Goal: Information Seeking & Learning: Learn about a topic

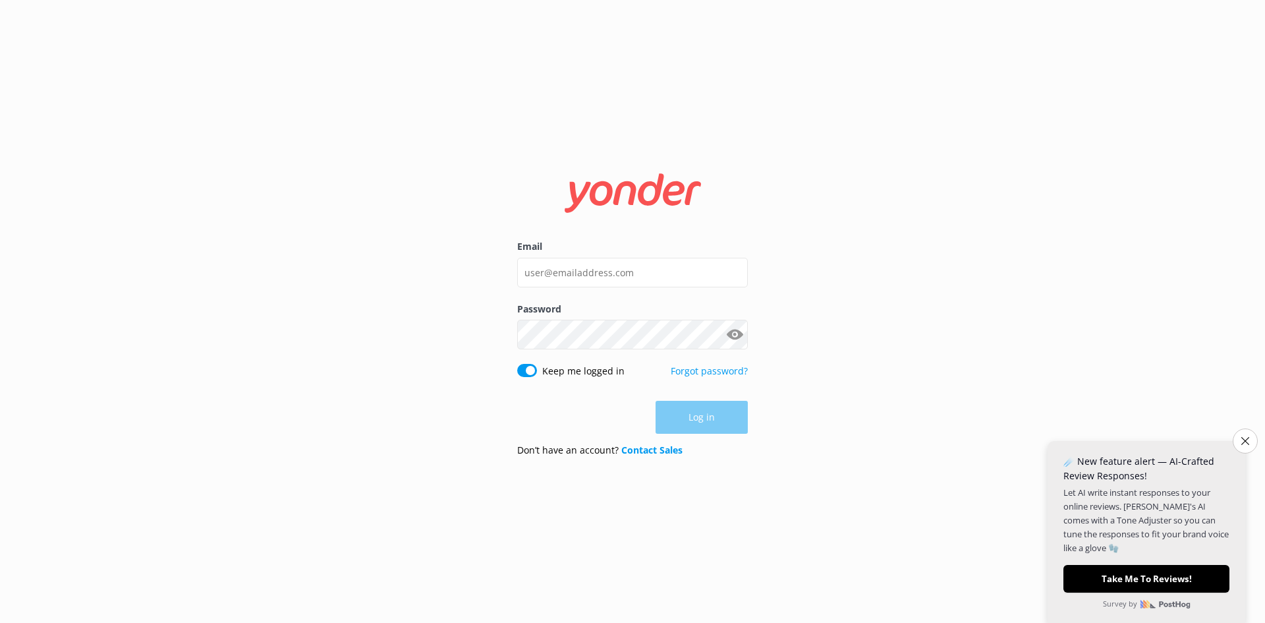
type input "callan.attwood@wetaworkshop.co.nz"
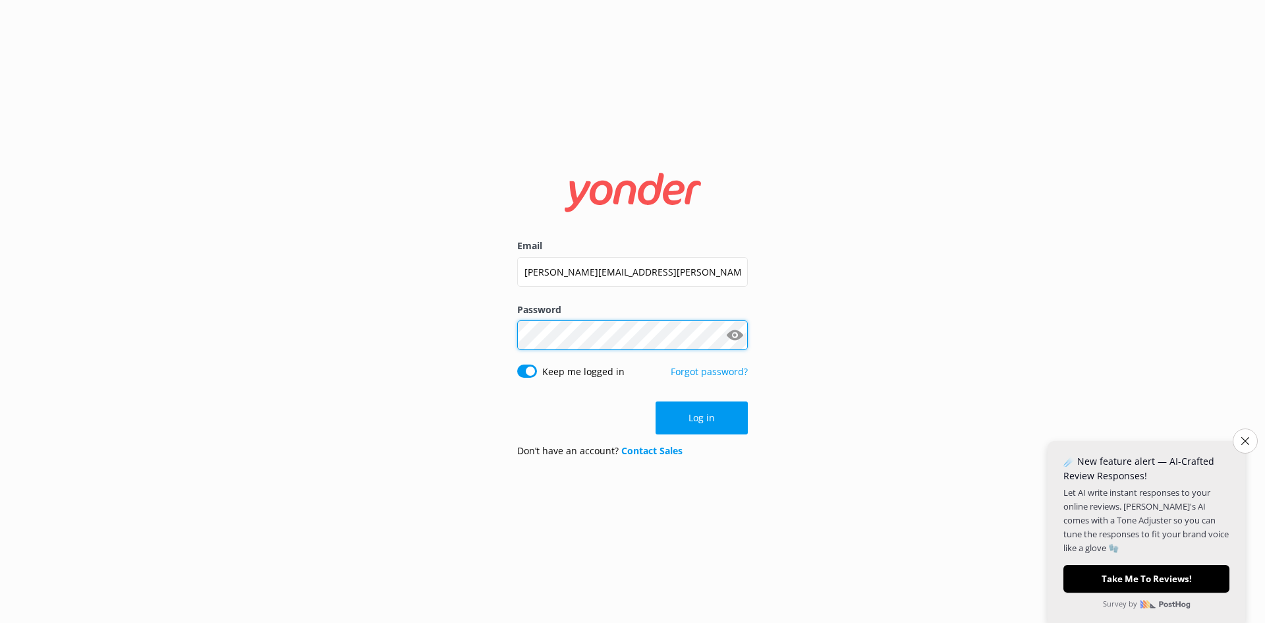
click button "Log in" at bounding box center [701, 417] width 92 height 33
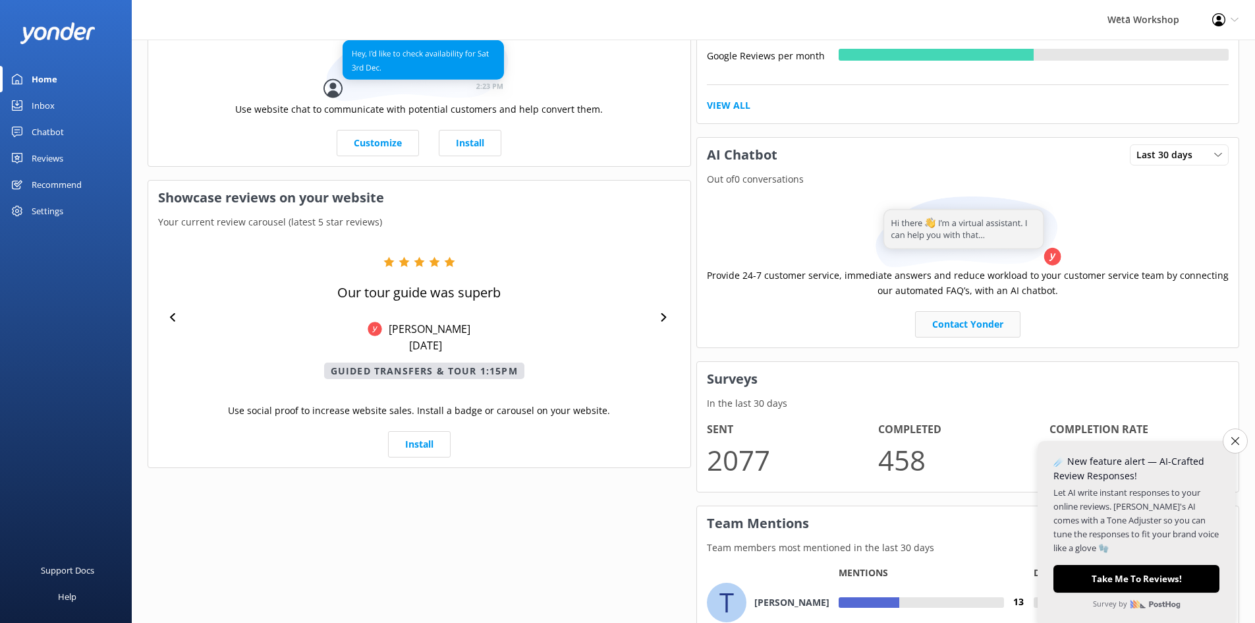
scroll to position [395, 0]
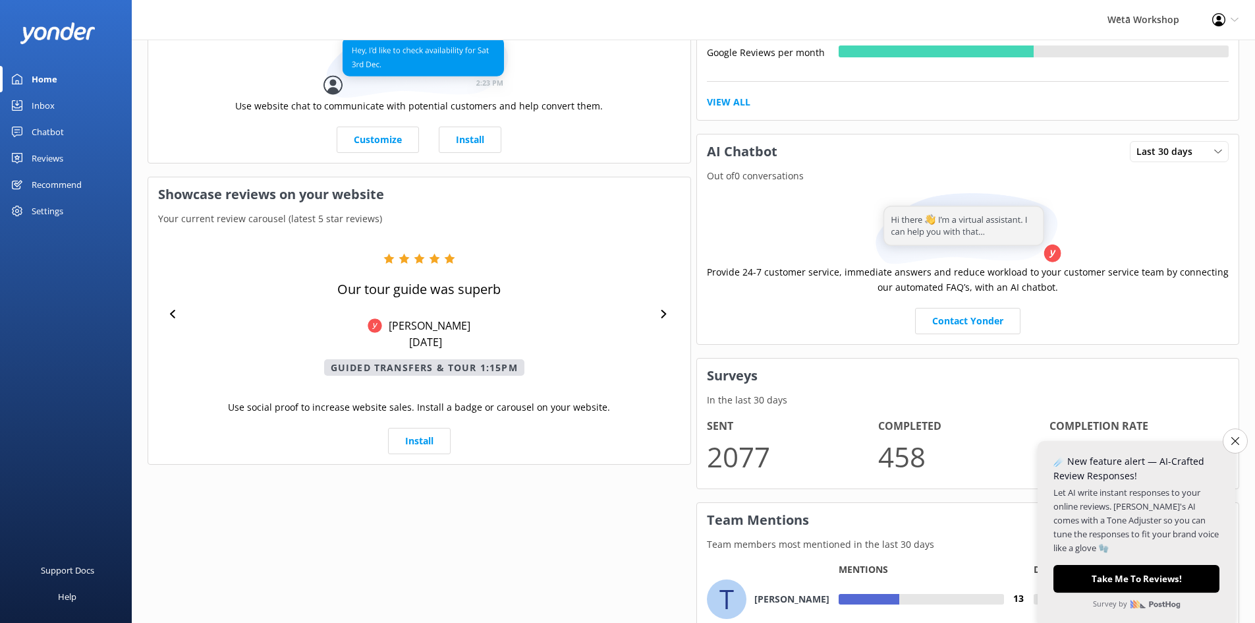
click at [1238, 439] on button "Close survey" at bounding box center [1235, 440] width 25 height 25
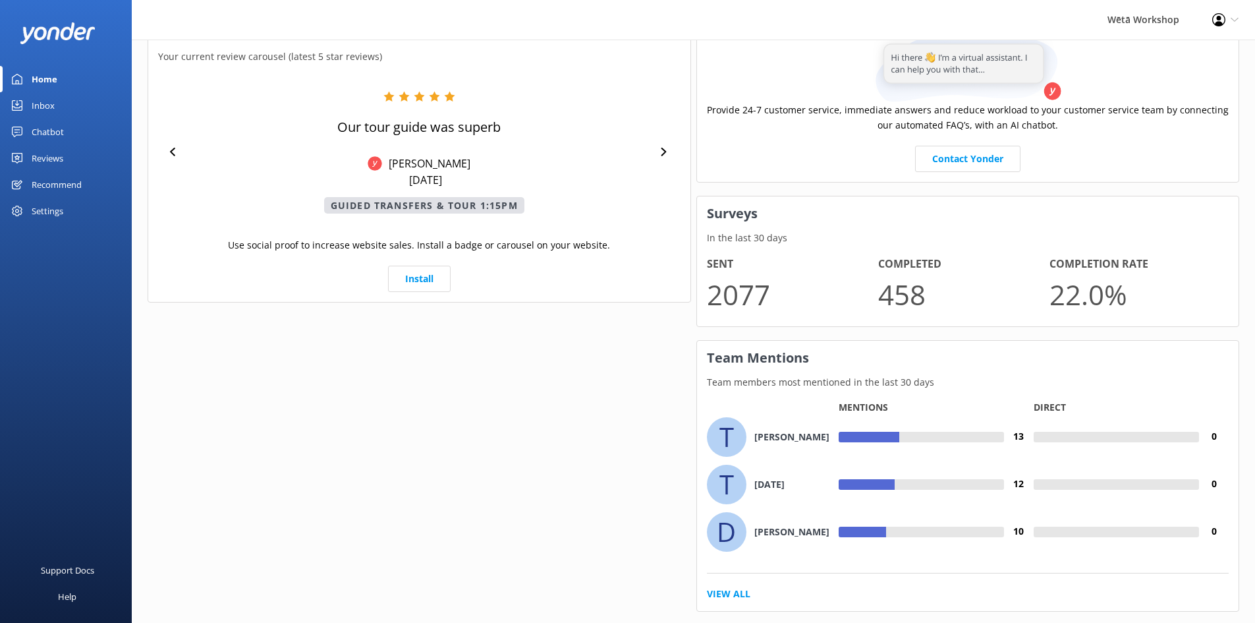
scroll to position [586, 0]
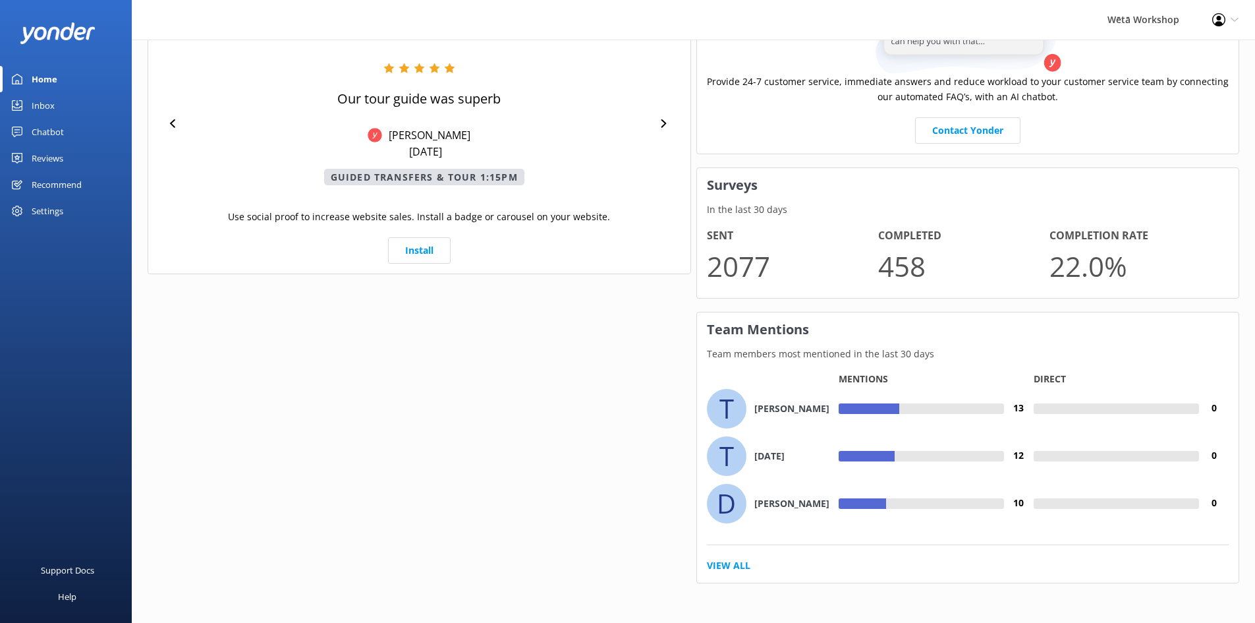
click at [738, 410] on div "T" at bounding box center [727, 409] width 40 height 40
click at [730, 566] on link "View All" at bounding box center [728, 565] width 43 height 14
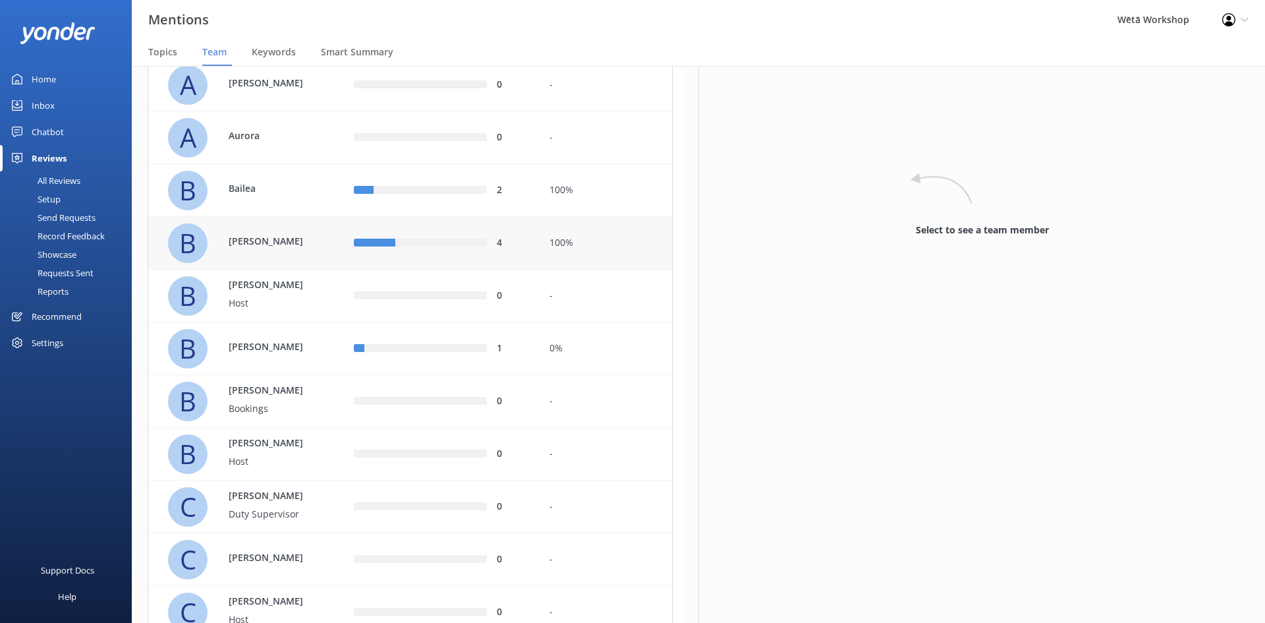
scroll to position [126, 0]
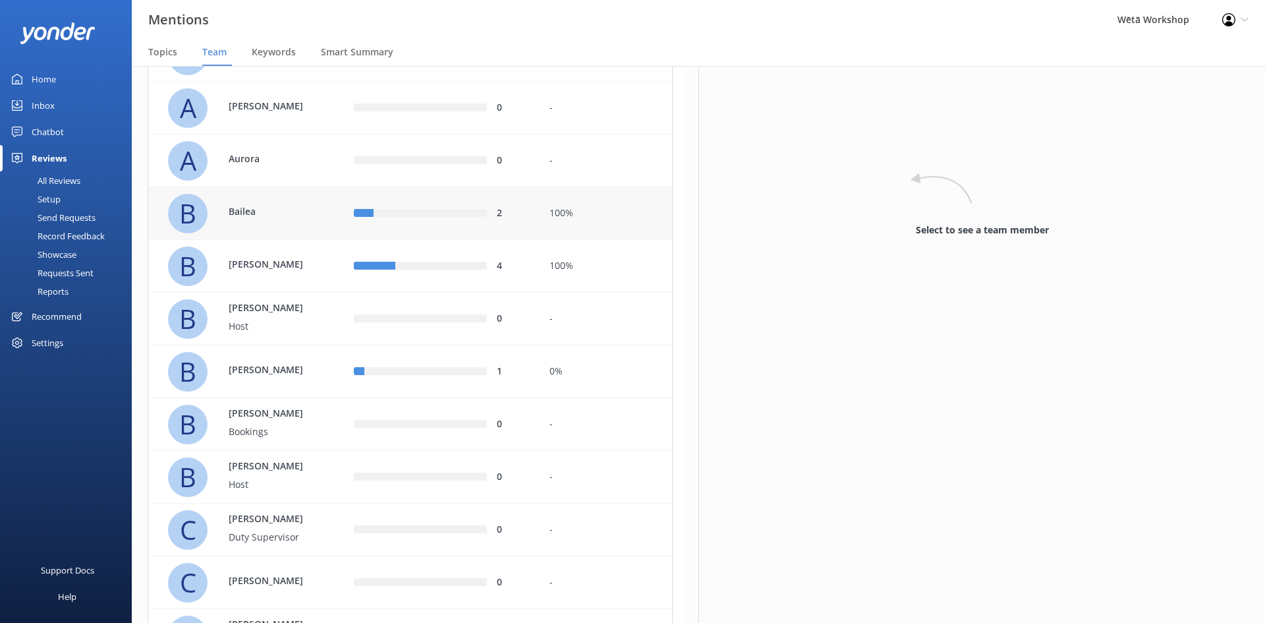
click at [449, 217] on div "row" at bounding box center [430, 213] width 113 height 8
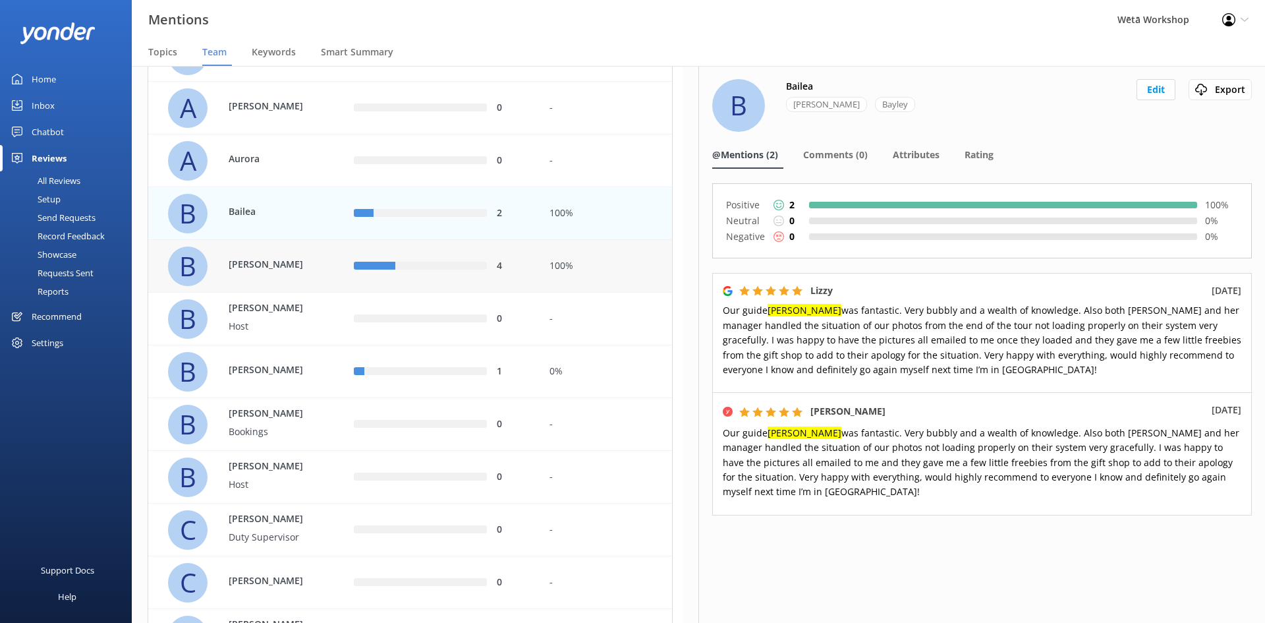
click at [304, 259] on p "[PERSON_NAME]" at bounding box center [272, 264] width 86 height 14
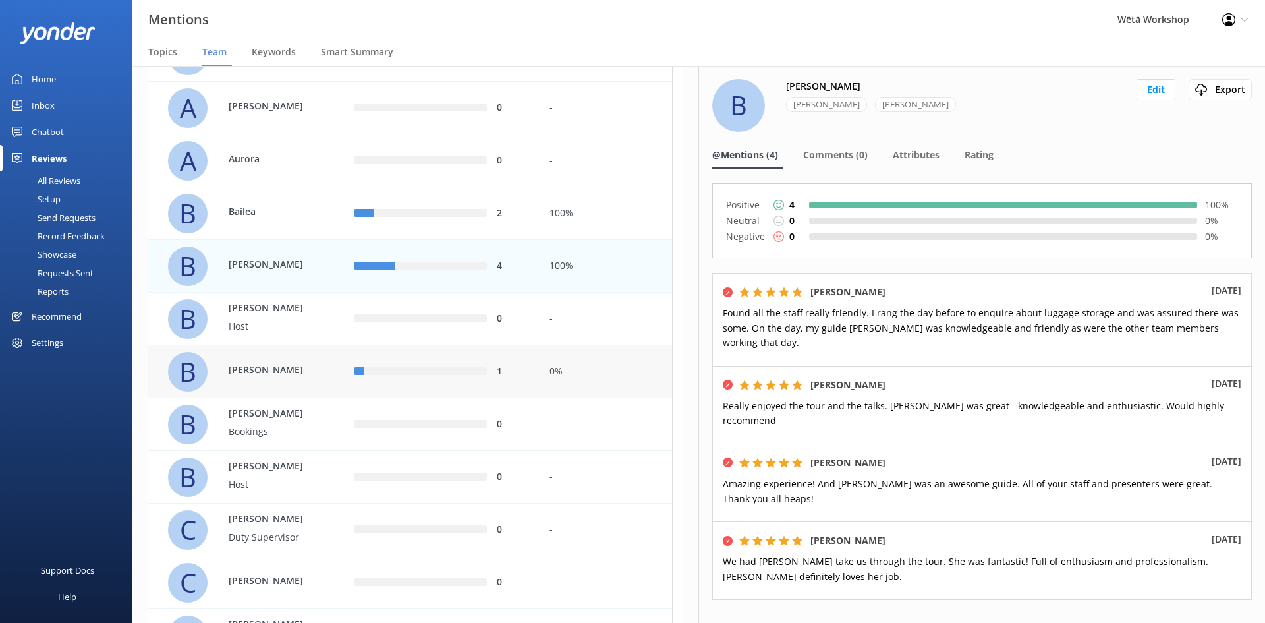
click at [387, 383] on div "1" at bounding box center [442, 371] width 196 height 53
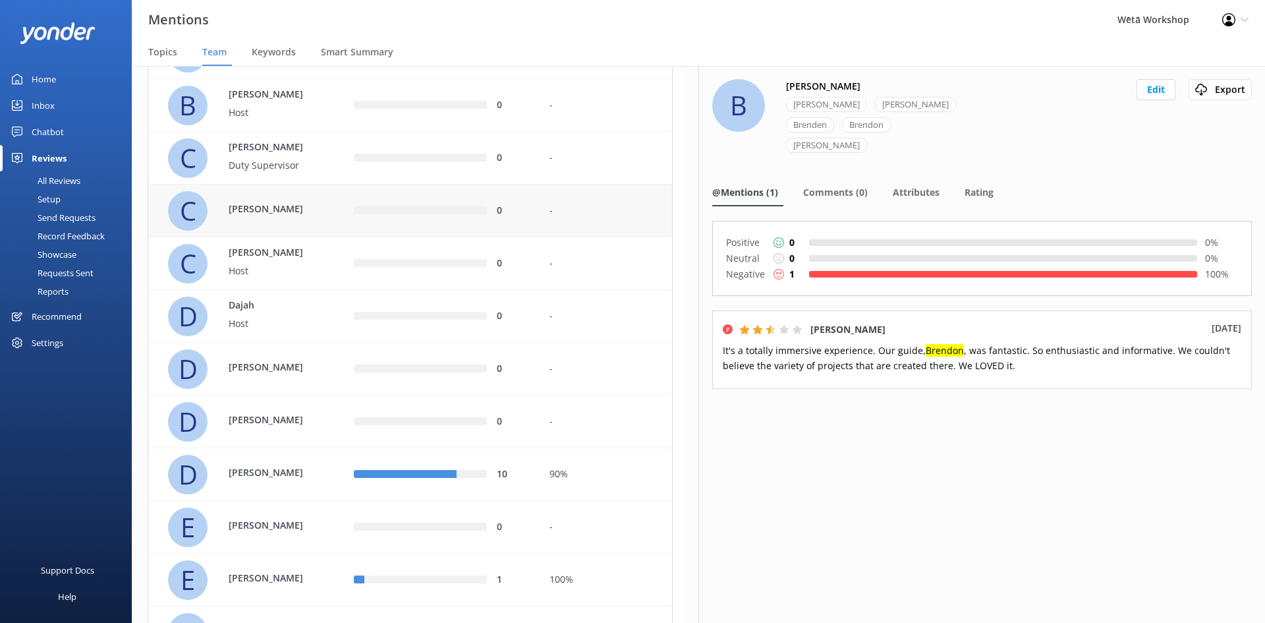
scroll to position [522, 0]
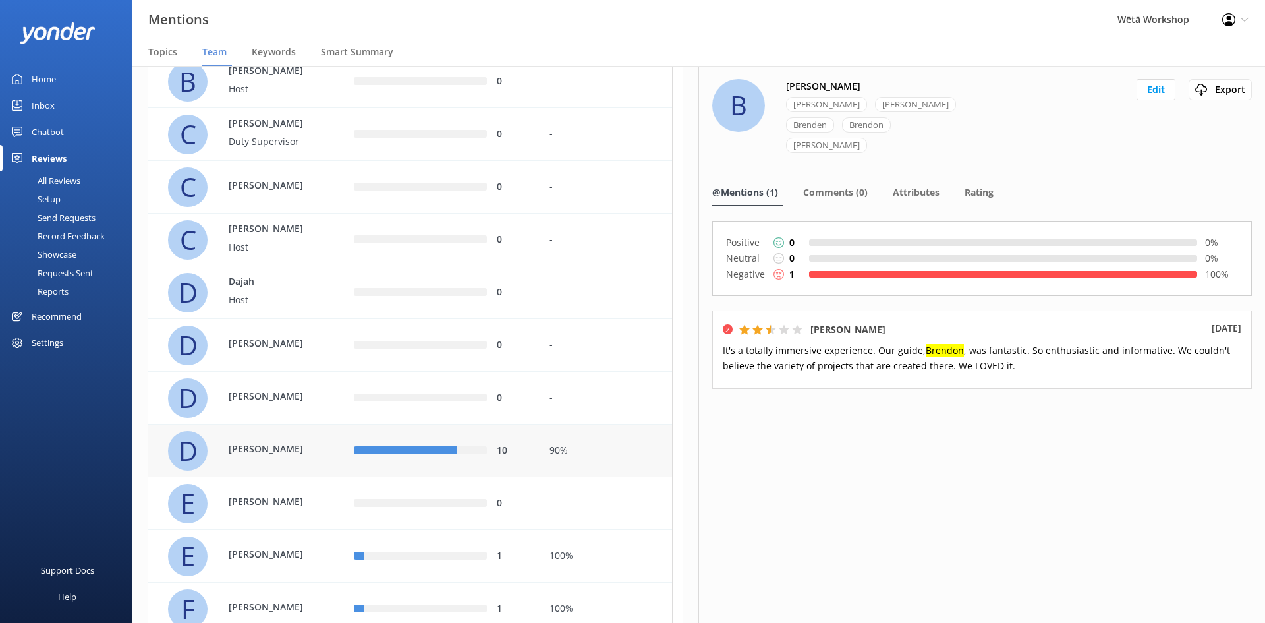
click at [408, 442] on div "10" at bounding box center [442, 450] width 196 height 53
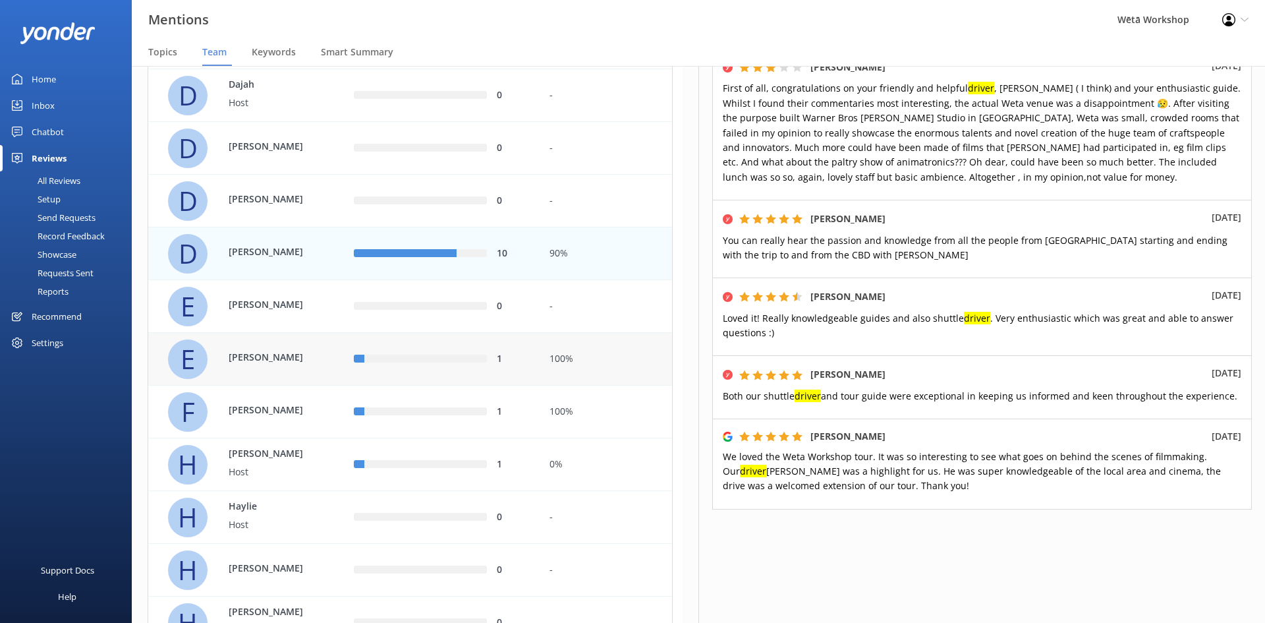
scroll to position [719, 0]
click at [415, 370] on div "1" at bounding box center [442, 358] width 196 height 53
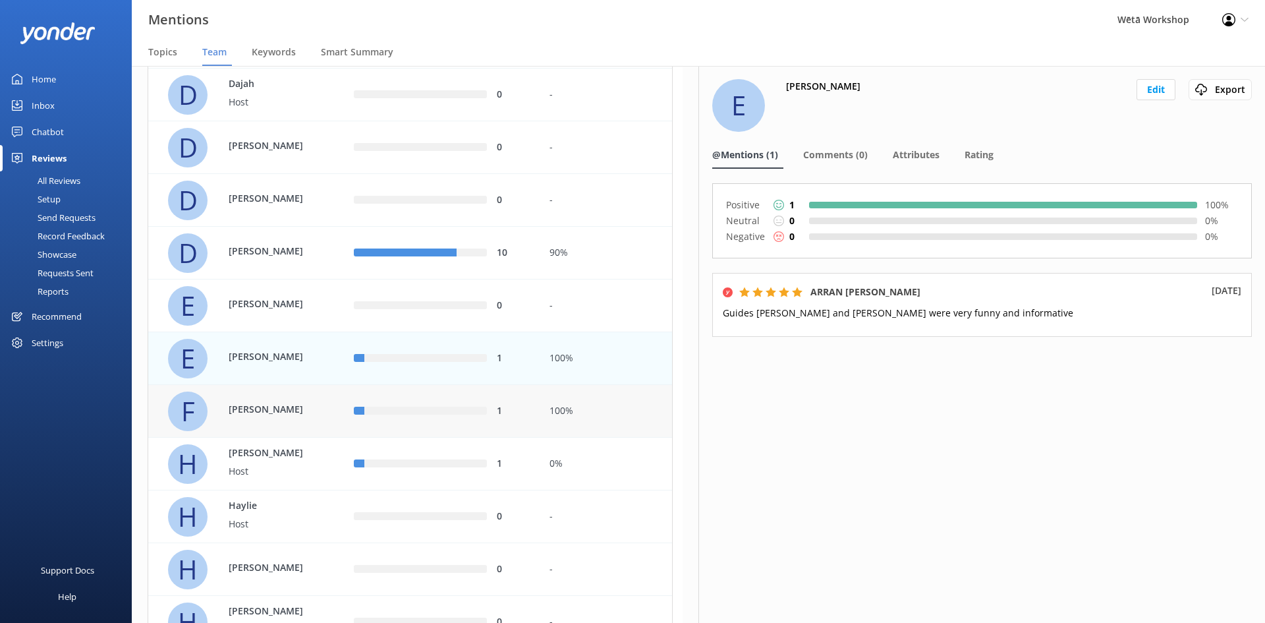
click at [433, 396] on div "1" at bounding box center [442, 411] width 196 height 53
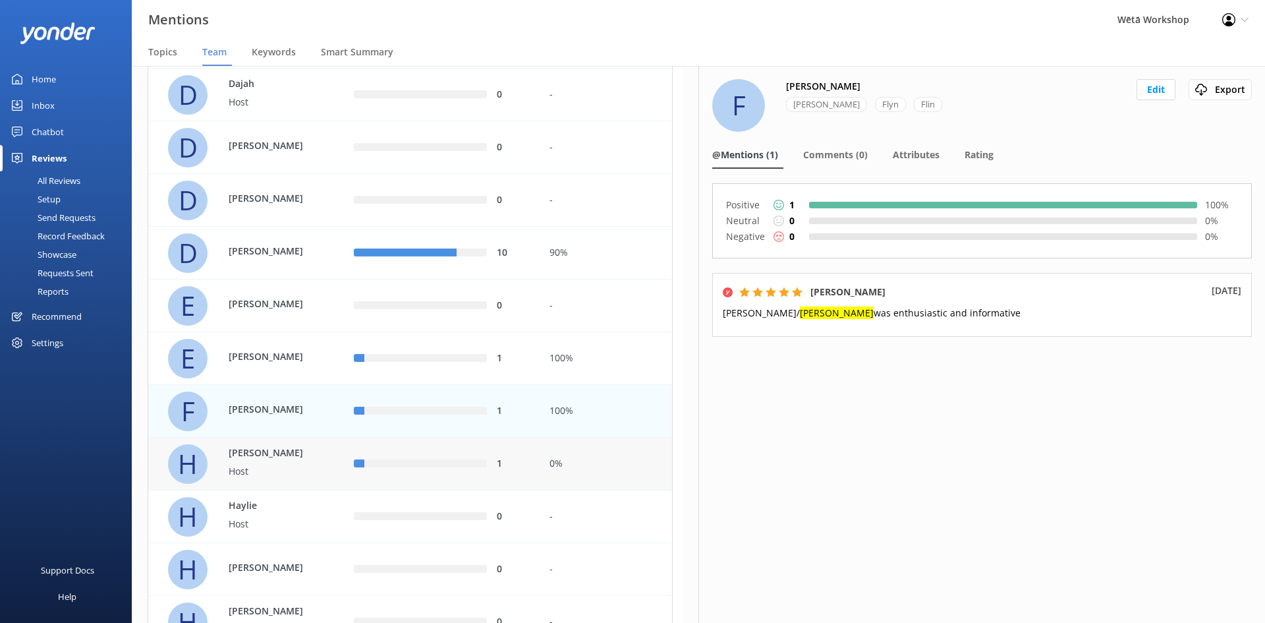
click at [424, 448] on div "1" at bounding box center [442, 463] width 196 height 53
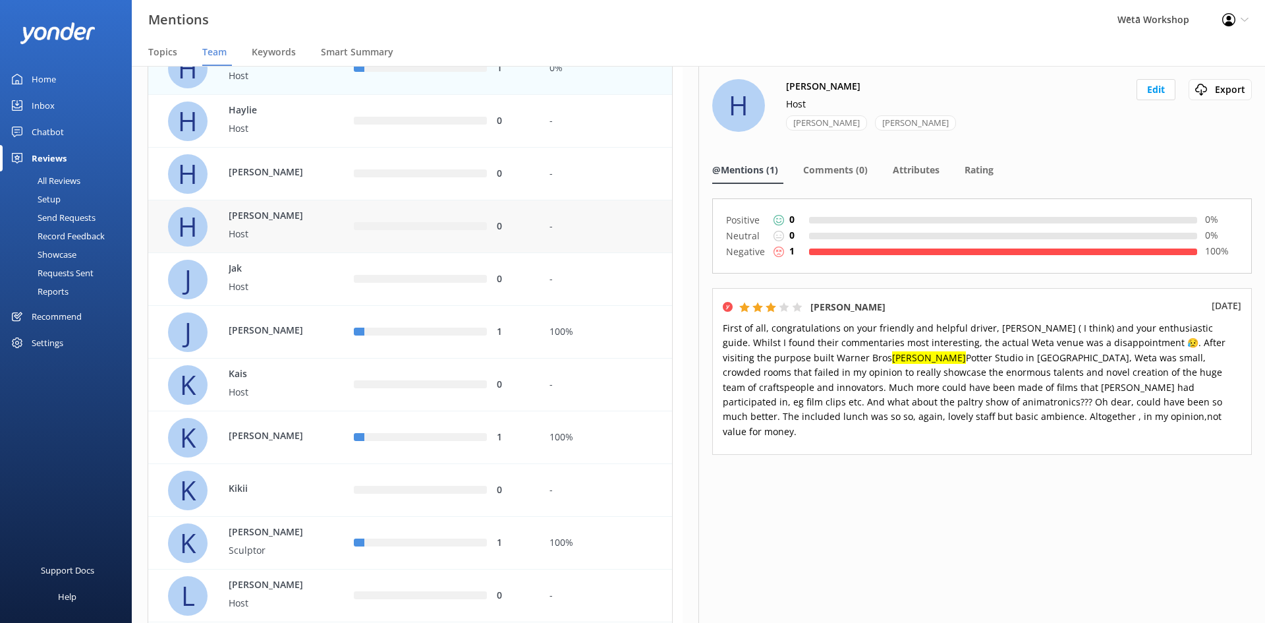
scroll to position [1180, 0]
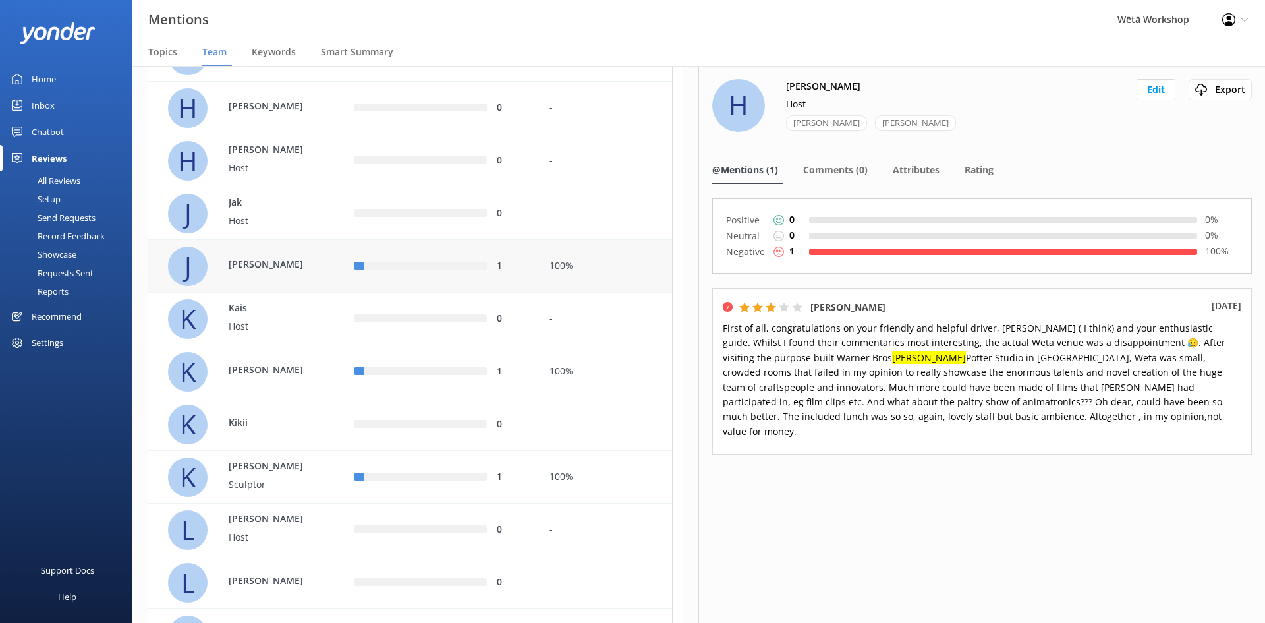
click at [435, 263] on div "row" at bounding box center [425, 266] width 123 height 8
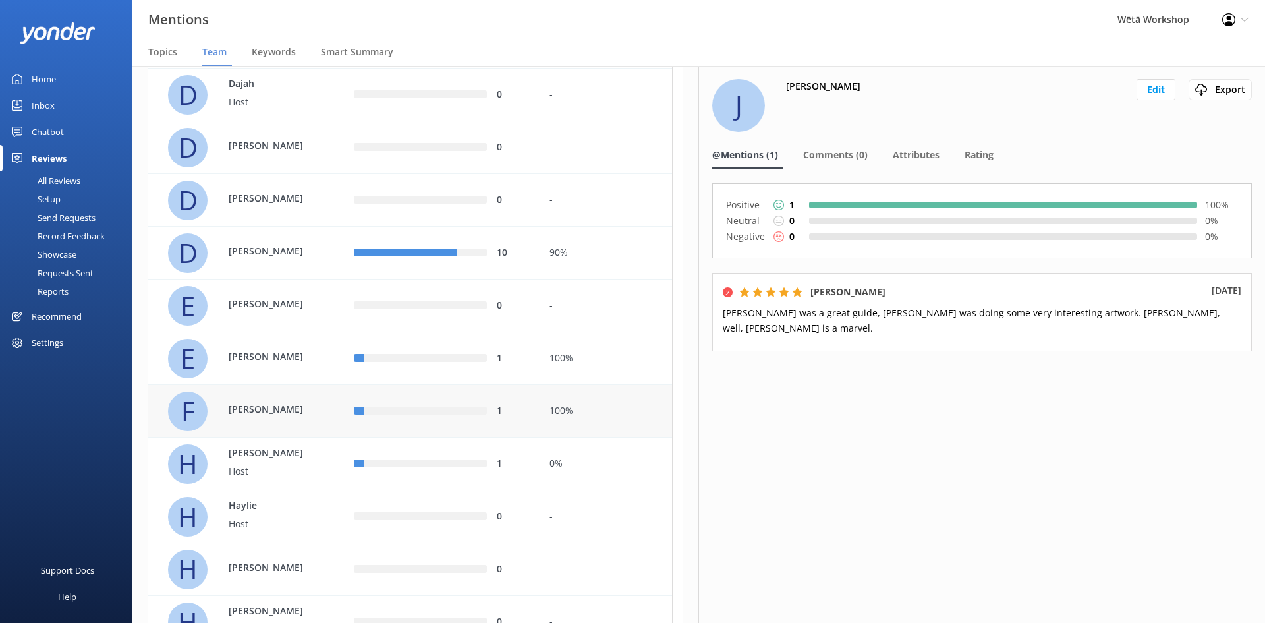
scroll to position [390, 0]
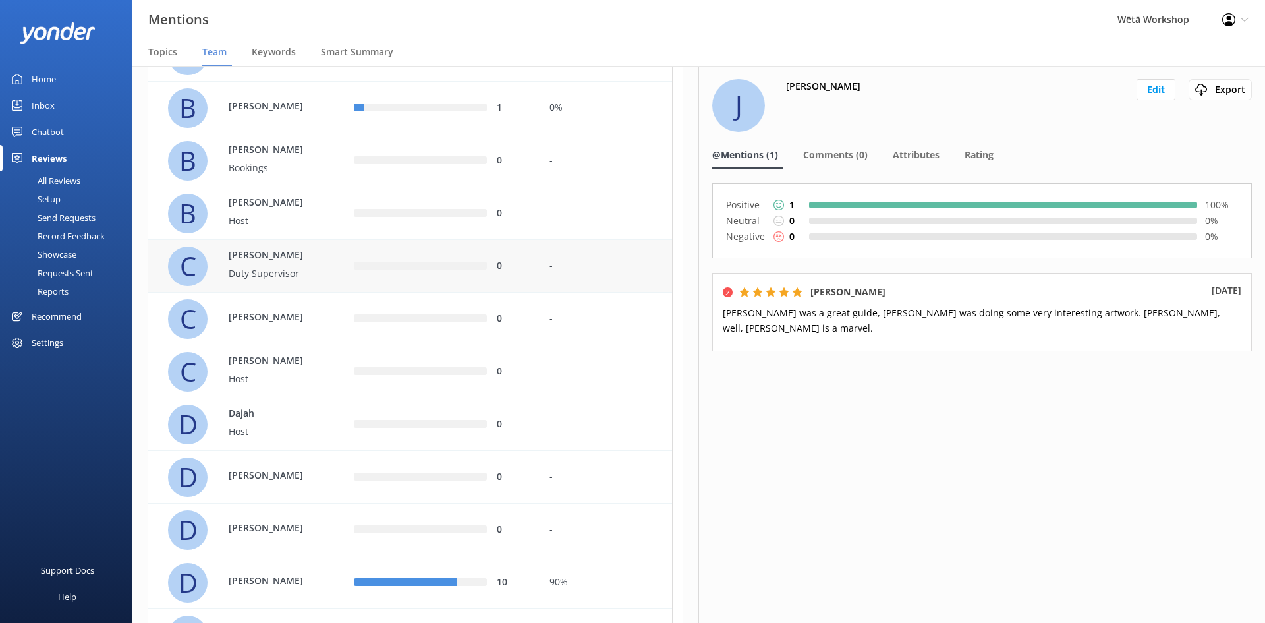
click at [405, 255] on div "0" at bounding box center [442, 266] width 196 height 53
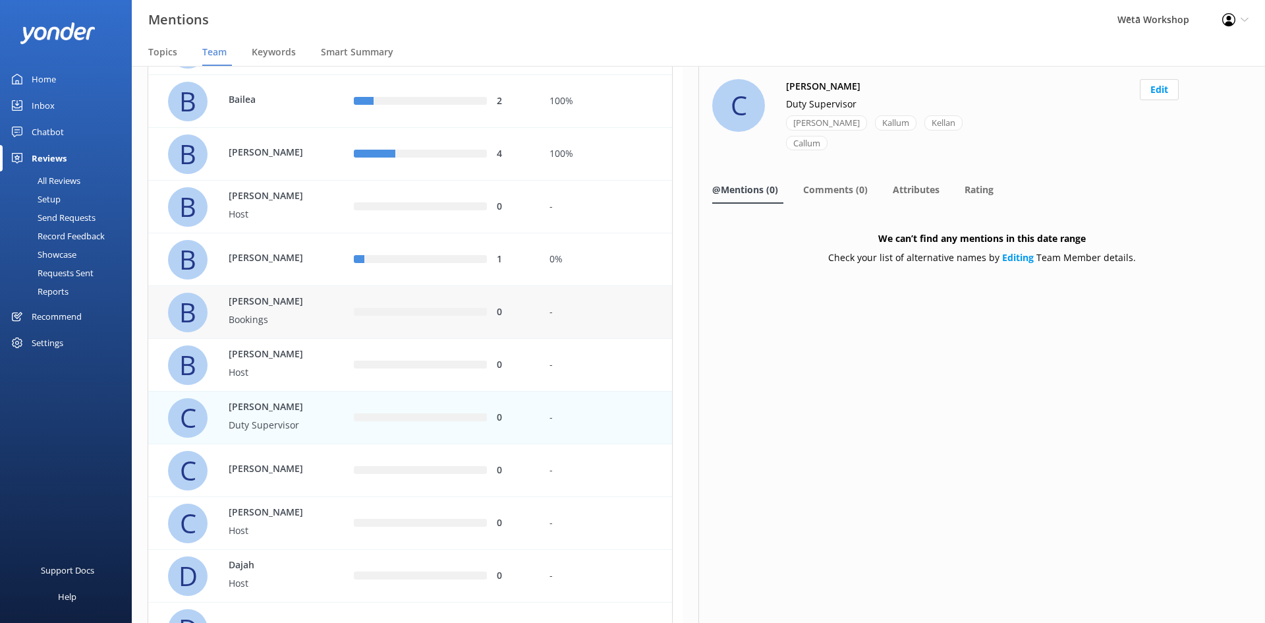
scroll to position [126, 0]
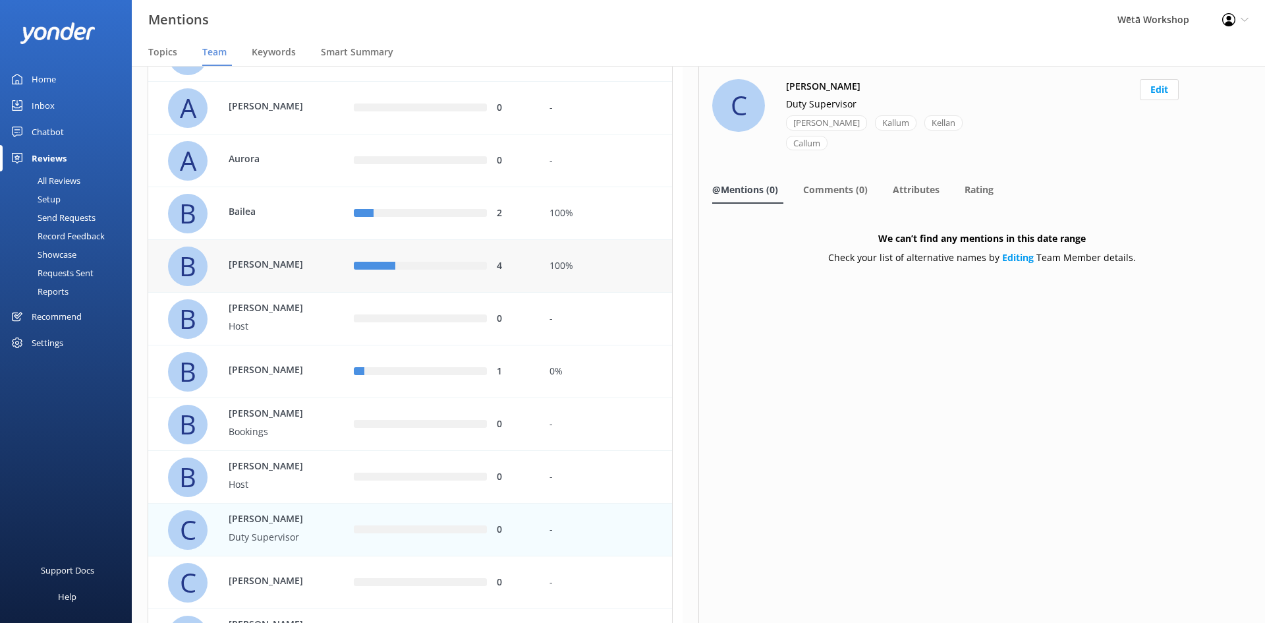
click at [384, 265] on div "row" at bounding box center [375, 266] width 42 height 8
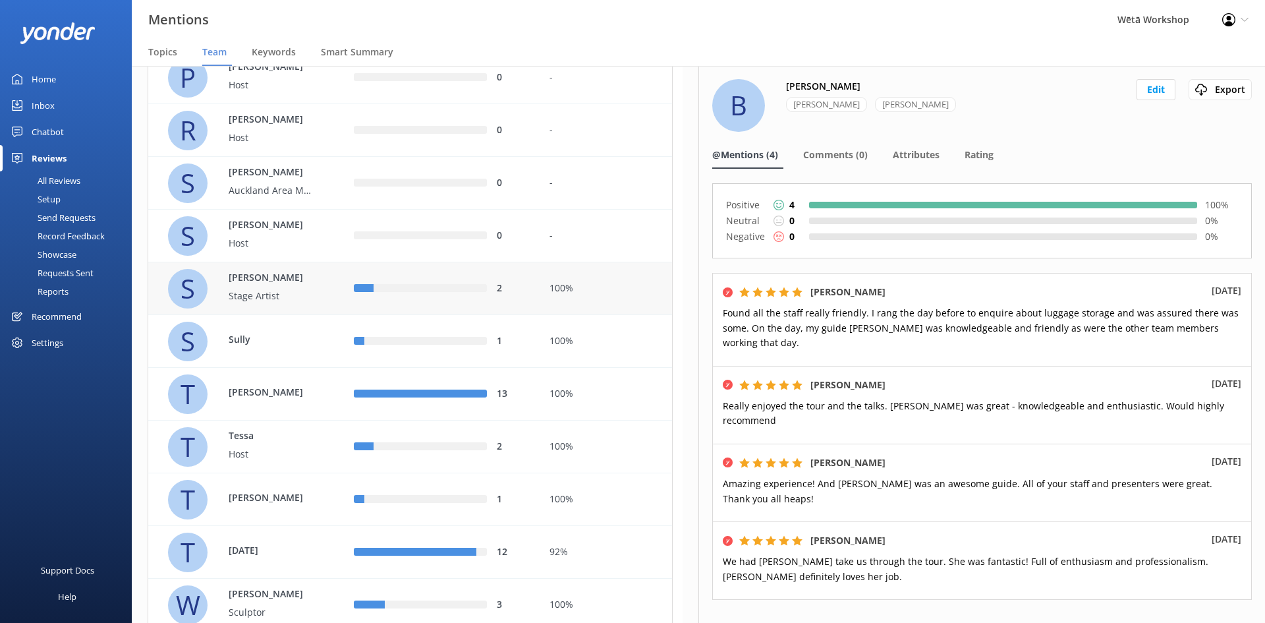
scroll to position [2366, 0]
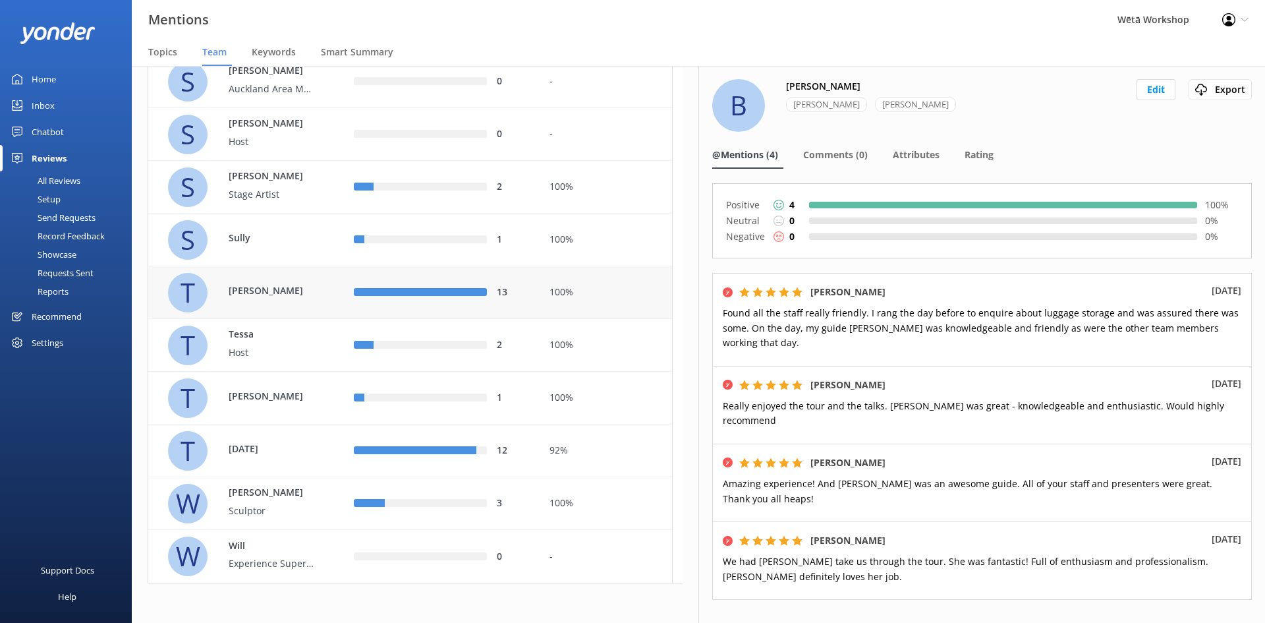
click at [414, 287] on div "13" at bounding box center [442, 292] width 176 height 14
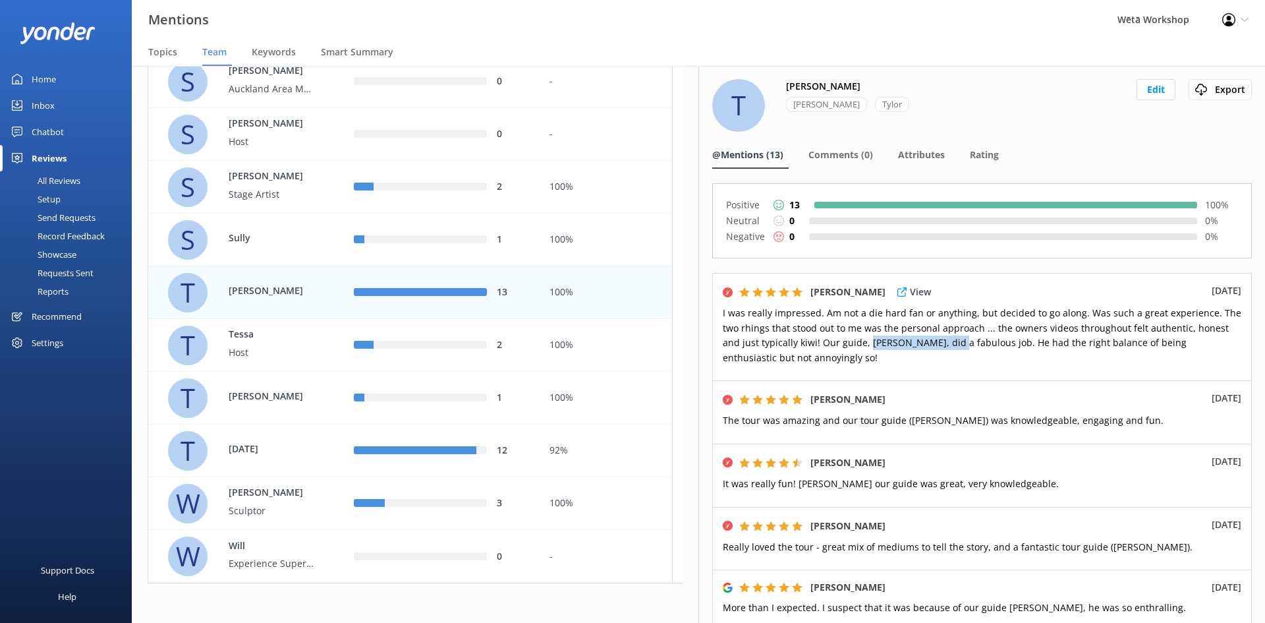
drag, startPoint x: 864, startPoint y: 338, endPoint x: 946, endPoint y: 342, distance: 81.8
click at [948, 349] on p "I was really impressed. Am not a die hard fan or anything, but decided to go al…" at bounding box center [982, 335] width 518 height 59
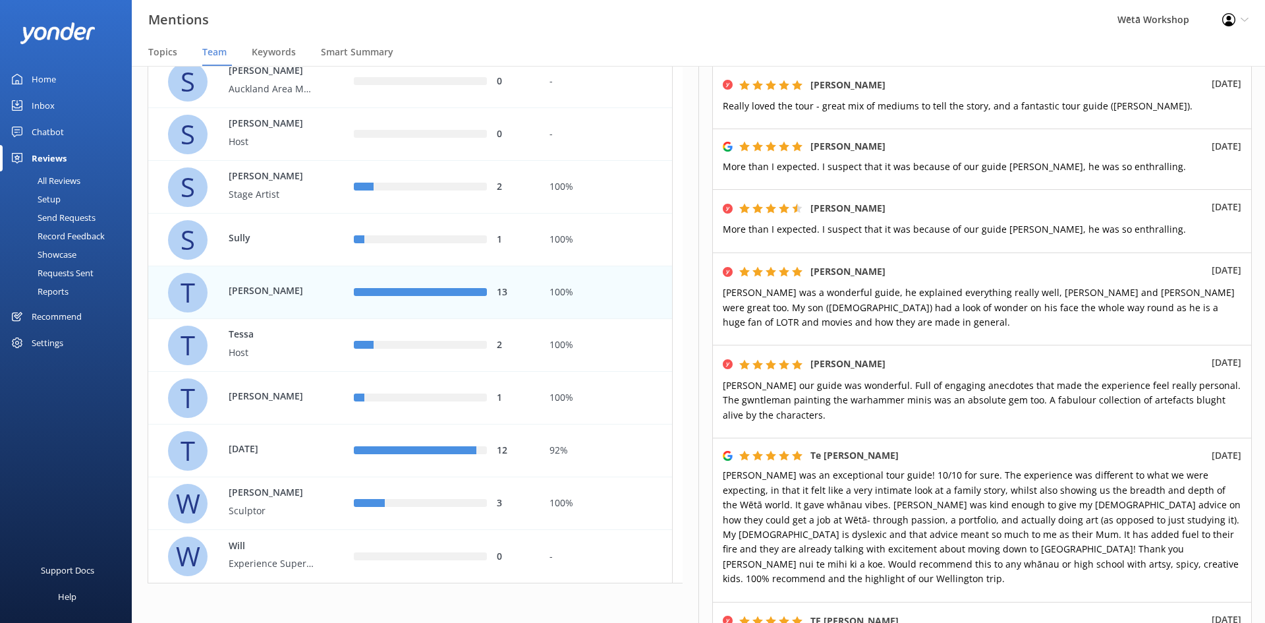
scroll to position [461, 0]
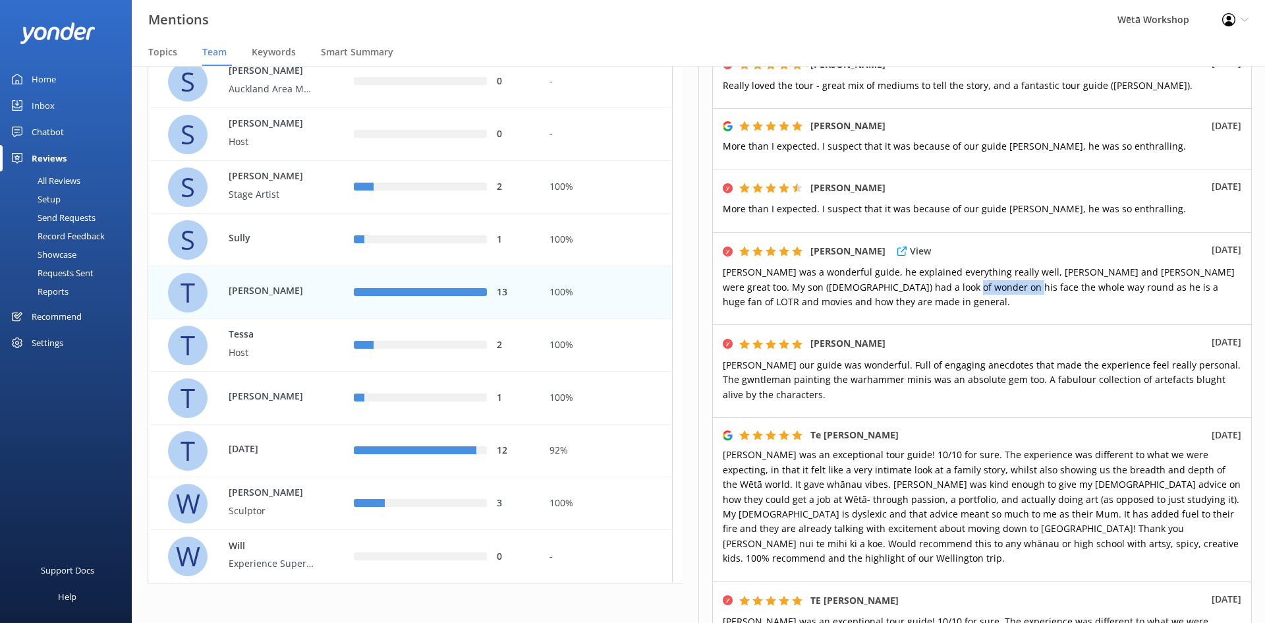
drag, startPoint x: 913, startPoint y: 286, endPoint x: 968, endPoint y: 285, distance: 55.3
click at [968, 285] on span "[PERSON_NAME] was a wonderful guide, he explained everything really well, [PERS…" at bounding box center [979, 286] width 512 height 42
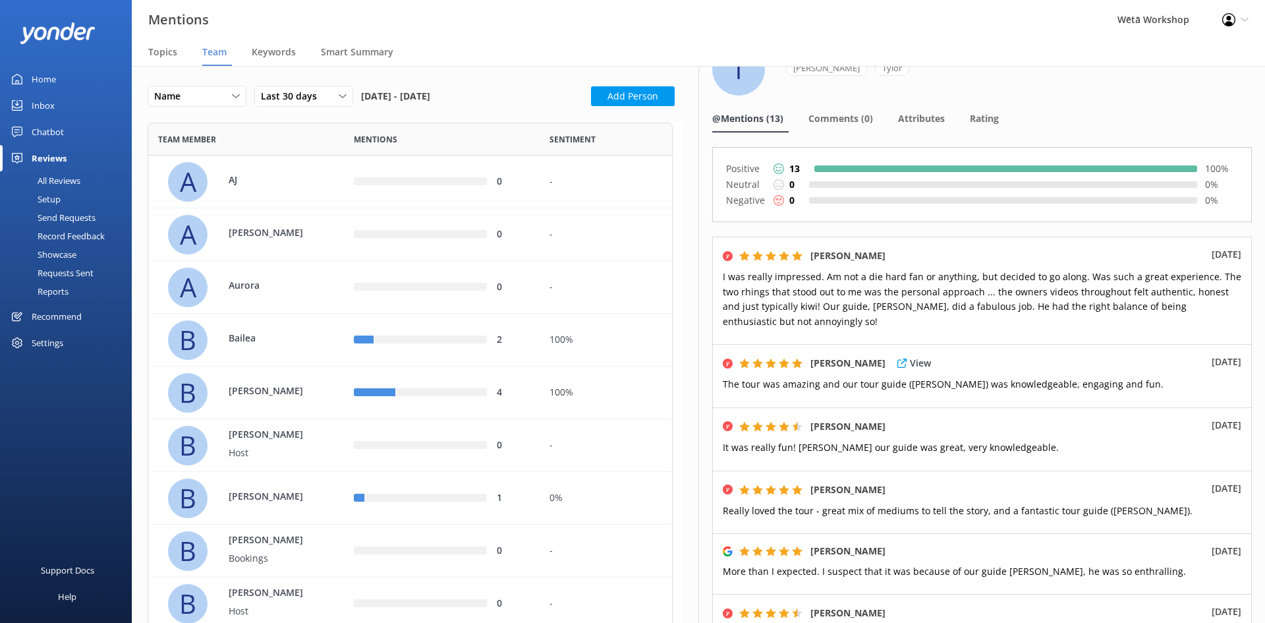
scroll to position [66, 0]
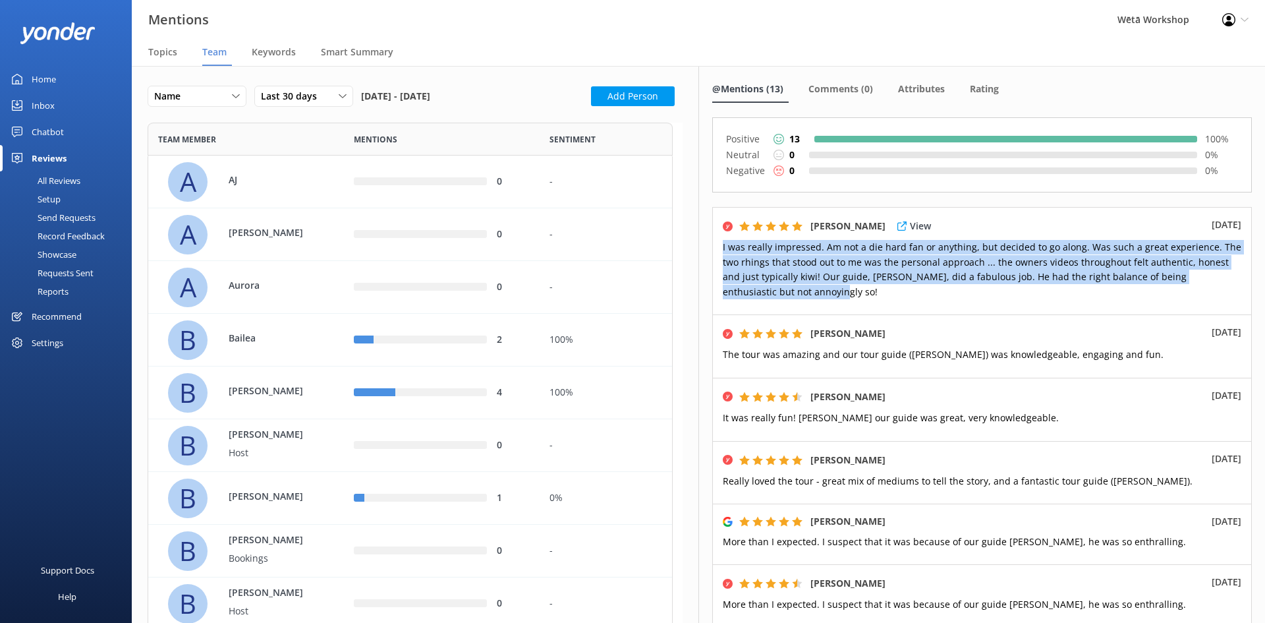
drag, startPoint x: 795, startPoint y: 293, endPoint x: 716, endPoint y: 246, distance: 91.8
click at [716, 246] on div "[PERSON_NAME] View [DATE] I was really impressed. Am not a die hard fan or anyt…" at bounding box center [982, 260] width 540 height 107
copy span "I was really impressed. Am not a die hard fan or anything, but decided to go al…"
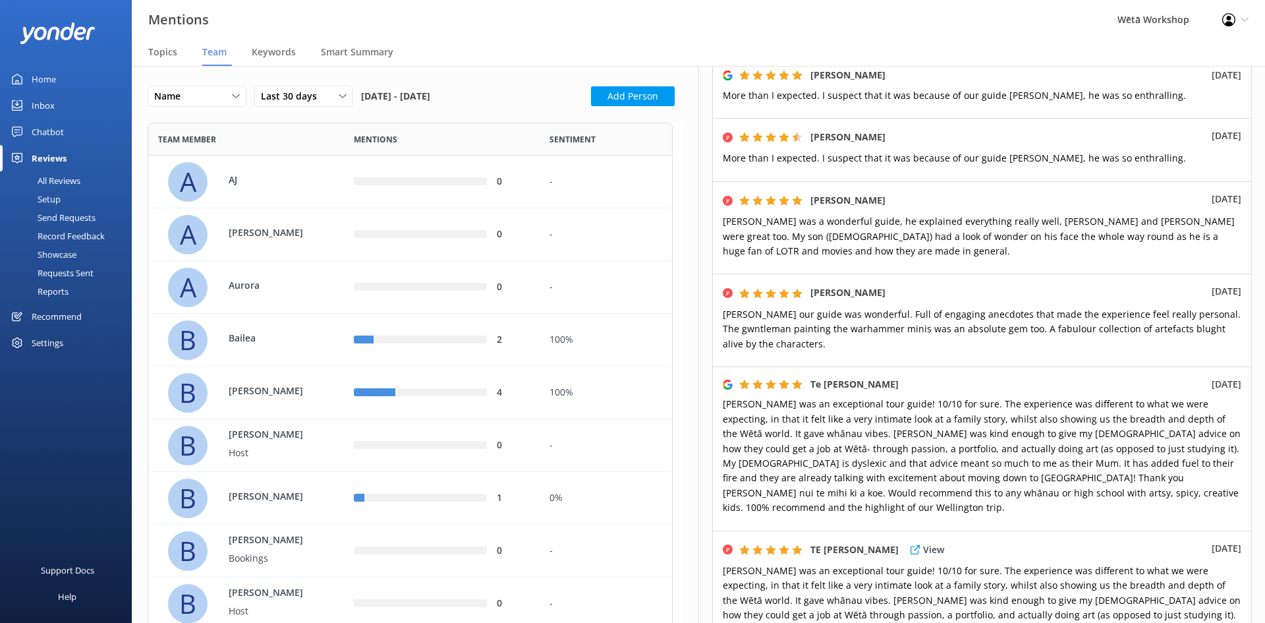
scroll to position [593, 0]
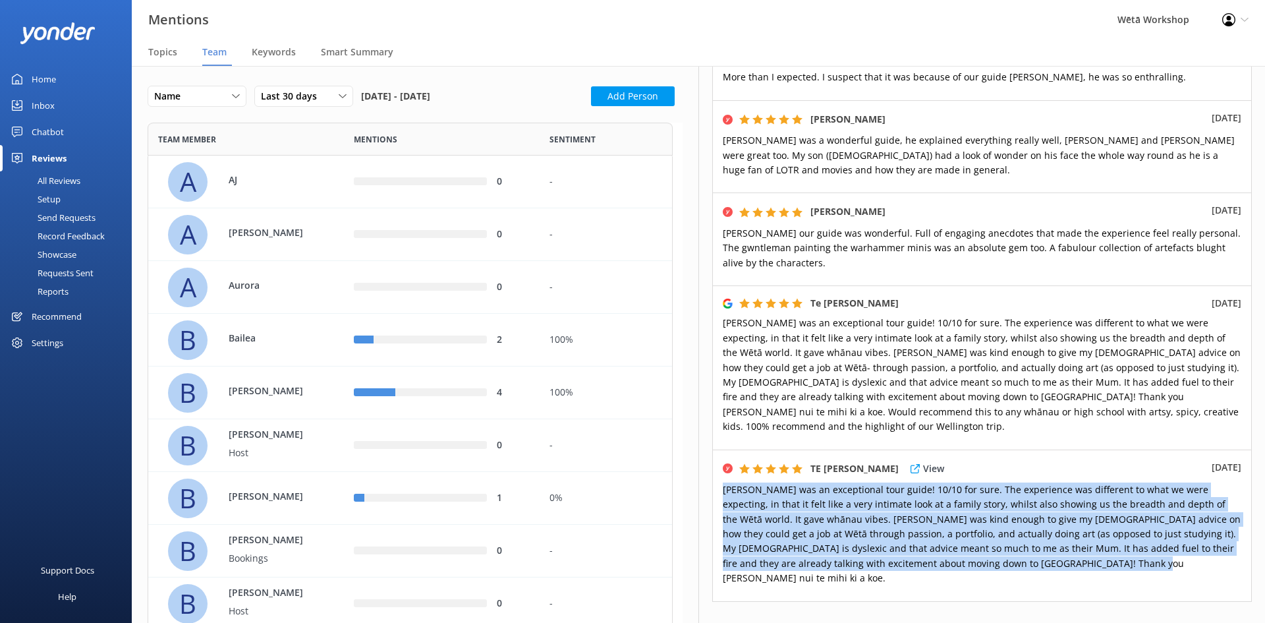
drag, startPoint x: 1038, startPoint y: 549, endPoint x: 723, endPoint y: 468, distance: 325.1
click at [722, 469] on div "TE [PERSON_NAME] View [DATE] [PERSON_NAME] was an exceptional tour guide! 10/10…" at bounding box center [982, 525] width 540 height 152
copy span "[PERSON_NAME] was an exceptional tour guide! 10/10 for sure. The experience was…"
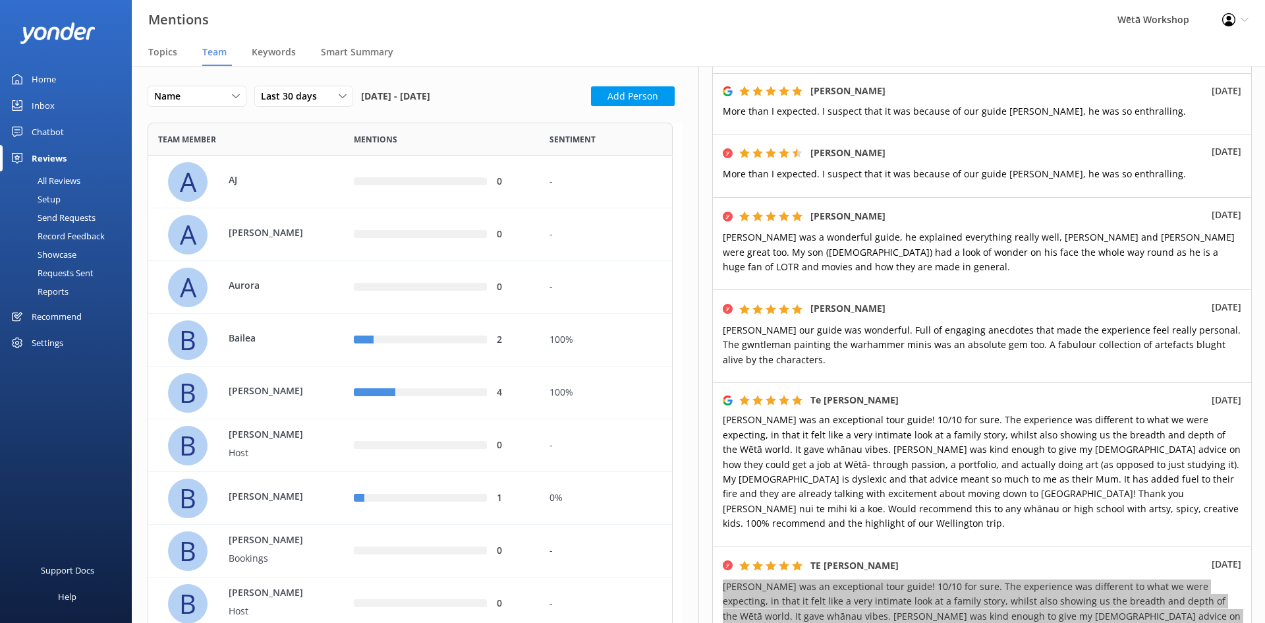
scroll to position [395, 0]
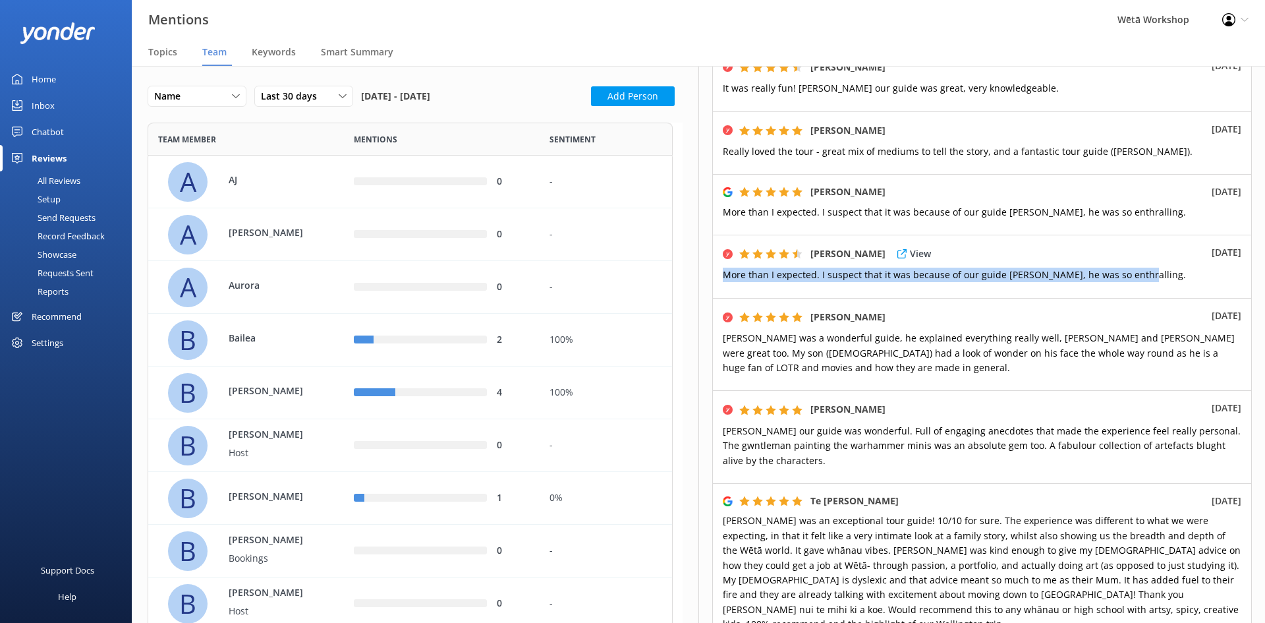
drag, startPoint x: 1122, startPoint y: 267, endPoint x: 726, endPoint y: 269, distance: 396.6
click at [726, 269] on div "[PERSON_NAME] View [DATE] More than I expected. I suspect that it was because o…" at bounding box center [982, 266] width 540 height 63
copy span "More than I expected. I suspect that it was because of our guide [PERSON_NAME],…"
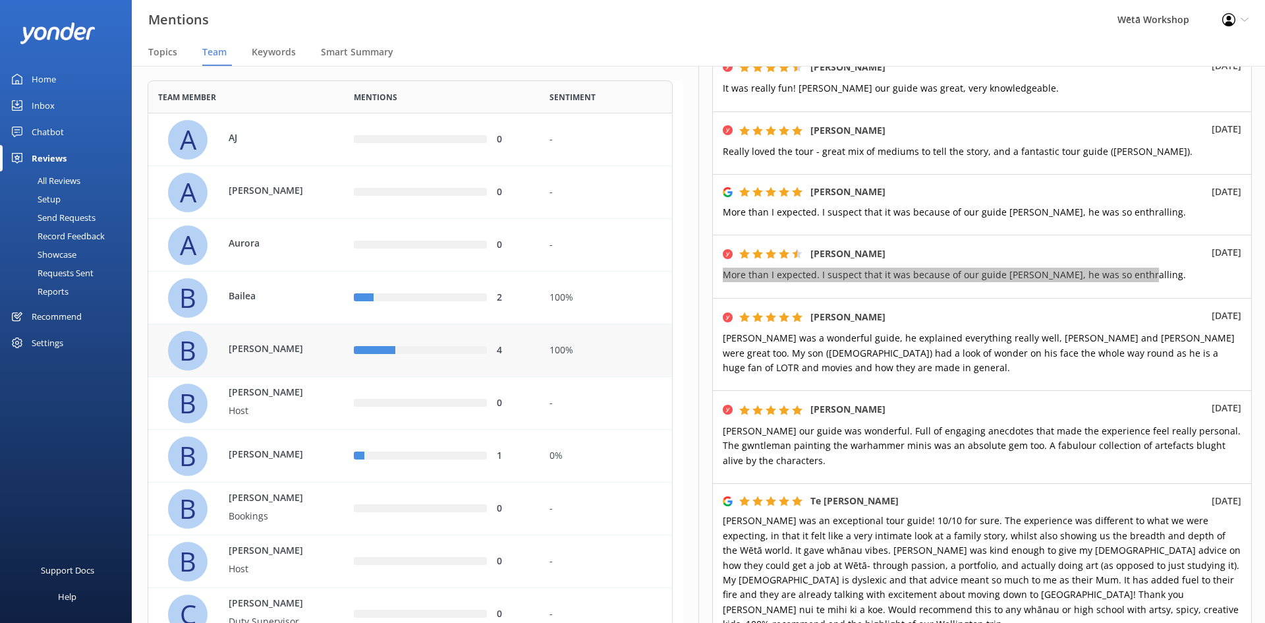
scroll to position [66, 0]
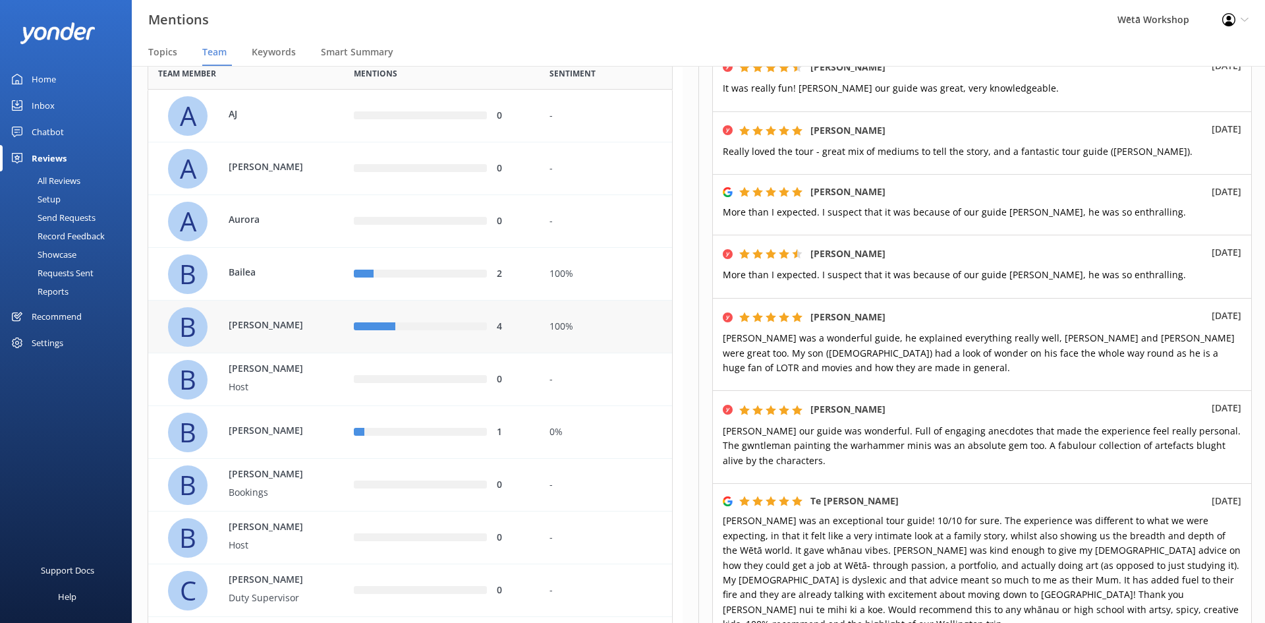
click at [275, 327] on p "[PERSON_NAME]" at bounding box center [272, 325] width 86 height 14
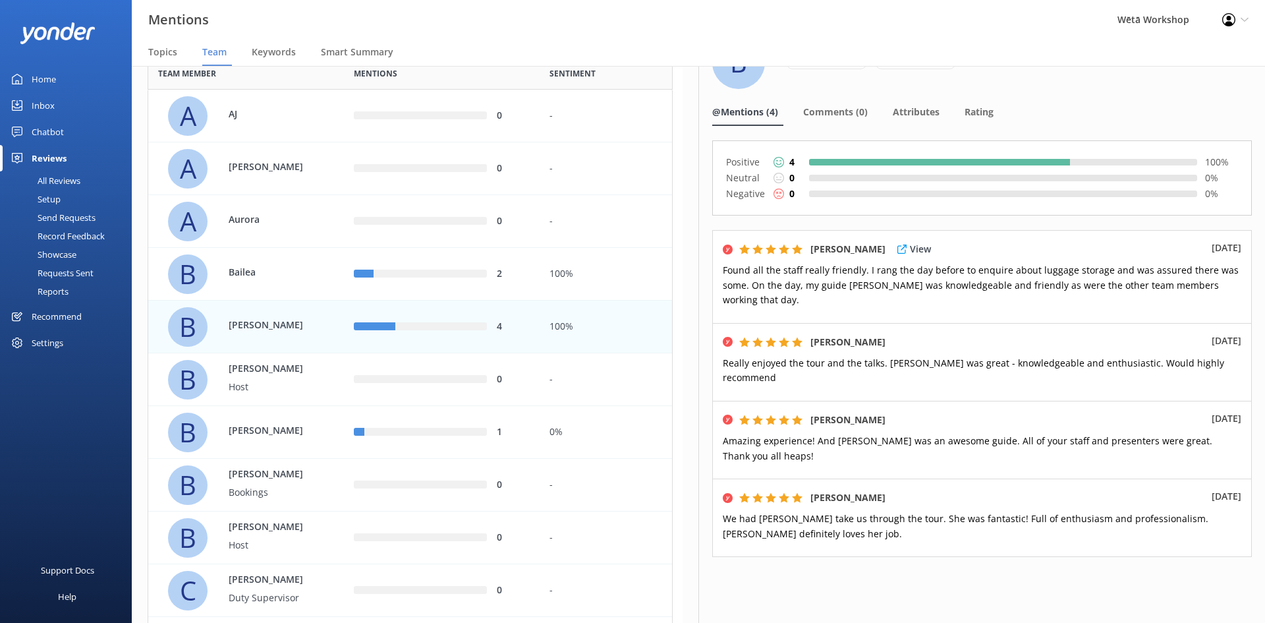
scroll to position [66, 0]
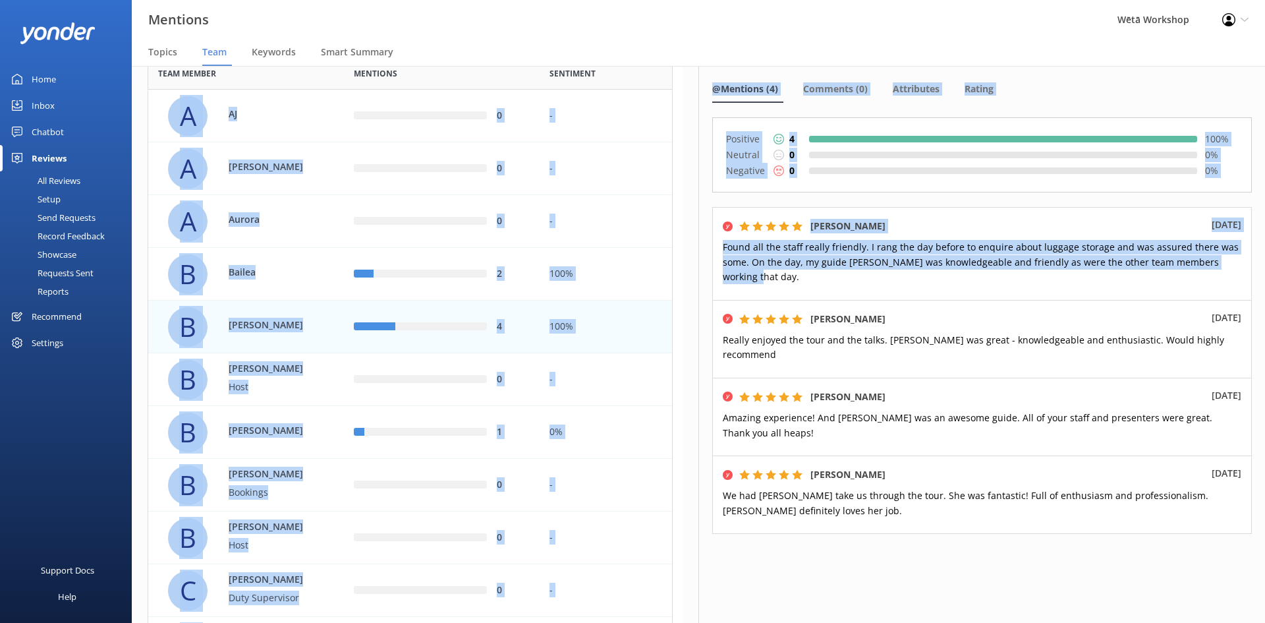
drag, startPoint x: 802, startPoint y: 277, endPoint x: 689, endPoint y: 250, distance: 116.3
click at [689, 250] on div "Name Name Highest mentions Lowest mentions Last 30 days Last 7 days Last 30 day…" at bounding box center [698, 344] width 1133 height 557
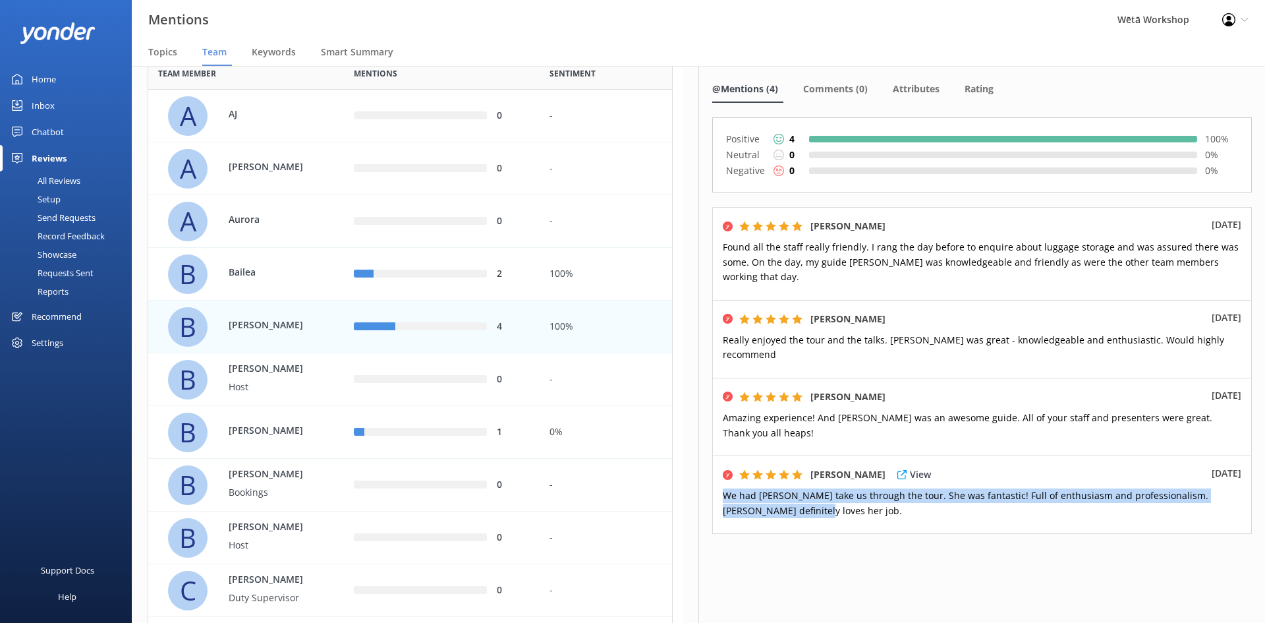
drag, startPoint x: 785, startPoint y: 494, endPoint x: 719, endPoint y: 478, distance: 68.5
click at [719, 478] on div "[PERSON_NAME] View [DATE] had [PERSON_NAME] take us through the tour. She was f…" at bounding box center [982, 494] width 540 height 78
copy span "We had [PERSON_NAME] take us through the tour. She was fantastic! Full of enthu…"
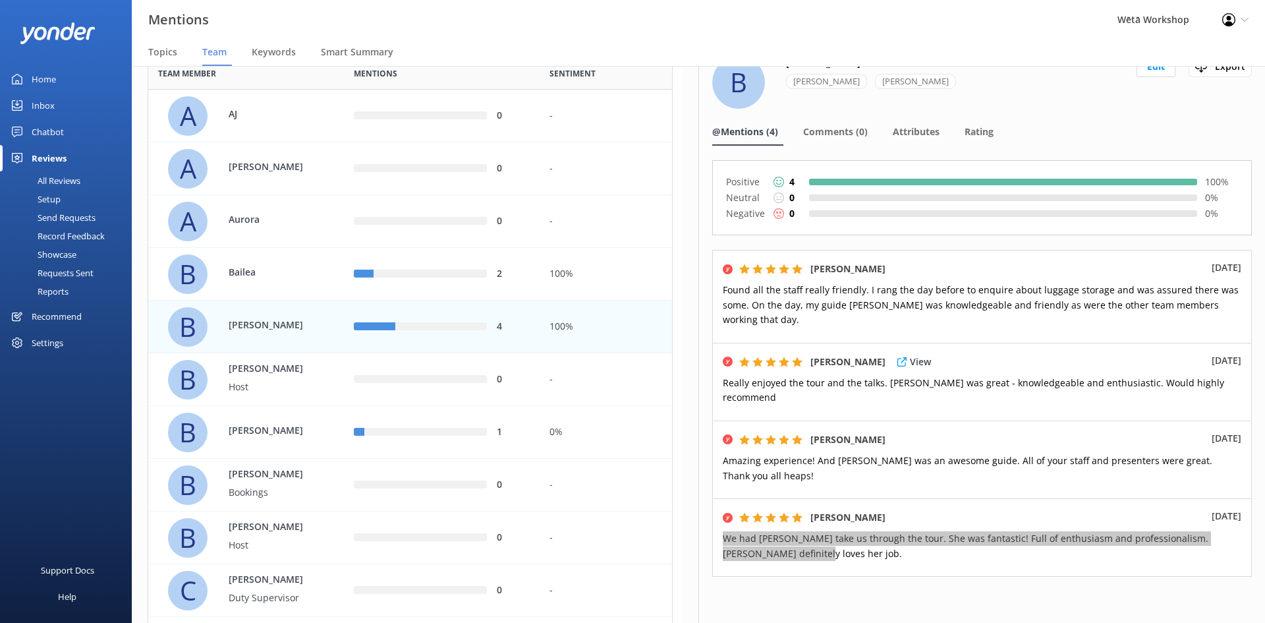
scroll to position [0, 0]
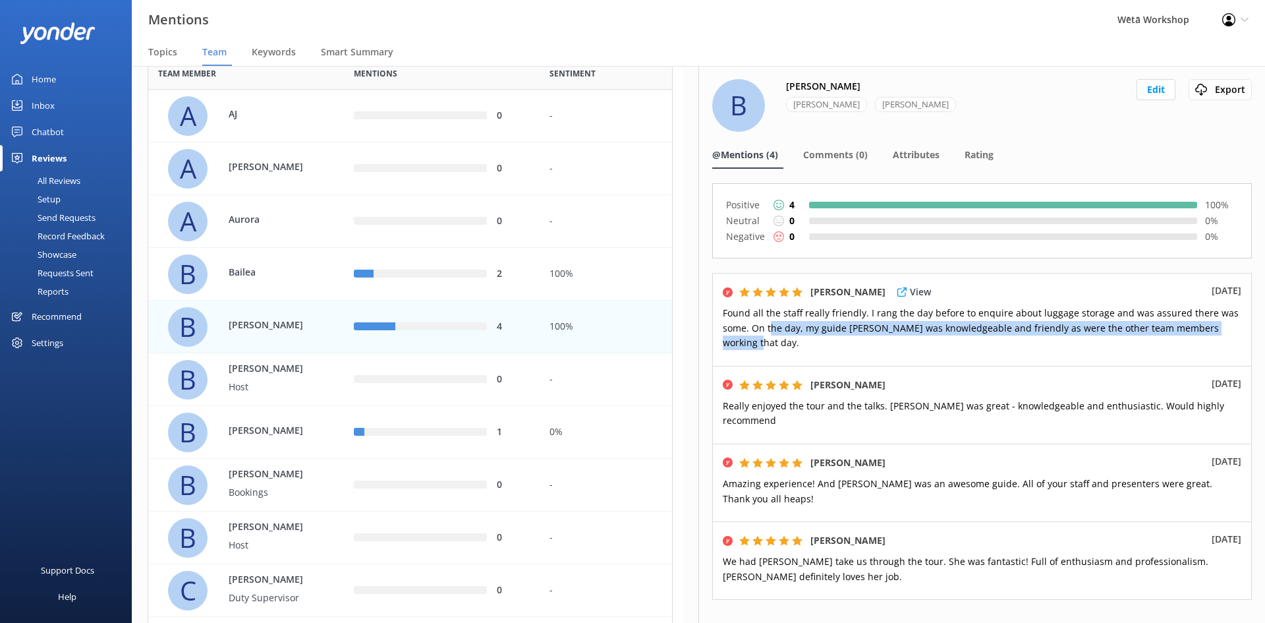
drag, startPoint x: 814, startPoint y: 341, endPoint x: 768, endPoint y: 333, distance: 46.7
click at [768, 333] on p "Found all the staff really friendly. I rang the day before to enquire about lug…" at bounding box center [982, 328] width 518 height 44
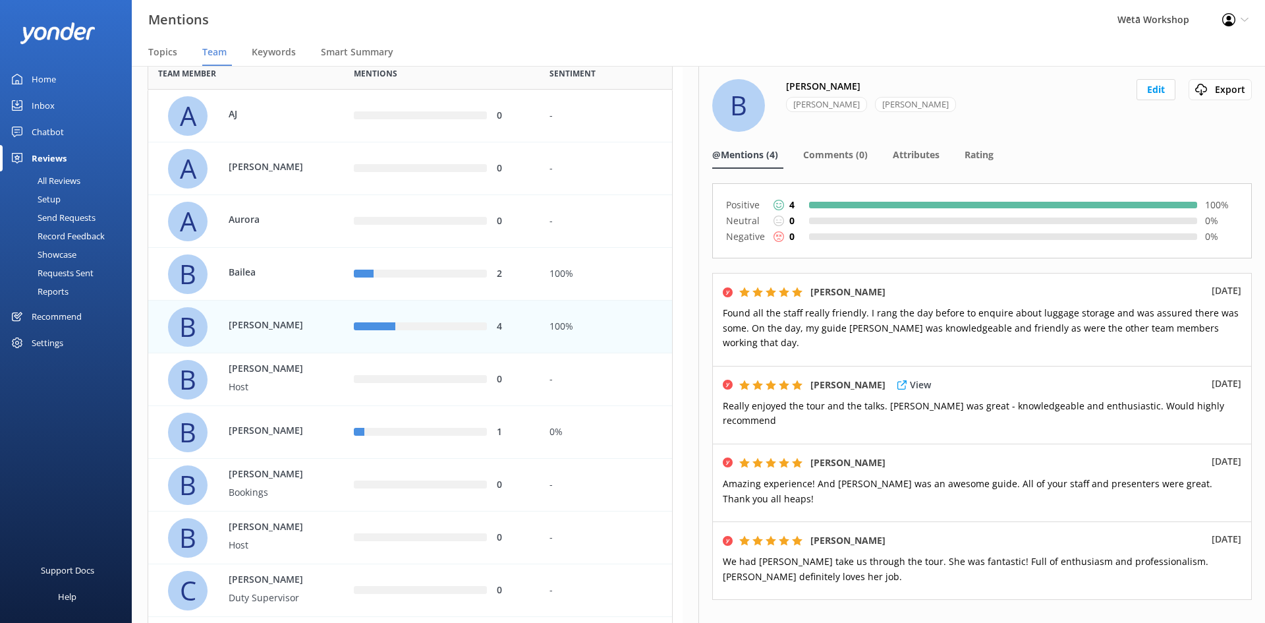
click at [783, 408] on span "Really enjoyed the tour and the talks. [PERSON_NAME] was great - knowledgeable …" at bounding box center [973, 412] width 501 height 27
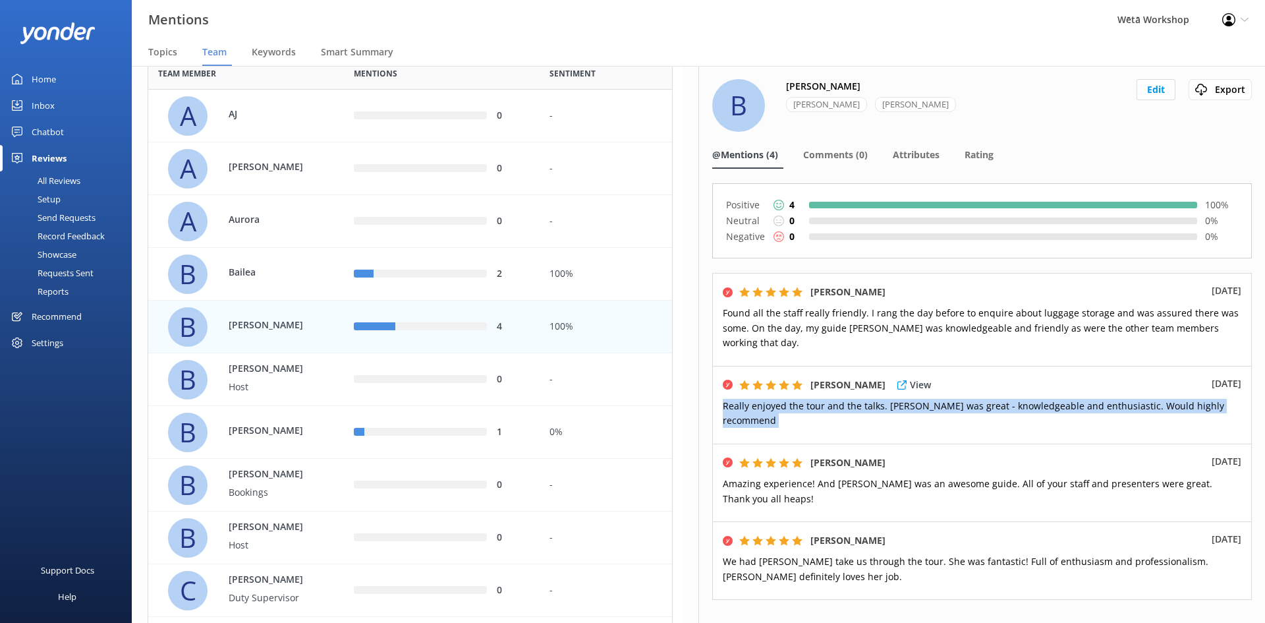
click at [783, 409] on span "Really enjoyed the tour and the talks. [PERSON_NAME] was great - knowledgeable …" at bounding box center [973, 412] width 501 height 27
copy div "Really enjoyed the tour and the talks. [PERSON_NAME] was great - knowledgeable …"
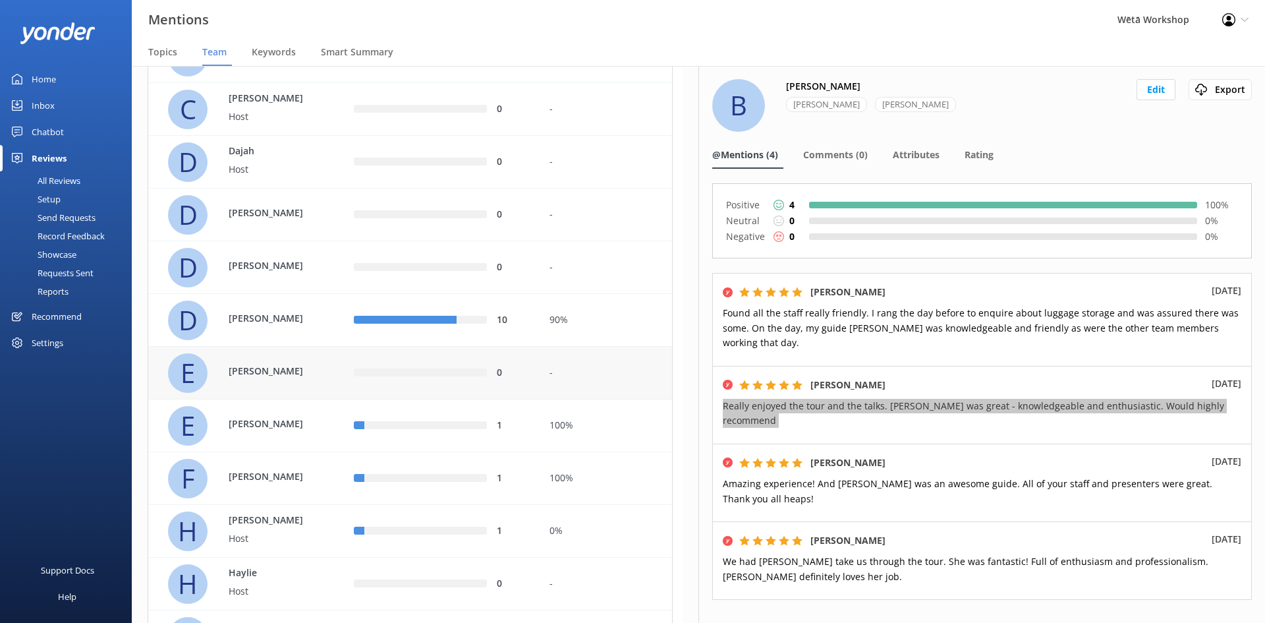
scroll to position [659, 0]
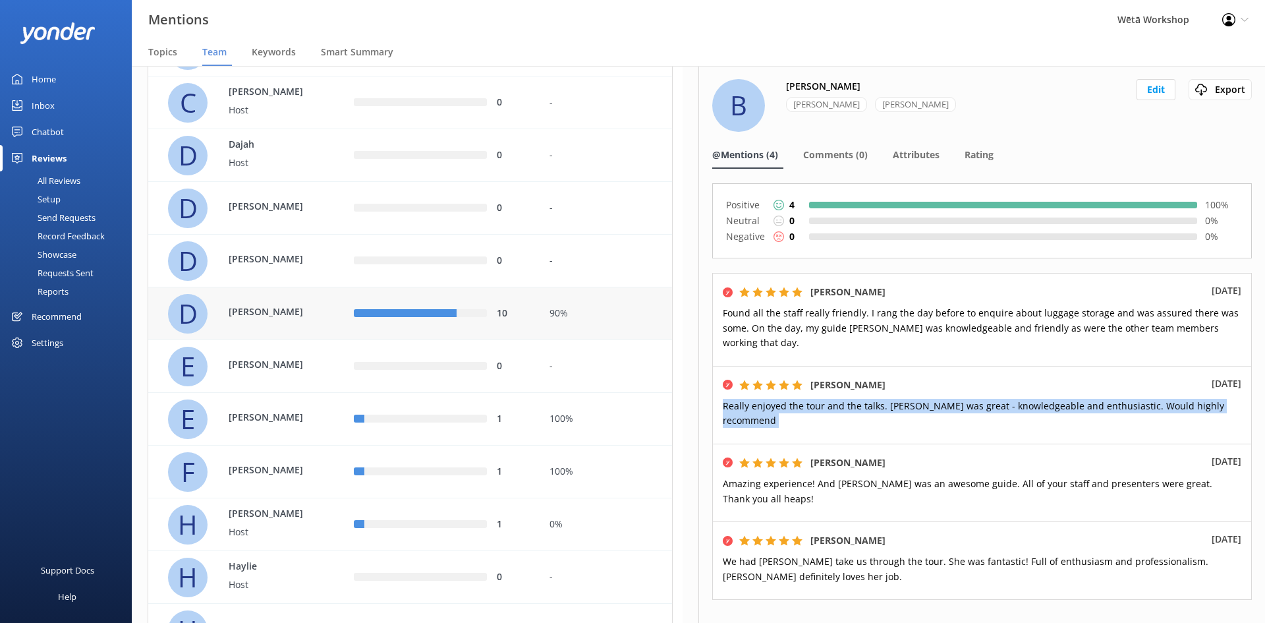
click at [319, 310] on div "D [PERSON_NAME]" at bounding box center [251, 314] width 166 height 40
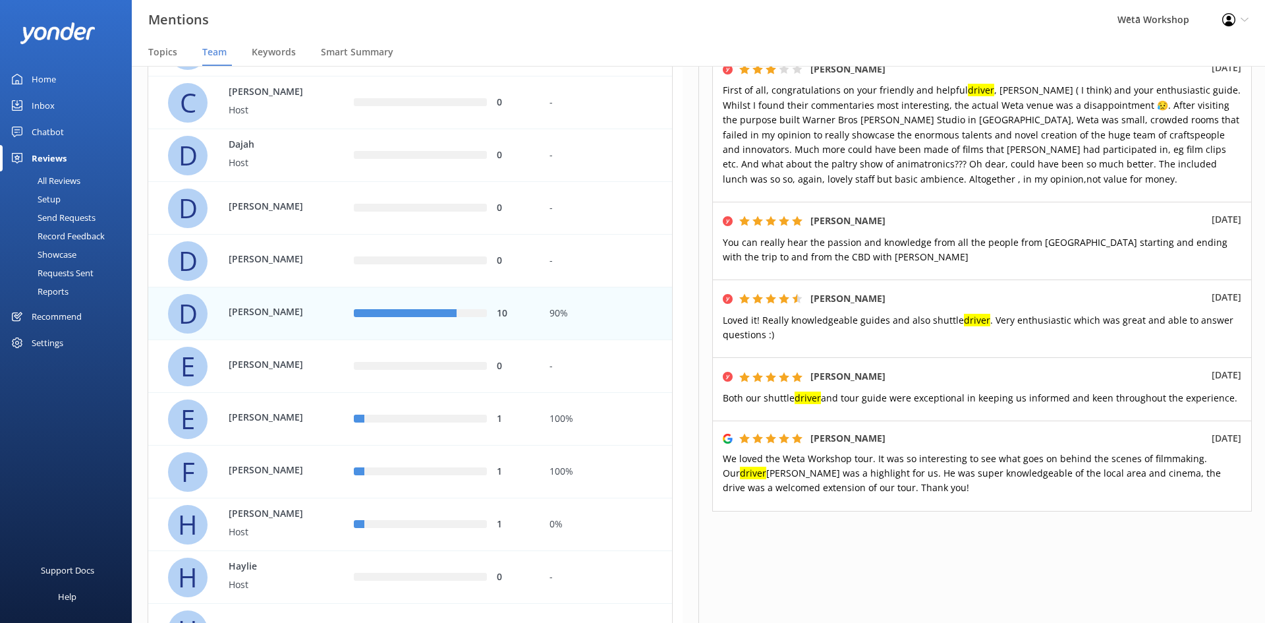
scroll to position [727, 0]
click at [808, 466] on span "We loved the Weta Workshop tour. It was so interesting to see what goes on behi…" at bounding box center [972, 471] width 498 height 42
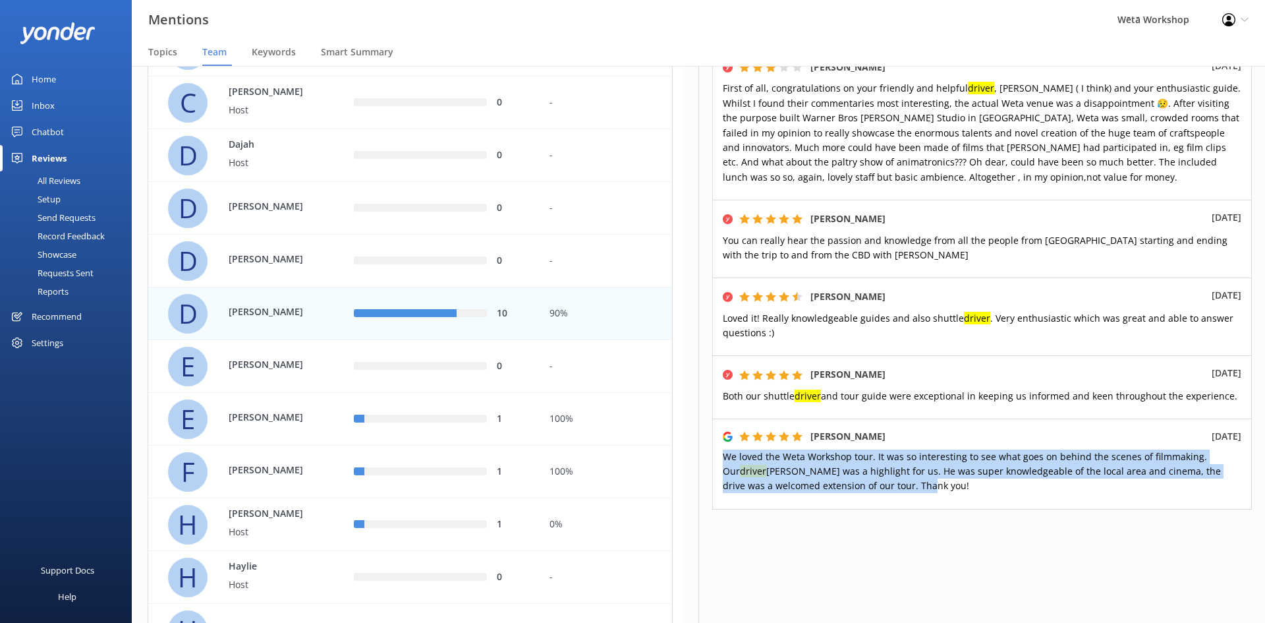
click at [808, 466] on span "We loved the Weta Workshop tour. It was so interesting to see what goes on behi…" at bounding box center [972, 471] width 498 height 42
copy span "We loved the Weta Workshop tour. It was so interesting to see what goes on behi…"
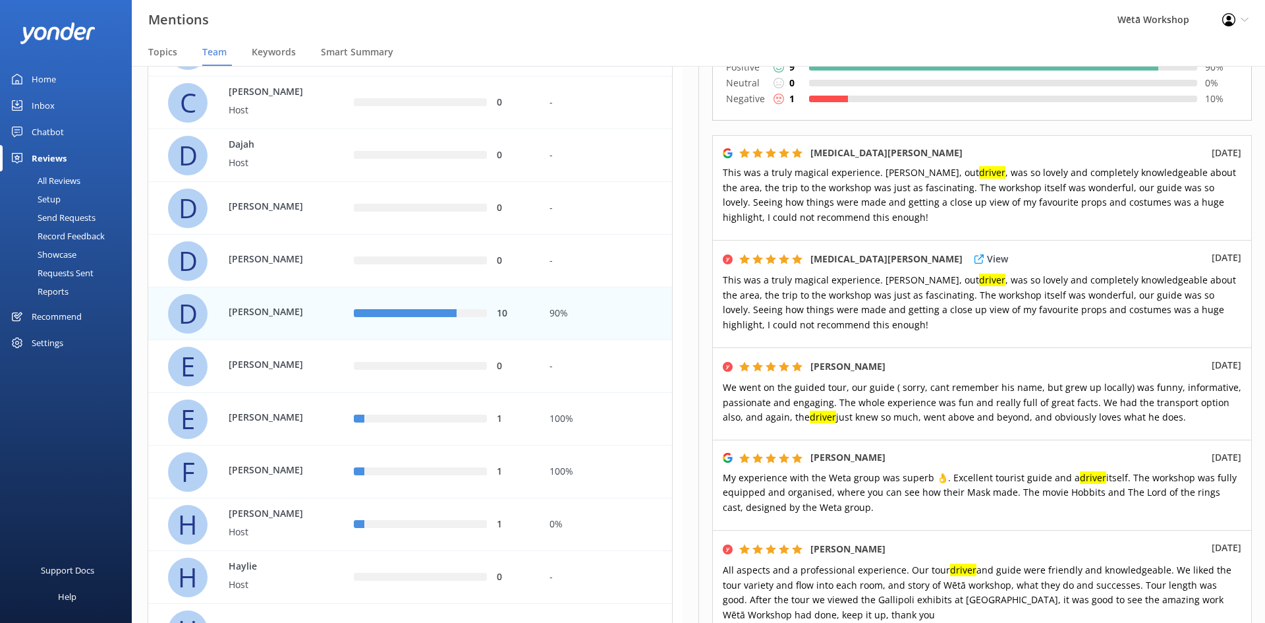
scroll to position [134, 0]
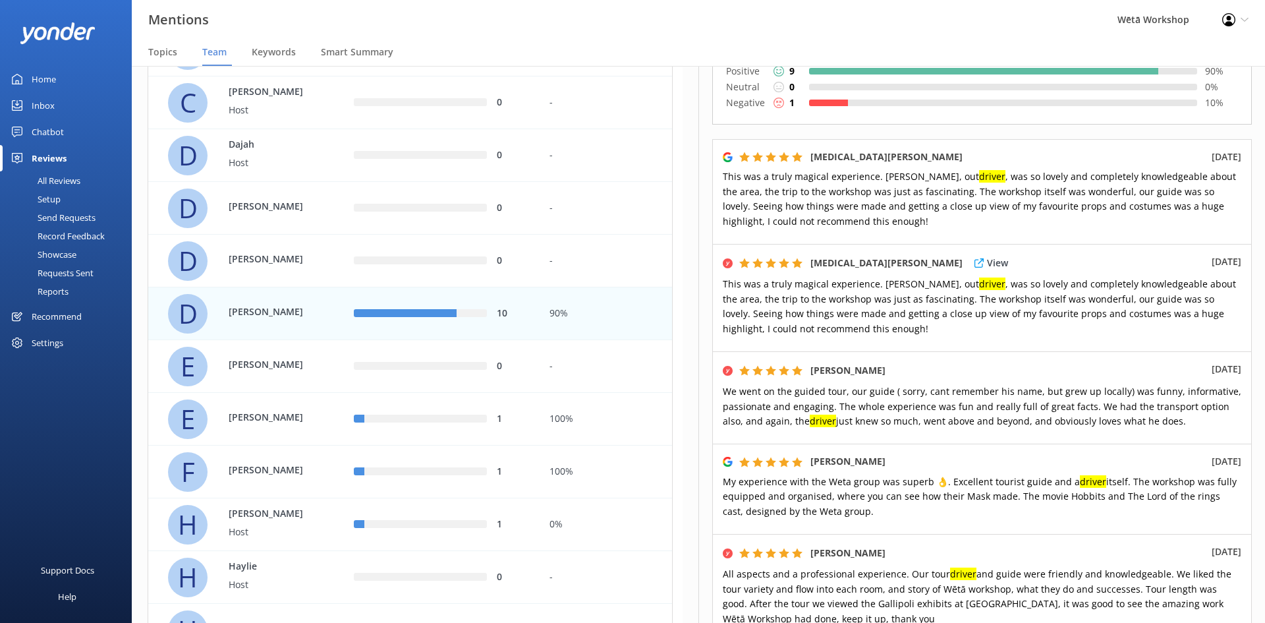
click at [901, 302] on span "This was a truly magical experience. [PERSON_NAME], out driver , was so lovely …" at bounding box center [979, 305] width 513 height 57
click at [900, 302] on span "This was a truly magical experience. [PERSON_NAME], out driver , was so lovely …" at bounding box center [979, 305] width 513 height 57
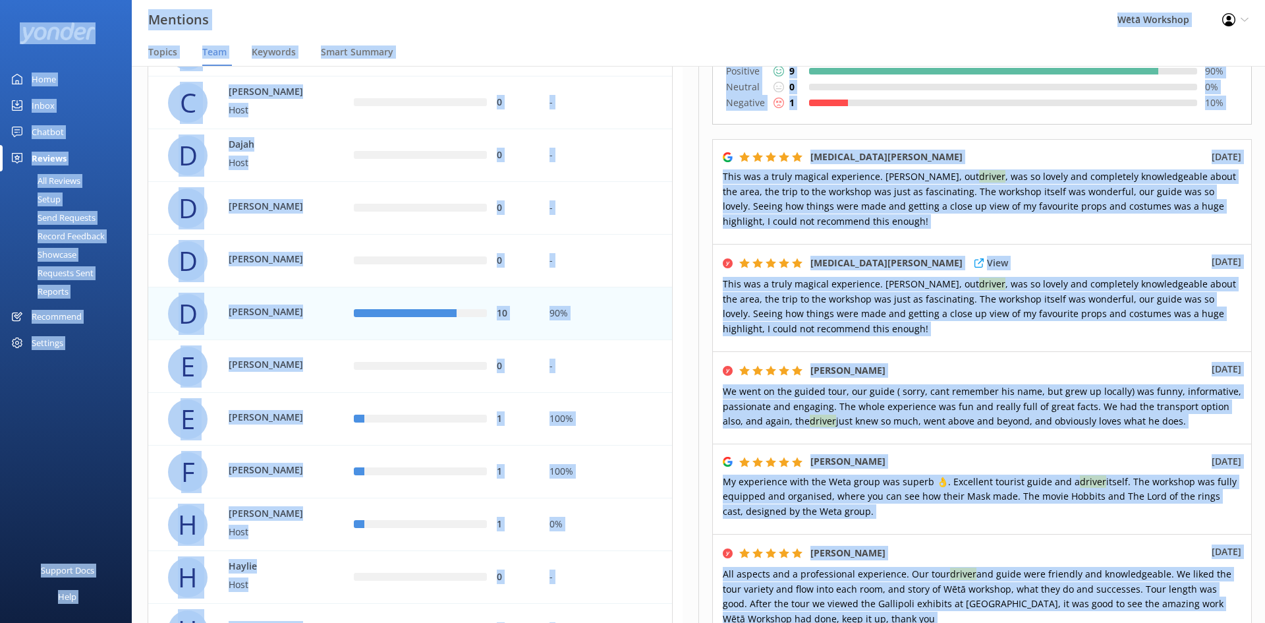
click at [900, 302] on span "This was a truly magical experience. [PERSON_NAME], out driver , was so lovely …" at bounding box center [979, 305] width 513 height 57
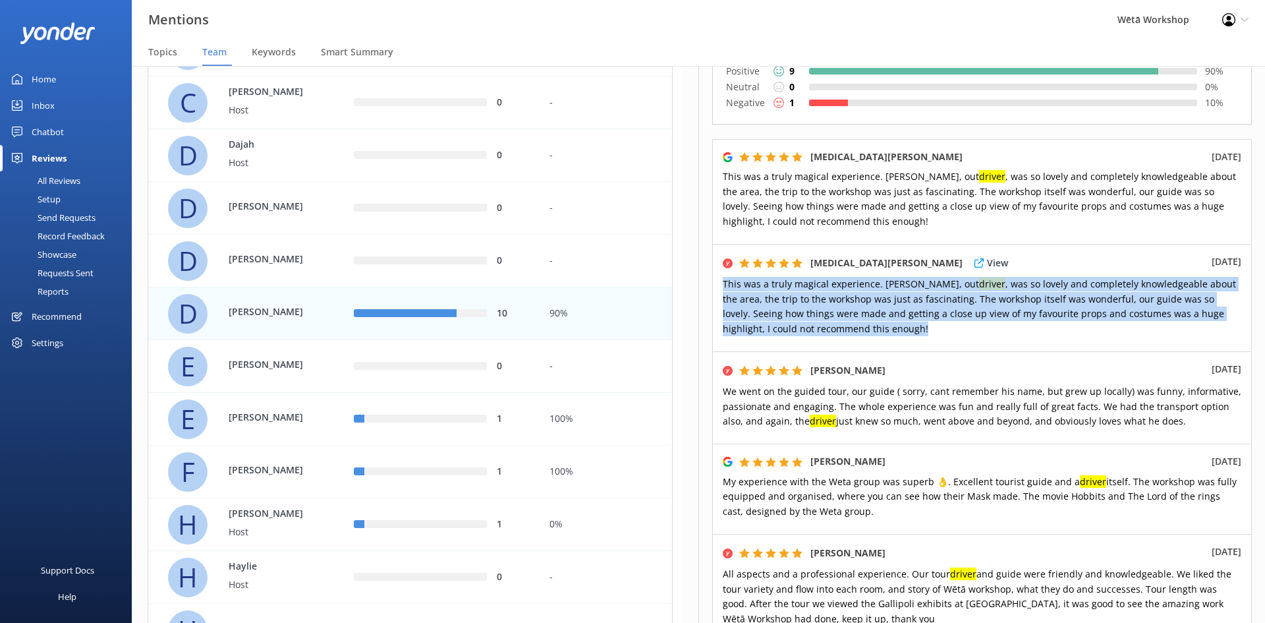
drag, startPoint x: 880, startPoint y: 328, endPoint x: 717, endPoint y: 281, distance: 170.1
click at [717, 281] on div "[MEDICAL_DATA][PERSON_NAME] View [DATE] This was a truly magical experience. [P…" at bounding box center [982, 297] width 540 height 107
copy span "This was a truly magical experience. [PERSON_NAME], out driver , was so lovely …"
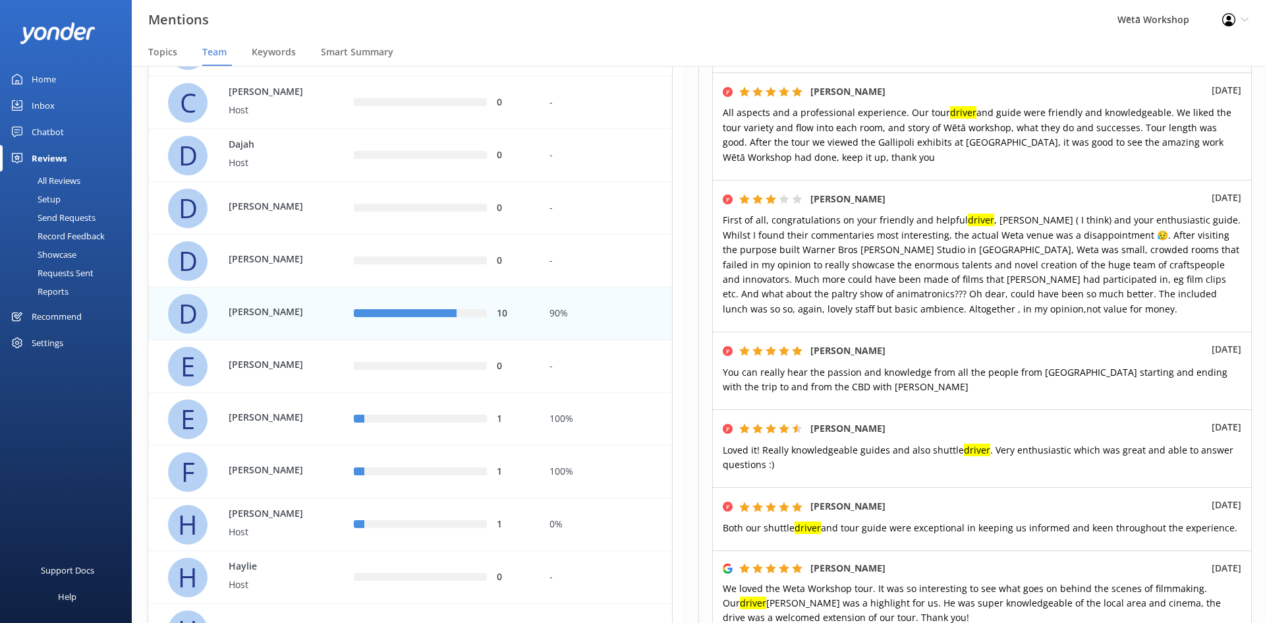
scroll to position [727, 0]
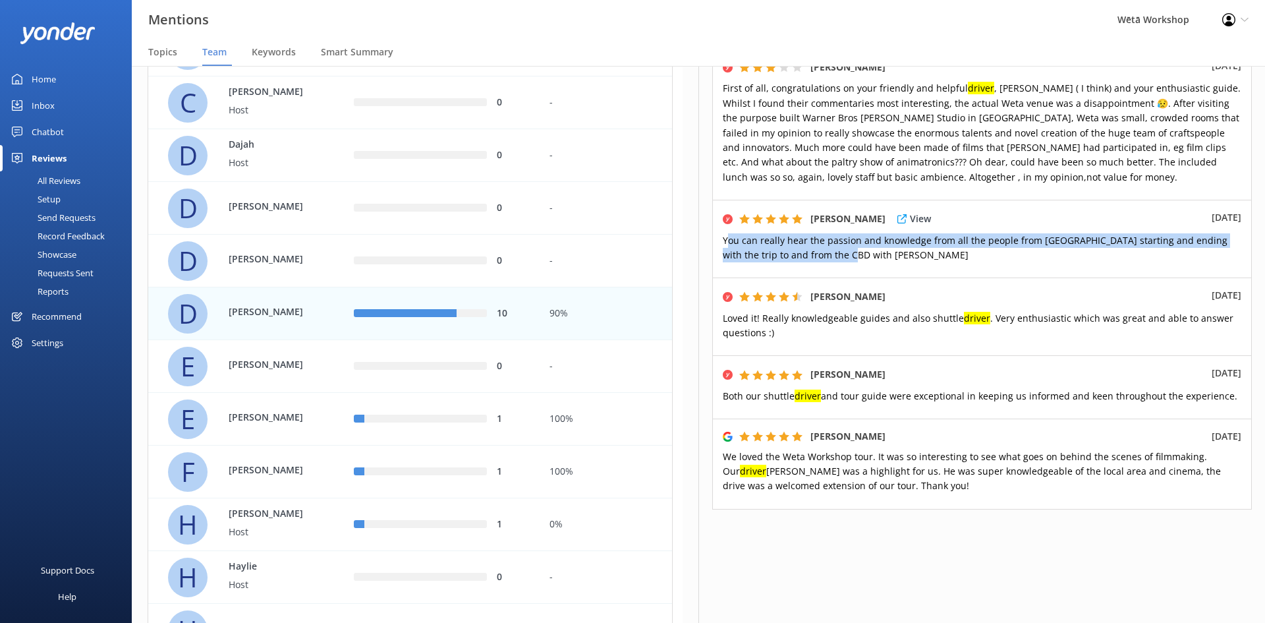
drag, startPoint x: 835, startPoint y: 250, endPoint x: 727, endPoint y: 239, distance: 108.5
click at [727, 239] on p "You can really hear the passion and knowledge from all the people from [GEOGRAP…" at bounding box center [982, 248] width 518 height 30
copy span "ou can really hear the passion and knowledge from all the people from [GEOGRAPH…"
click at [837, 274] on div "[PERSON_NAME] View [DATE] You can really hear the passion and knowledge from al…" at bounding box center [982, 239] width 540 height 78
click at [841, 263] on div "[PERSON_NAME] View [DATE] You can really hear the passion and knowledge from al…" at bounding box center [982, 239] width 540 height 78
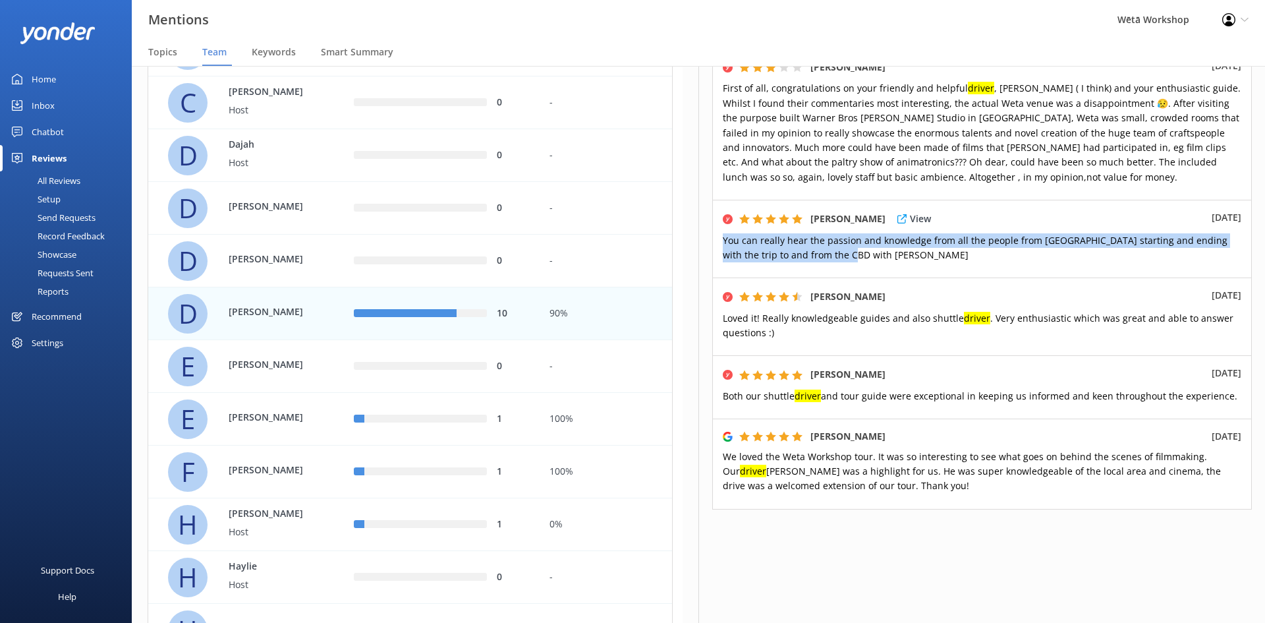
drag, startPoint x: 842, startPoint y: 259, endPoint x: 713, endPoint y: 240, distance: 130.5
click at [713, 240] on div "[PERSON_NAME] View [DATE] You can really hear the passion and knowledge from al…" at bounding box center [982, 239] width 540 height 78
copy span "You can really hear the passion and knowledge from all the people from [GEOGRAP…"
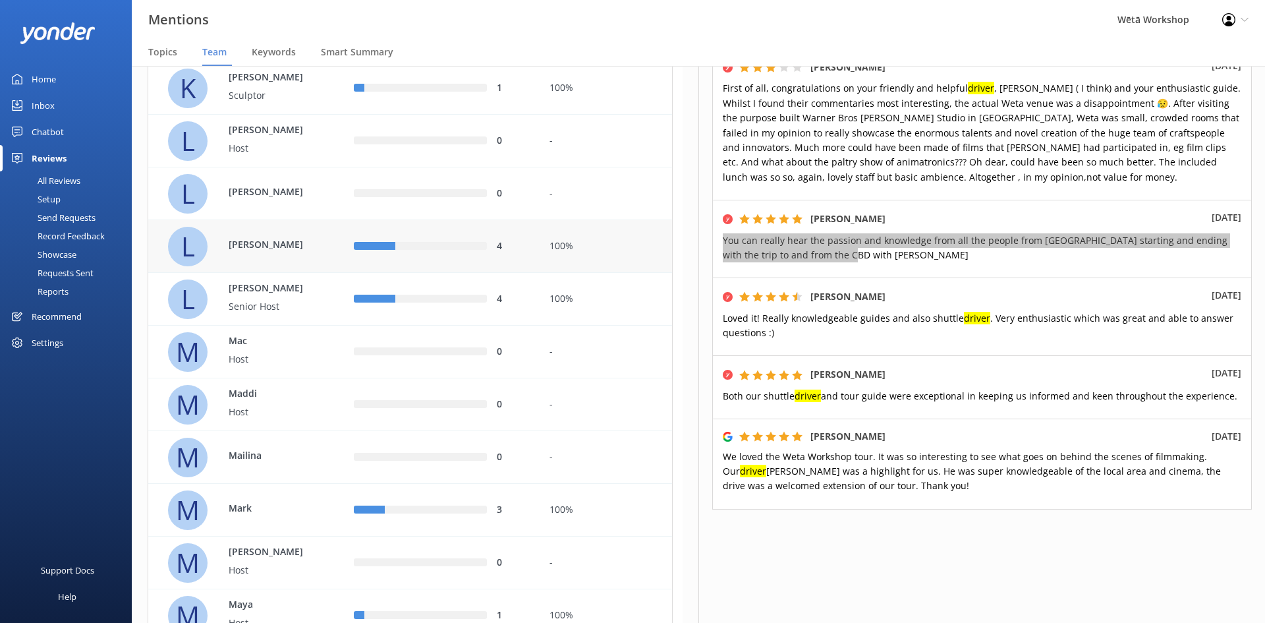
scroll to position [1581, 0]
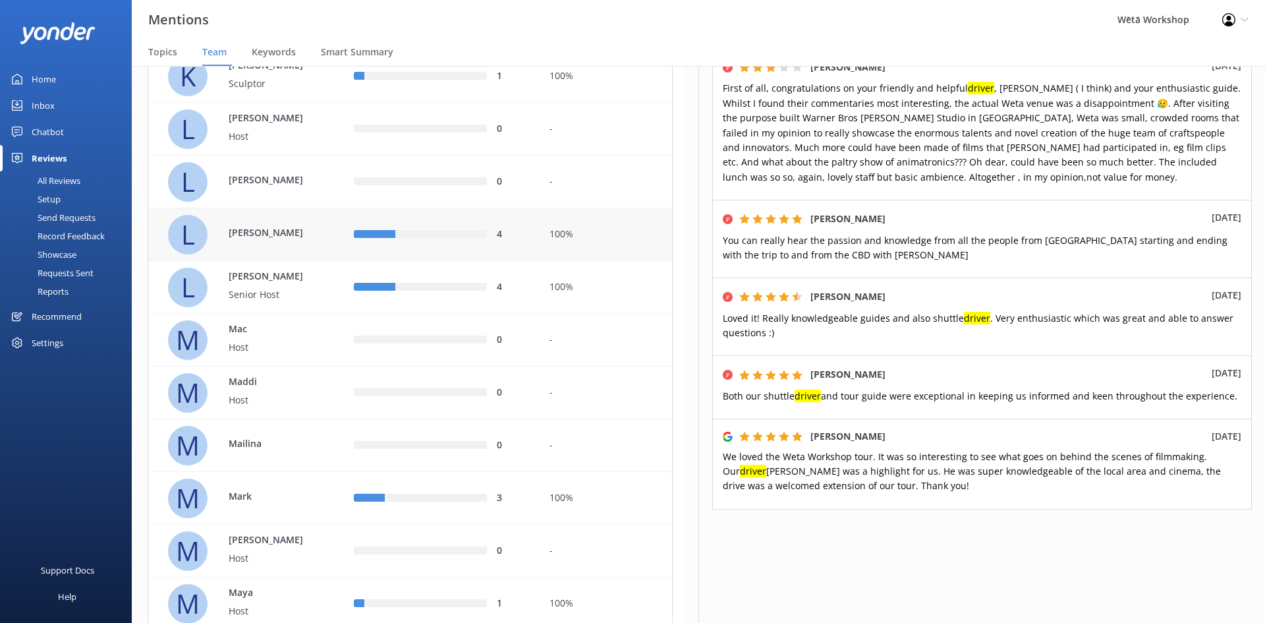
click at [463, 257] on div "4" at bounding box center [442, 234] width 196 height 53
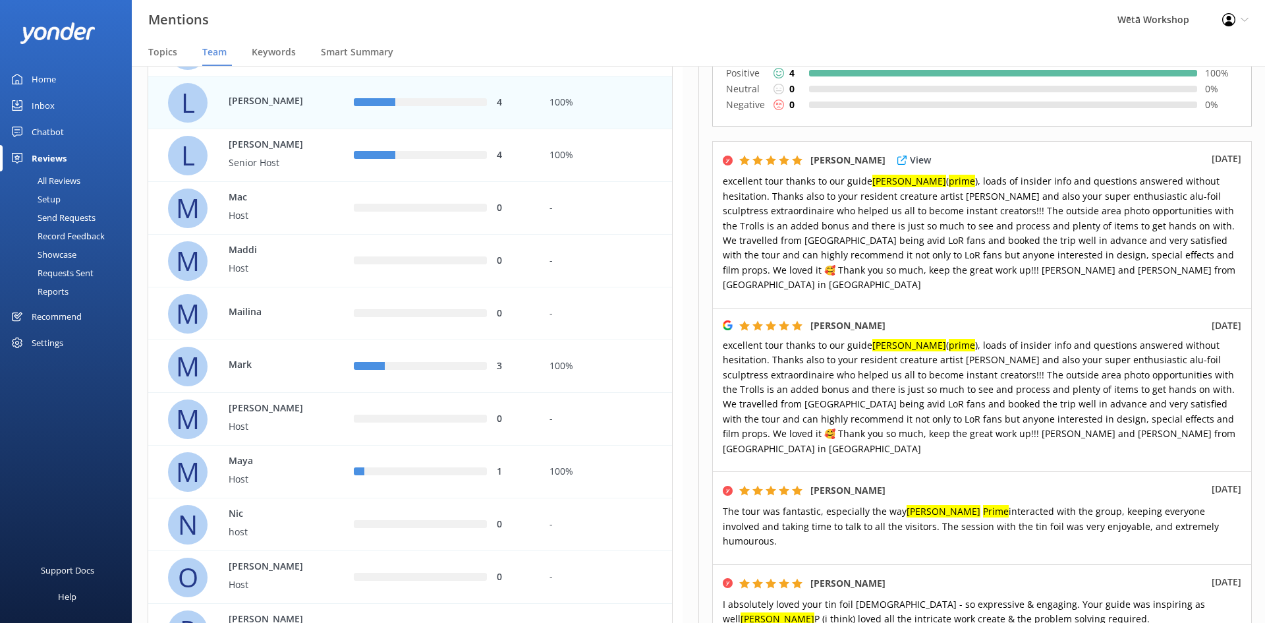
scroll to position [221, 0]
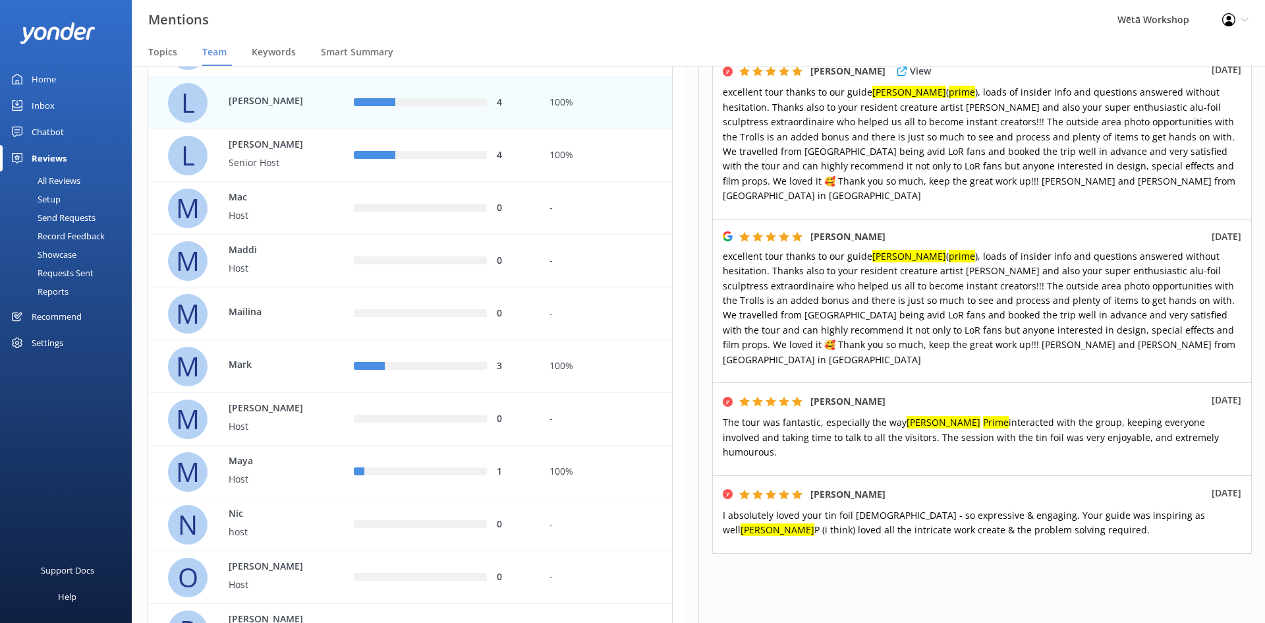
click at [1113, 183] on p "excellent tour thanks to our guide [PERSON_NAME] ( prime ), loads of insider in…" at bounding box center [982, 144] width 518 height 118
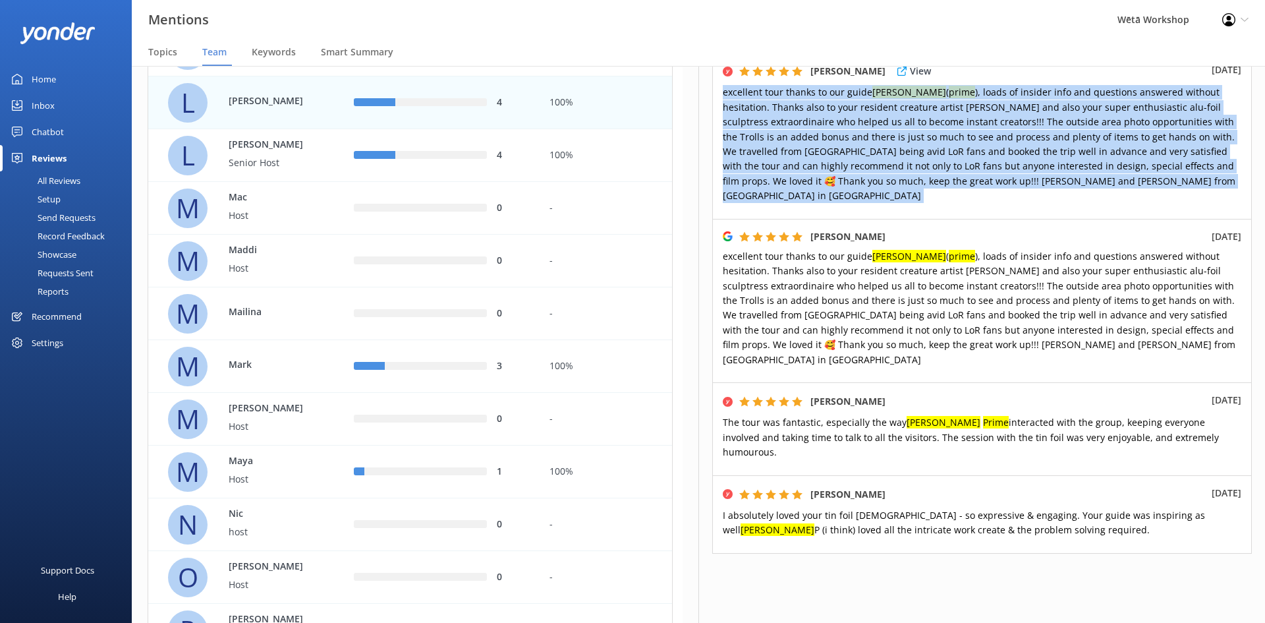
drag, startPoint x: 1115, startPoint y: 183, endPoint x: 717, endPoint y: 94, distance: 407.2
click at [717, 94] on div "[PERSON_NAME] View [DATE] excellent tour thanks to our guide [PERSON_NAME] ( pr…" at bounding box center [982, 135] width 540 height 167
copy div "excellent tour thanks to our guide [PERSON_NAME] ( prime ), loads of insider in…"
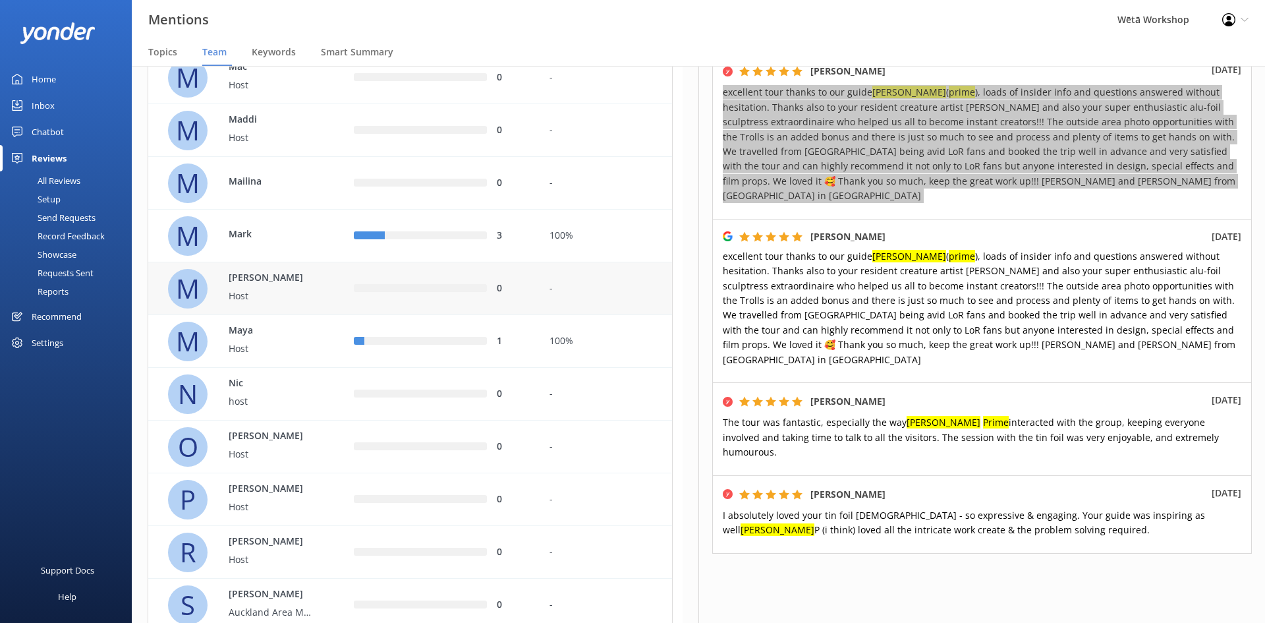
scroll to position [1844, 0]
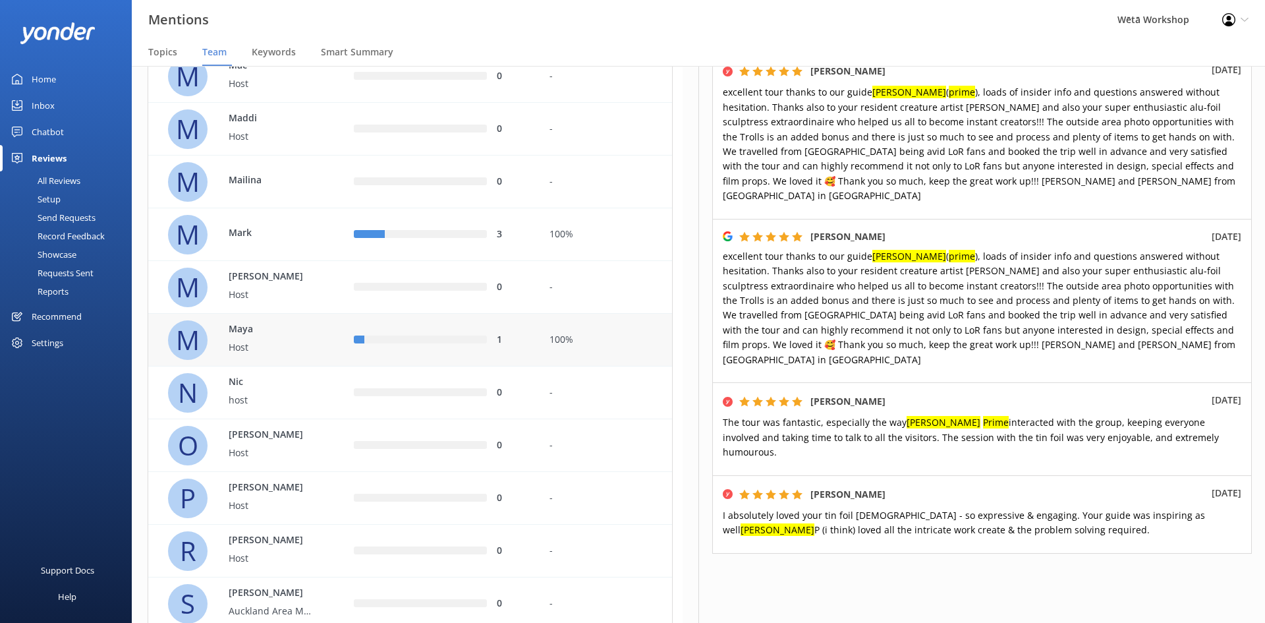
click at [350, 322] on div "1" at bounding box center [442, 340] width 196 height 53
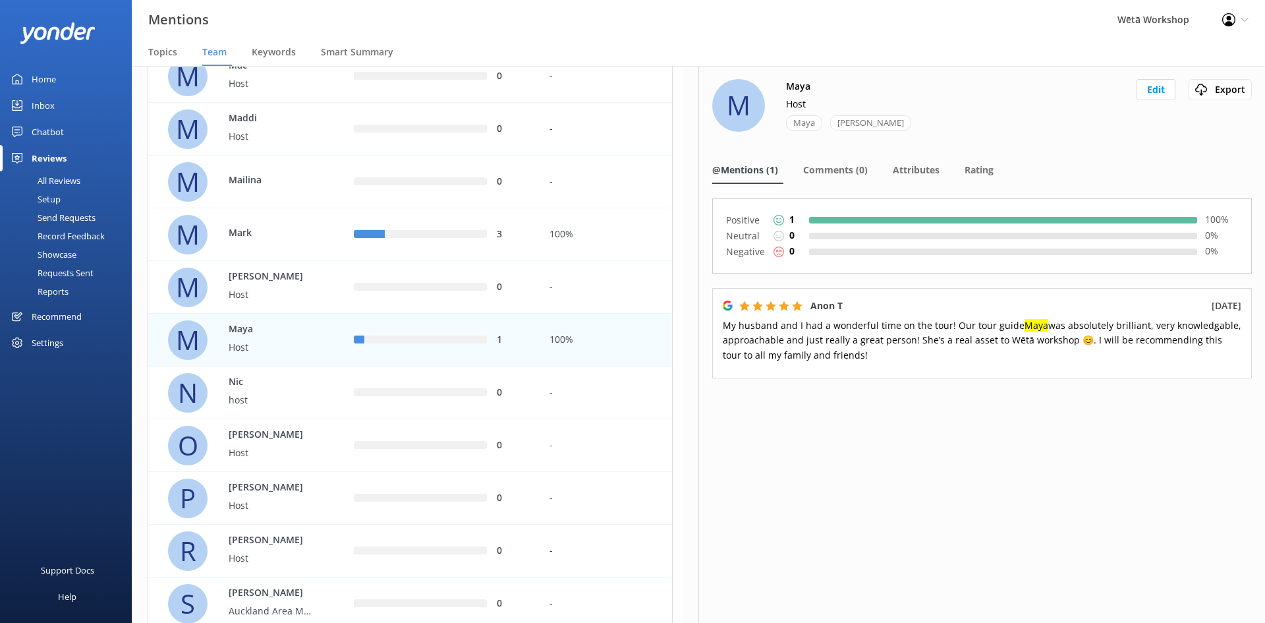
drag, startPoint x: 880, startPoint y: 357, endPoint x: 717, endPoint y: 319, distance: 167.6
click at [717, 321] on div "Anon T [DATE] My husband and I had a wonderful time on the tour! Our tour guide…" at bounding box center [982, 333] width 540 height 91
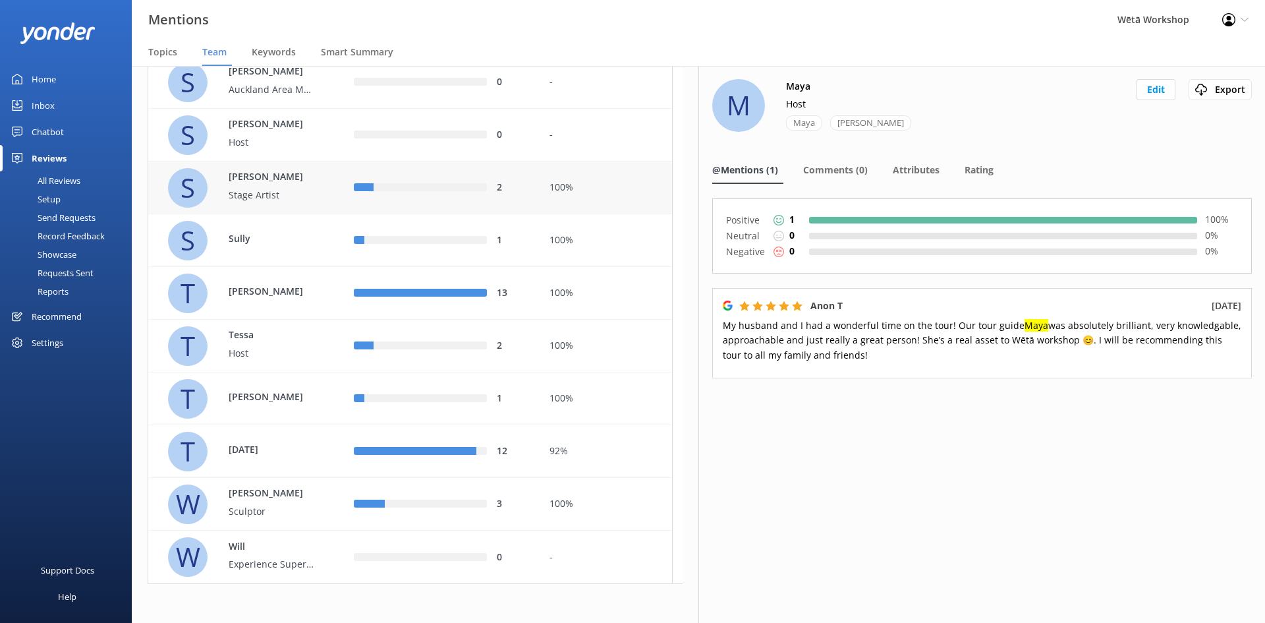
scroll to position [2366, 0]
click at [336, 441] on div "T [DATE]" at bounding box center [246, 450] width 196 height 53
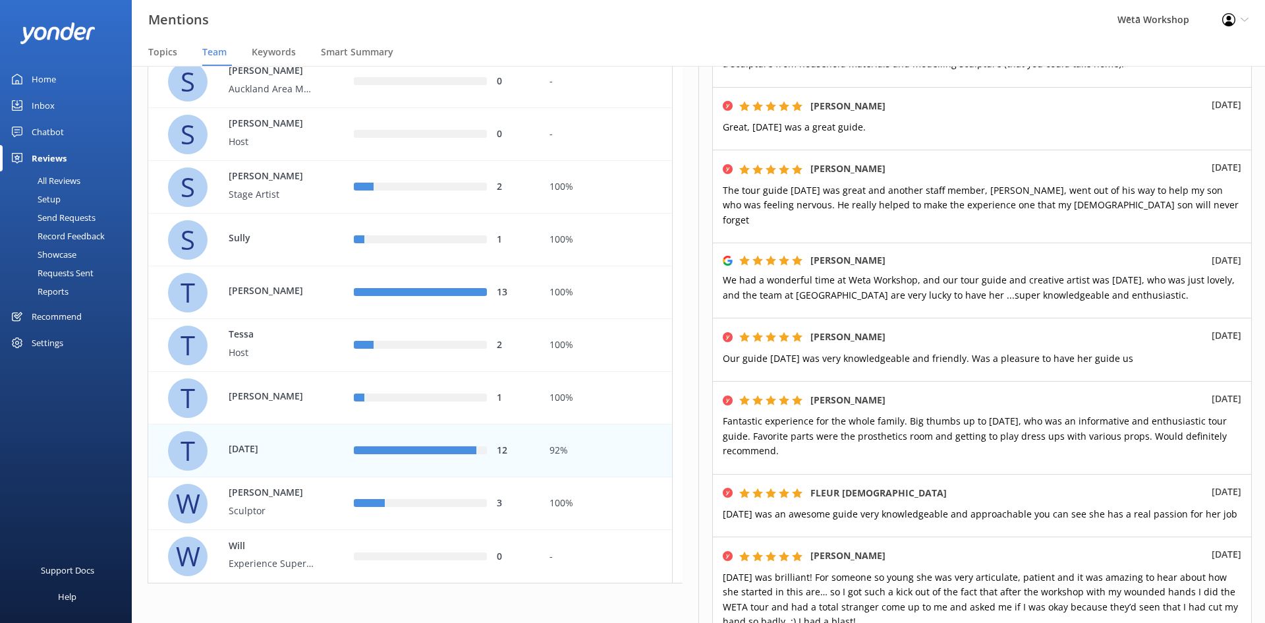
scroll to position [527, 0]
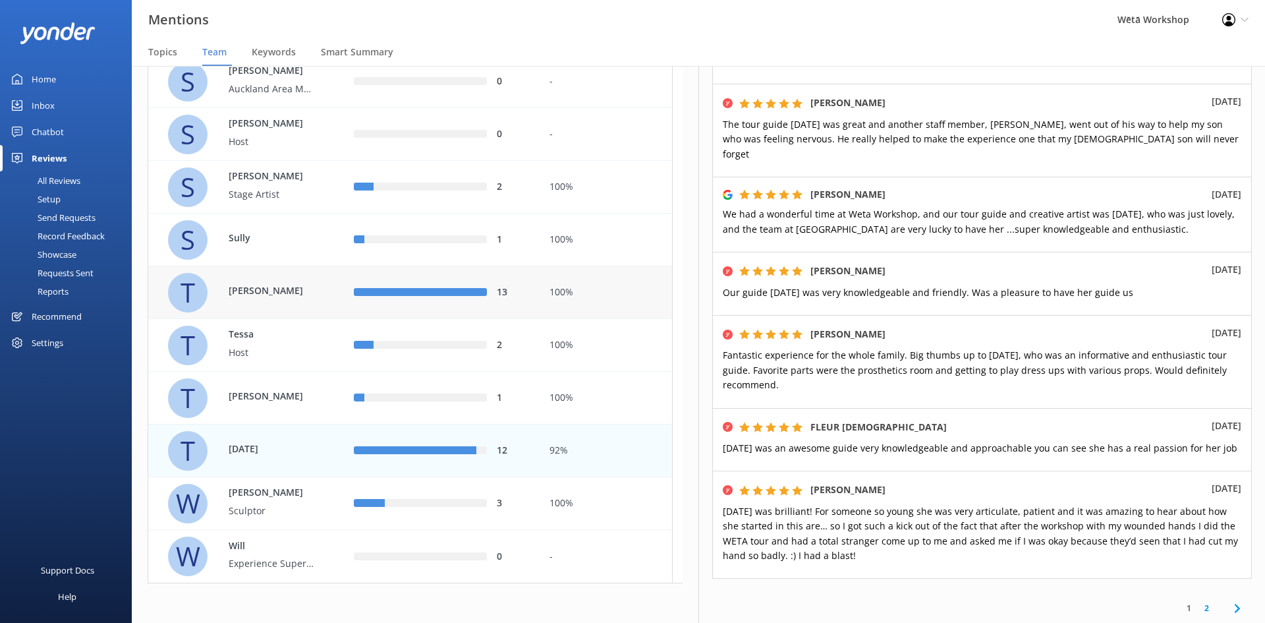
click at [564, 294] on div "100%" at bounding box center [605, 292] width 113 height 14
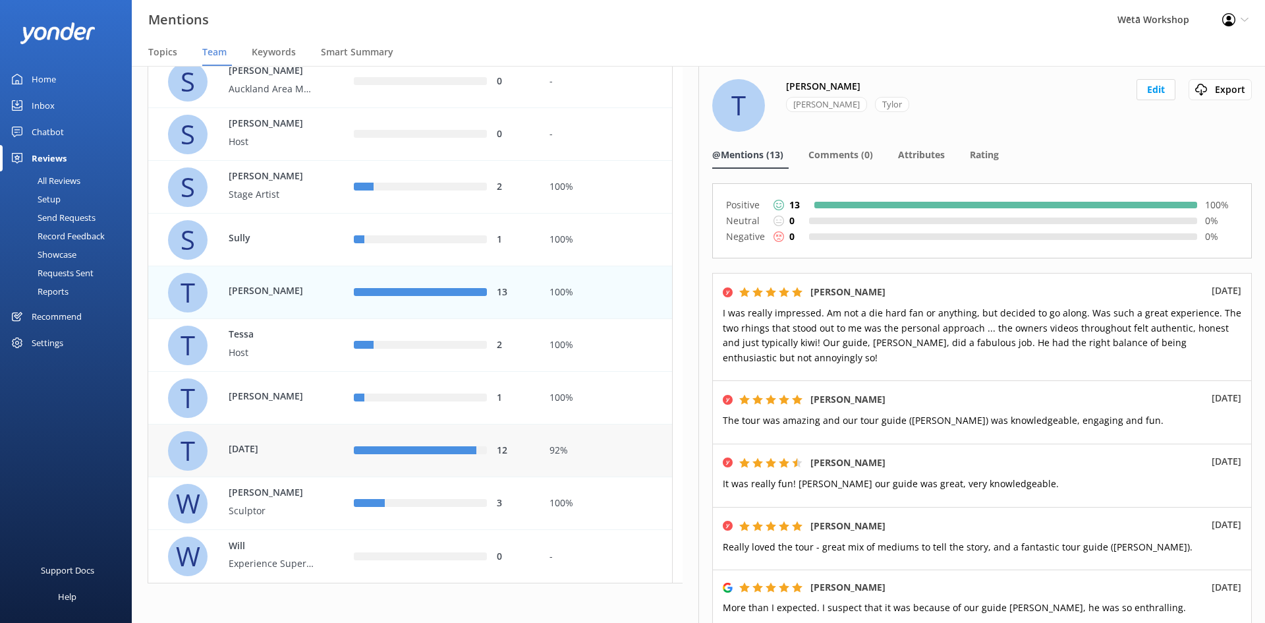
click at [451, 451] on div "row" at bounding box center [415, 451] width 123 height 8
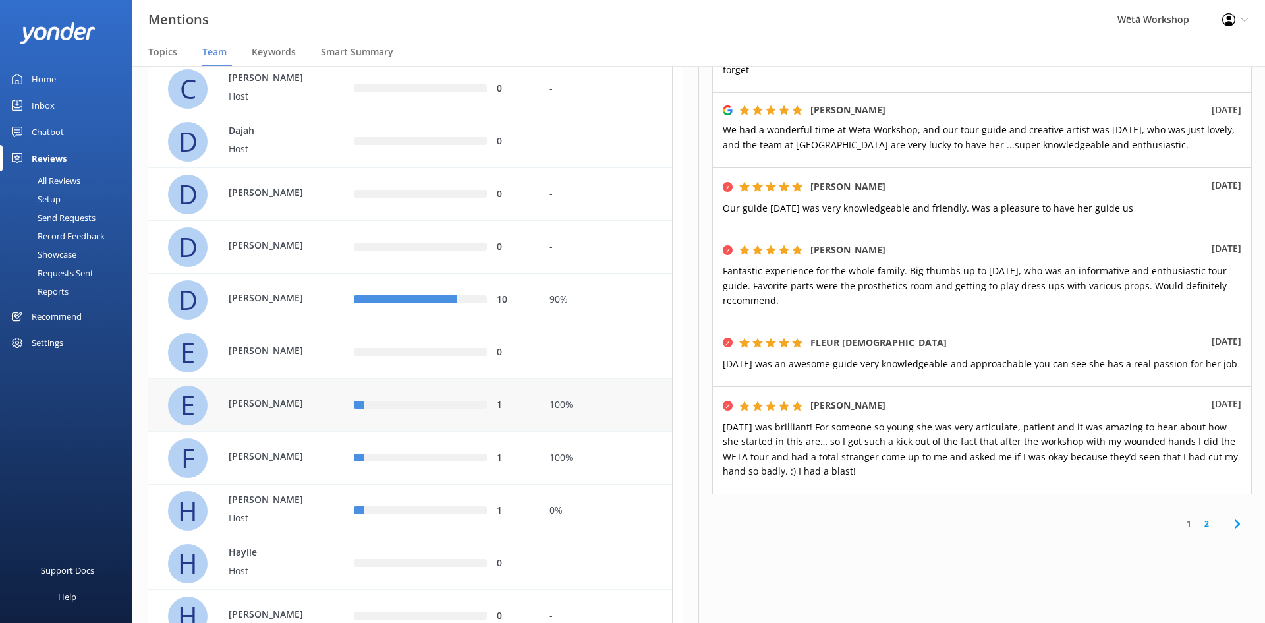
scroll to position [522, 0]
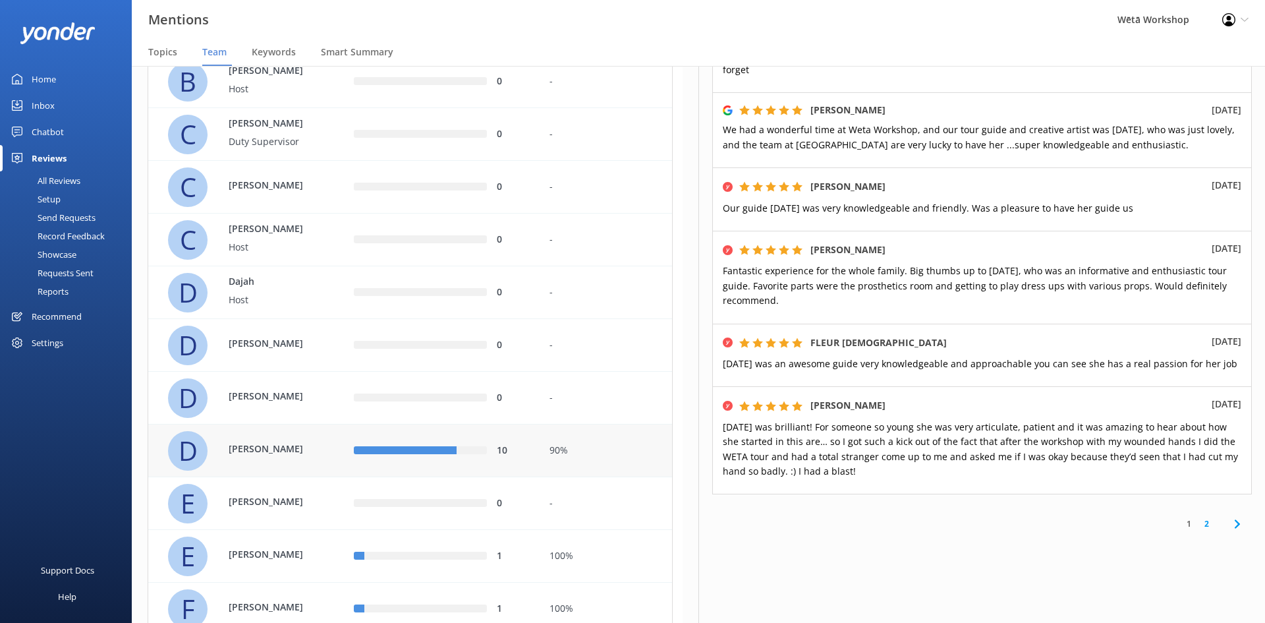
click at [431, 440] on div "10" at bounding box center [442, 450] width 196 height 53
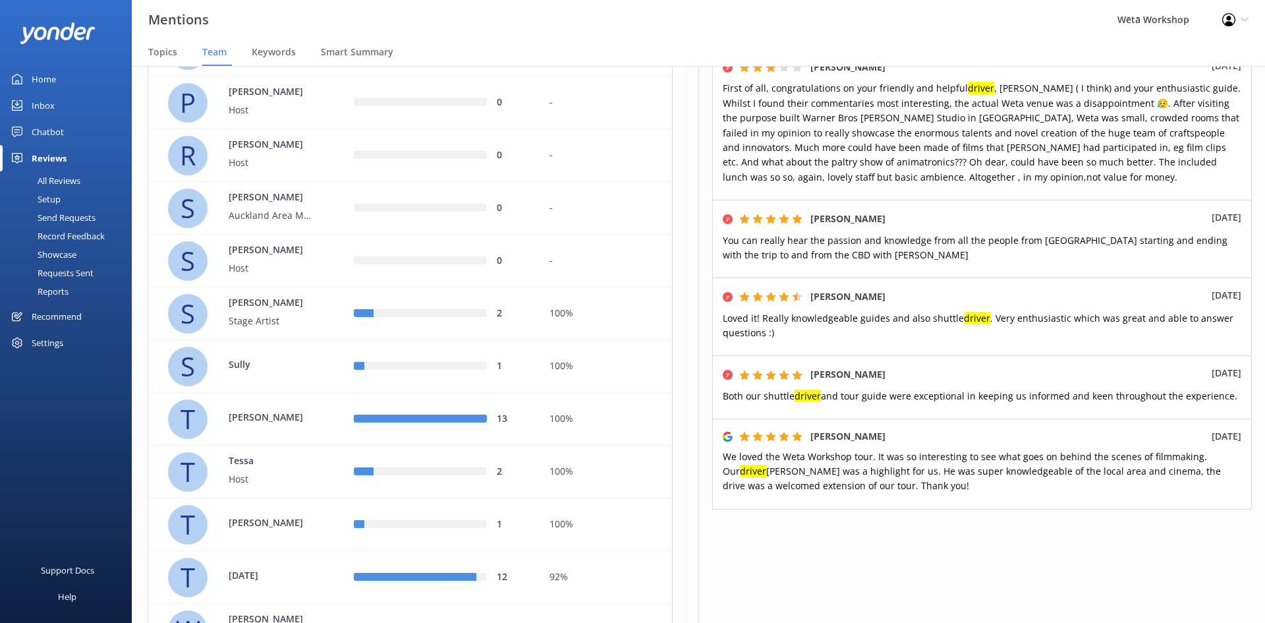
scroll to position [2366, 0]
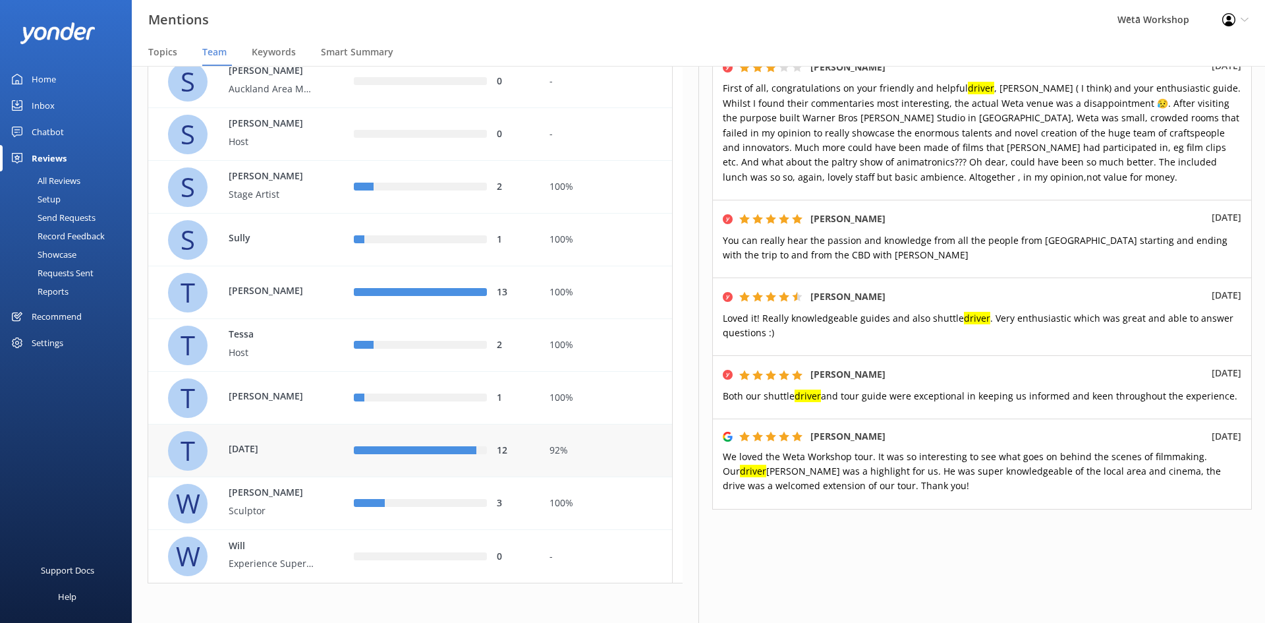
click at [343, 460] on div "T [DATE]" at bounding box center [246, 450] width 196 height 53
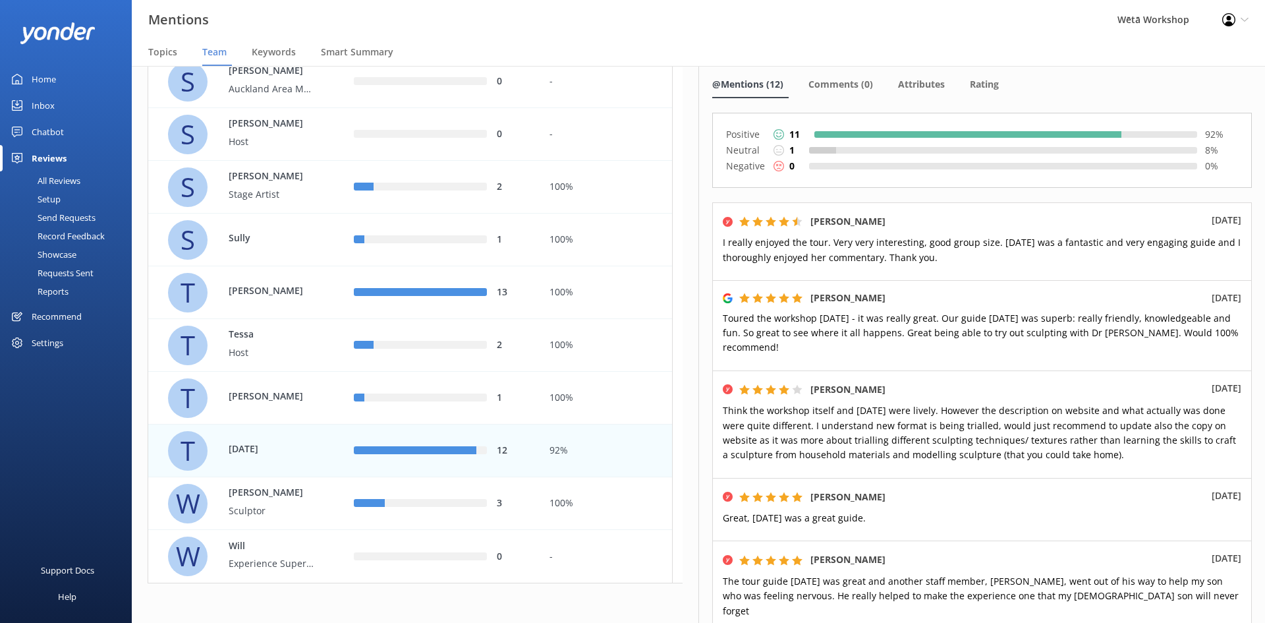
scroll to position [132, 0]
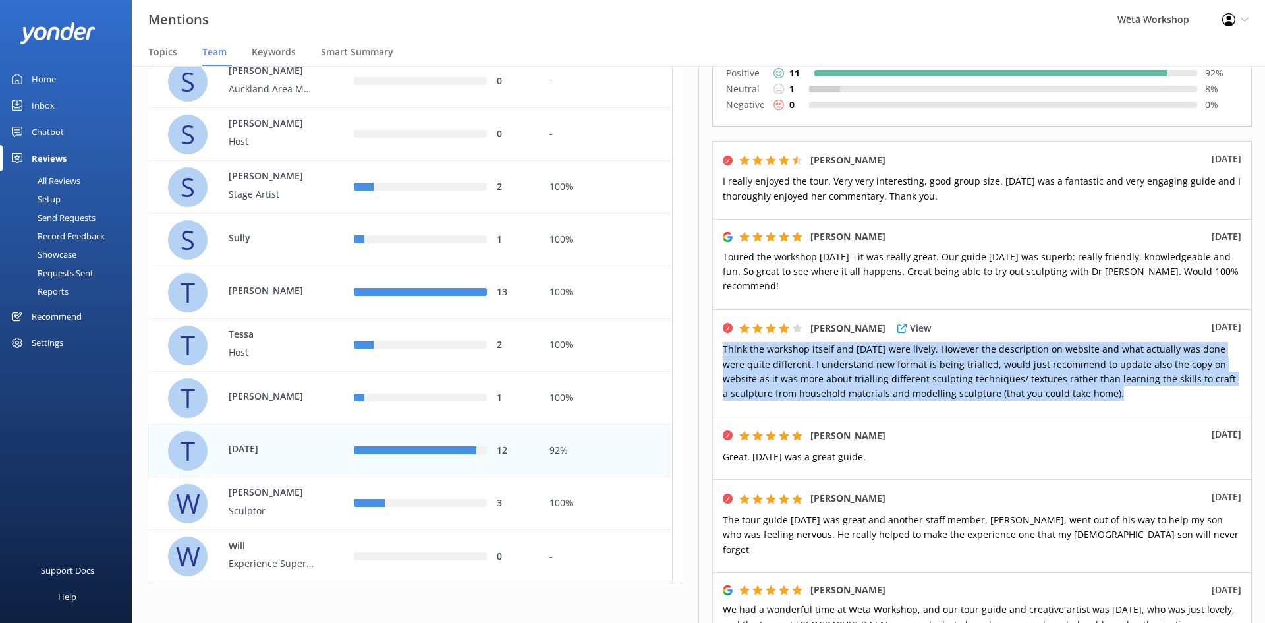
drag, startPoint x: 1101, startPoint y: 398, endPoint x: 723, endPoint y: 344, distance: 381.3
click at [723, 344] on span "Think the workshop itself and [DATE] were lively. However the description on we…" at bounding box center [979, 371] width 513 height 57
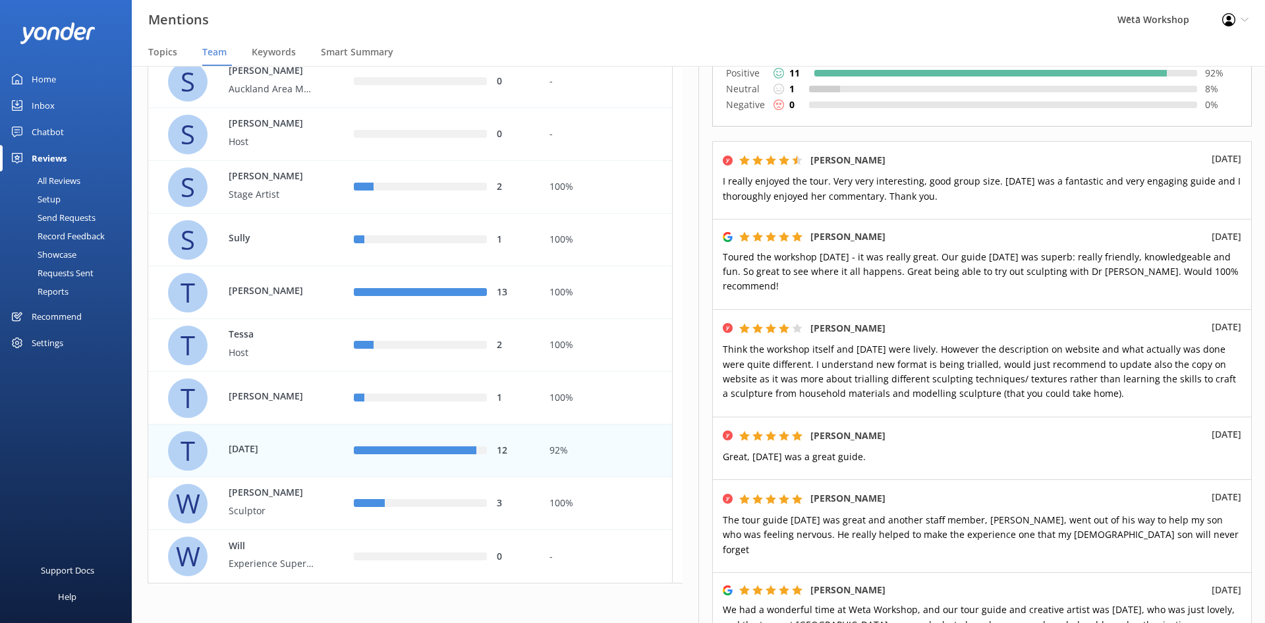
click at [877, 271] on span "Toured the workshop [DATE] - it was really great. Our guide [DATE] was superb: …" at bounding box center [981, 271] width 516 height 42
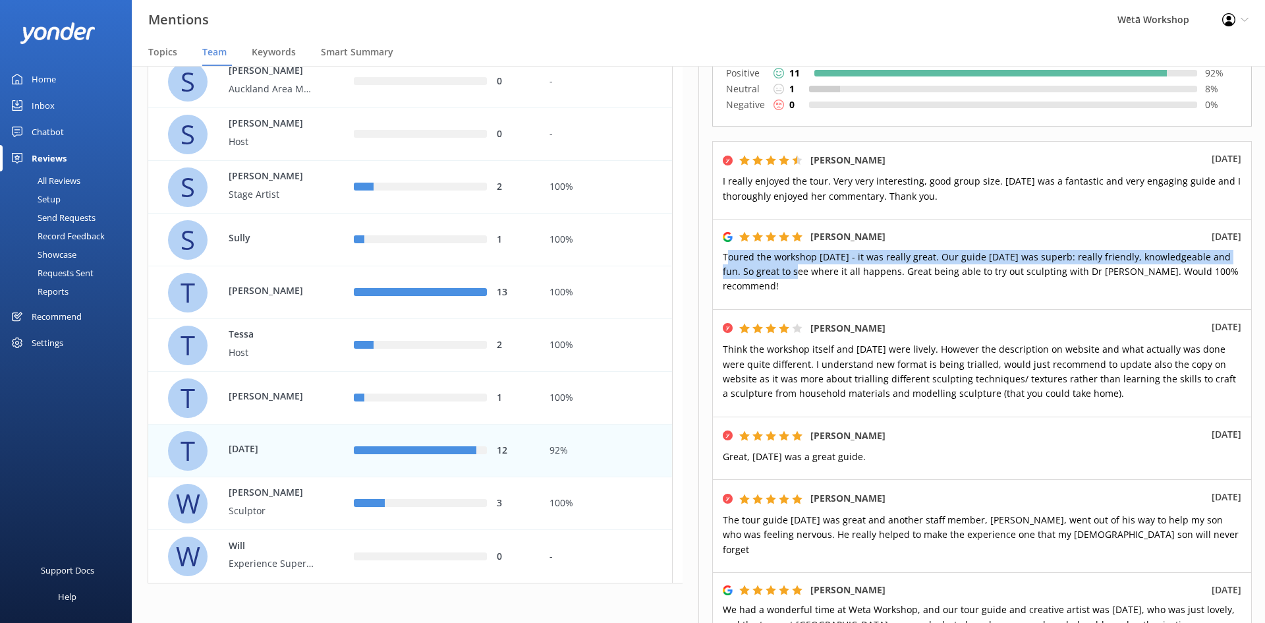
drag, startPoint x: 798, startPoint y: 279, endPoint x: 729, endPoint y: 260, distance: 70.9
click at [729, 260] on p "Toured the workshop [DATE] - it was really great. Our guide [DATE] was superb: …" at bounding box center [982, 272] width 518 height 44
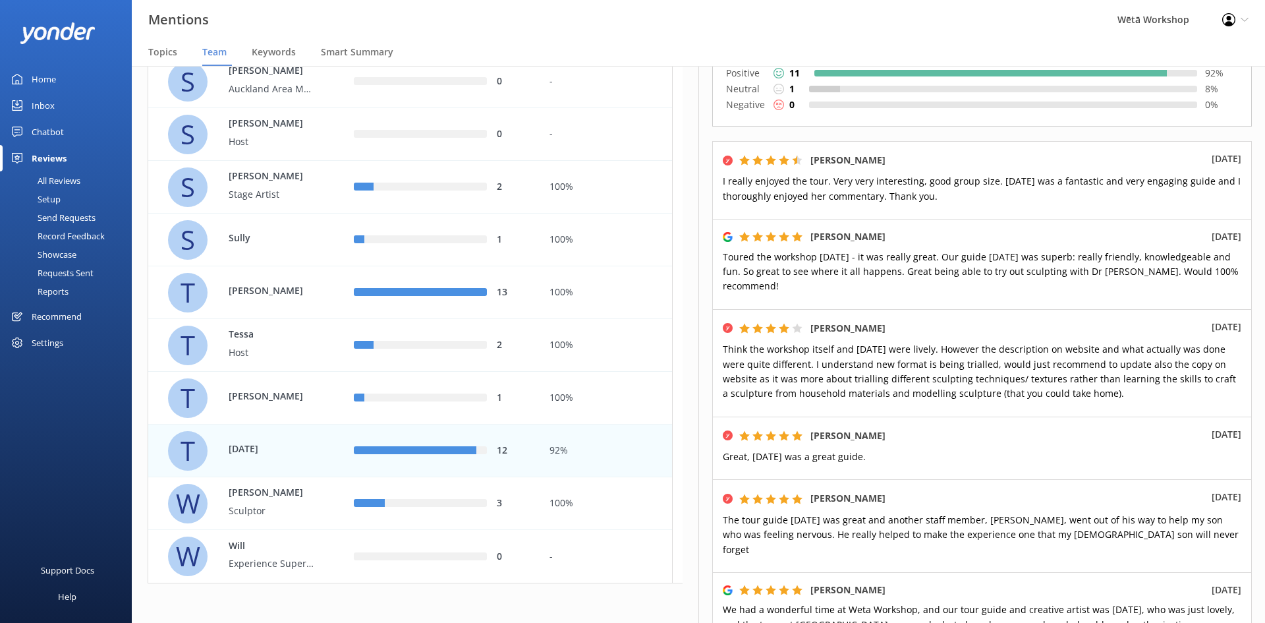
click at [785, 285] on p "Toured the workshop [DATE] - it was really great. Our guide [DATE] was superb: …" at bounding box center [982, 272] width 518 height 44
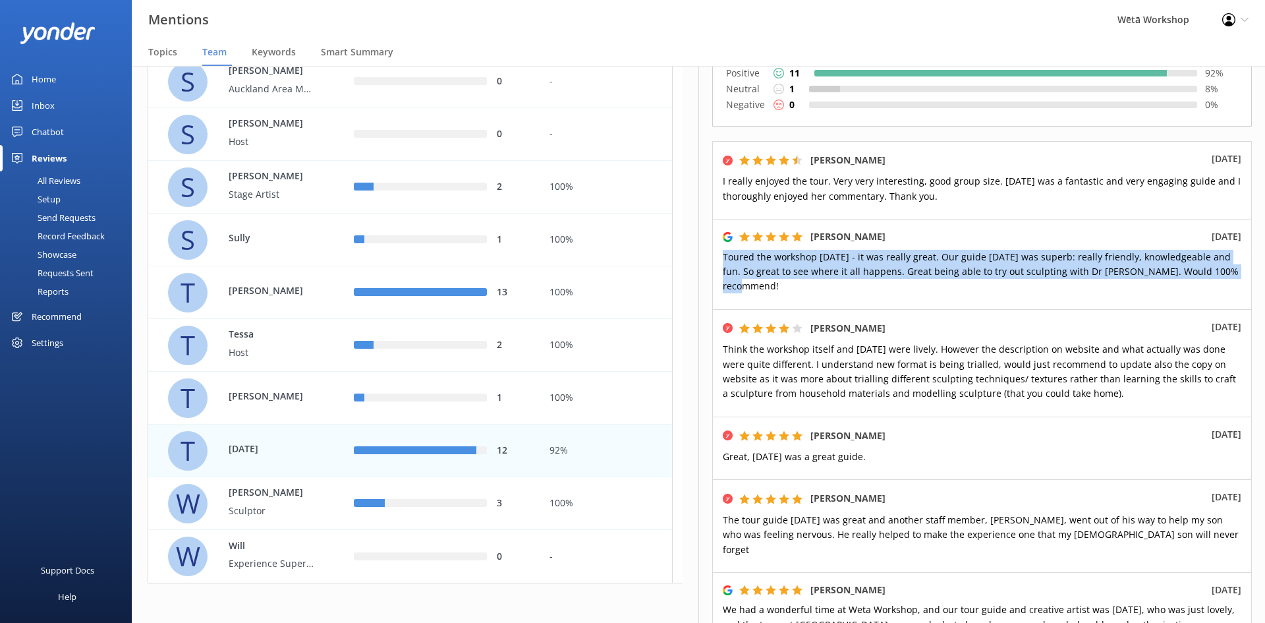
drag, startPoint x: 790, startPoint y: 287, endPoint x: 717, endPoint y: 255, distance: 79.3
click at [717, 255] on div "[PERSON_NAME] [DATE] Toured the workshop [DATE] - it was really great. Our guid…" at bounding box center [982, 264] width 540 height 90
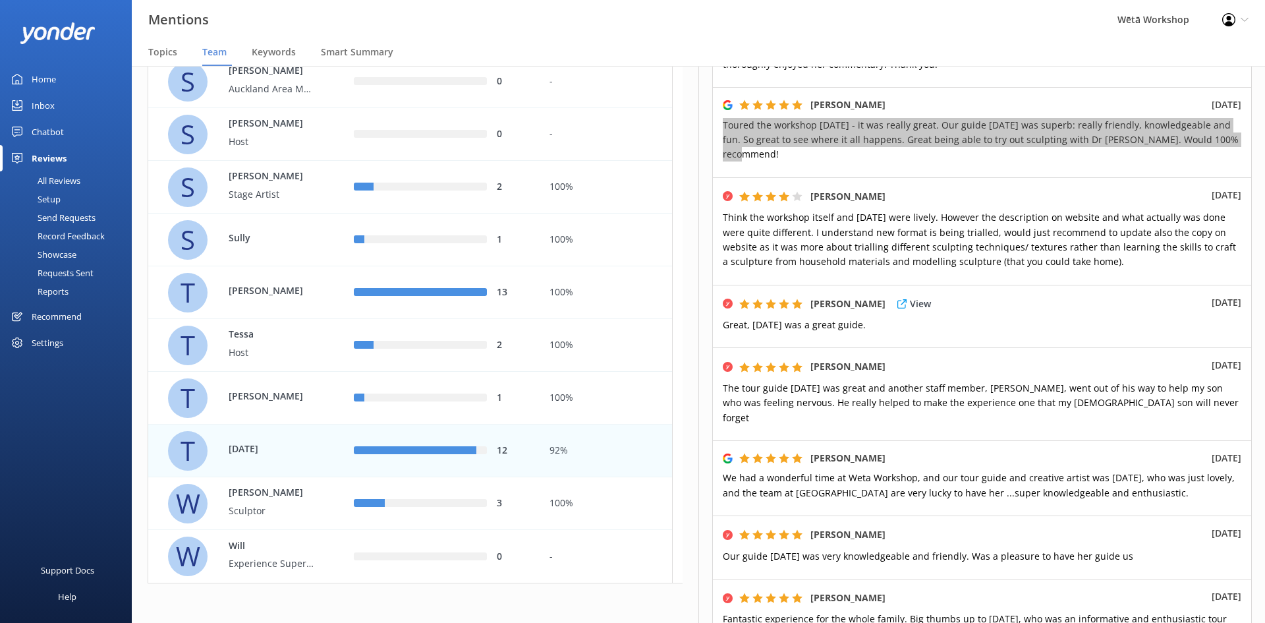
scroll to position [395, 0]
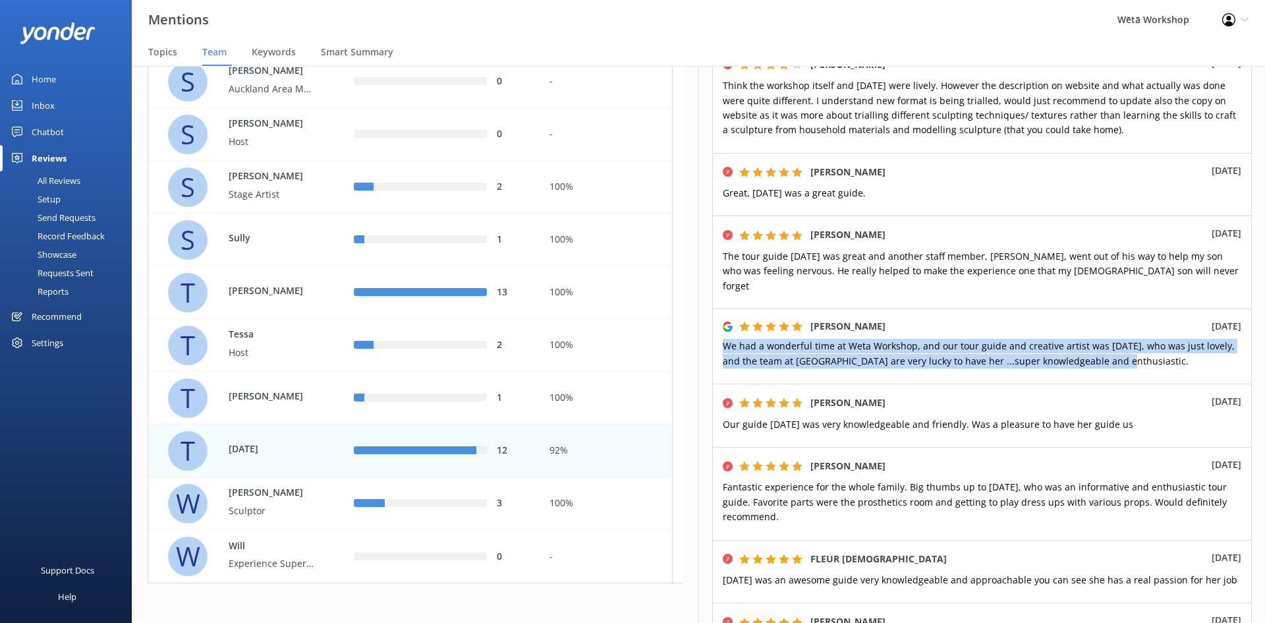
drag, startPoint x: 1115, startPoint y: 346, endPoint x: 706, endPoint y: 334, distance: 409.2
click at [706, 334] on div "T [DATE] Edit Export Export CSV @Mentions (12) Comments (0) Attributes Rating P…" at bounding box center [981, 344] width 567 height 557
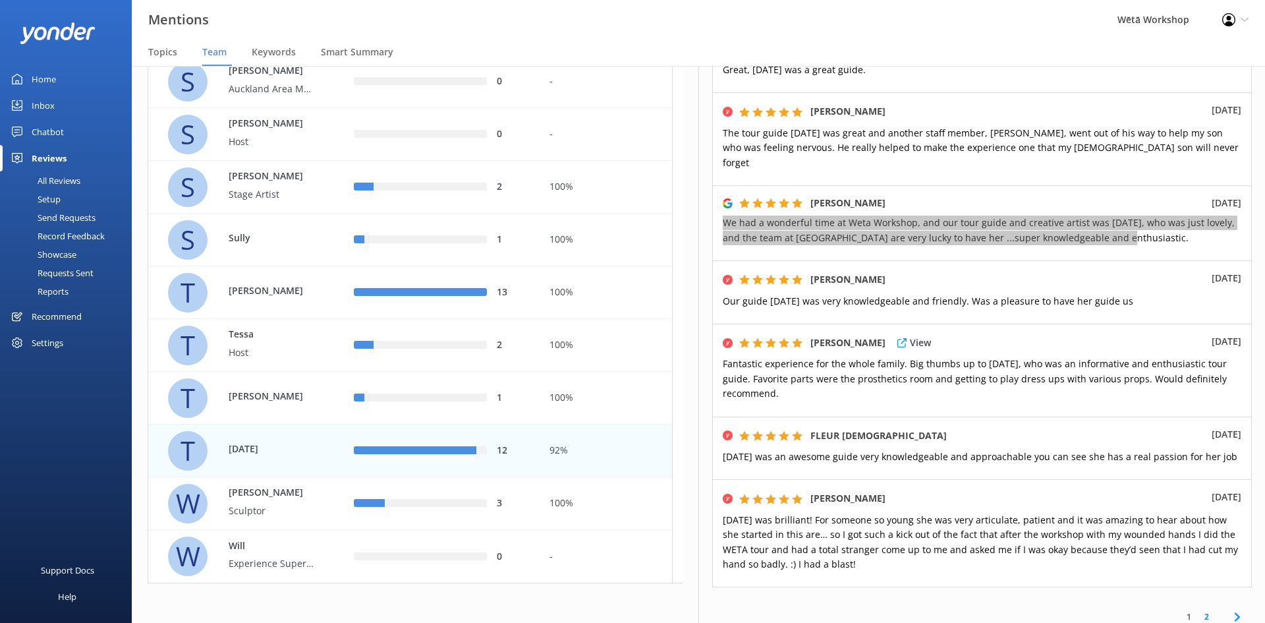
scroll to position [527, 0]
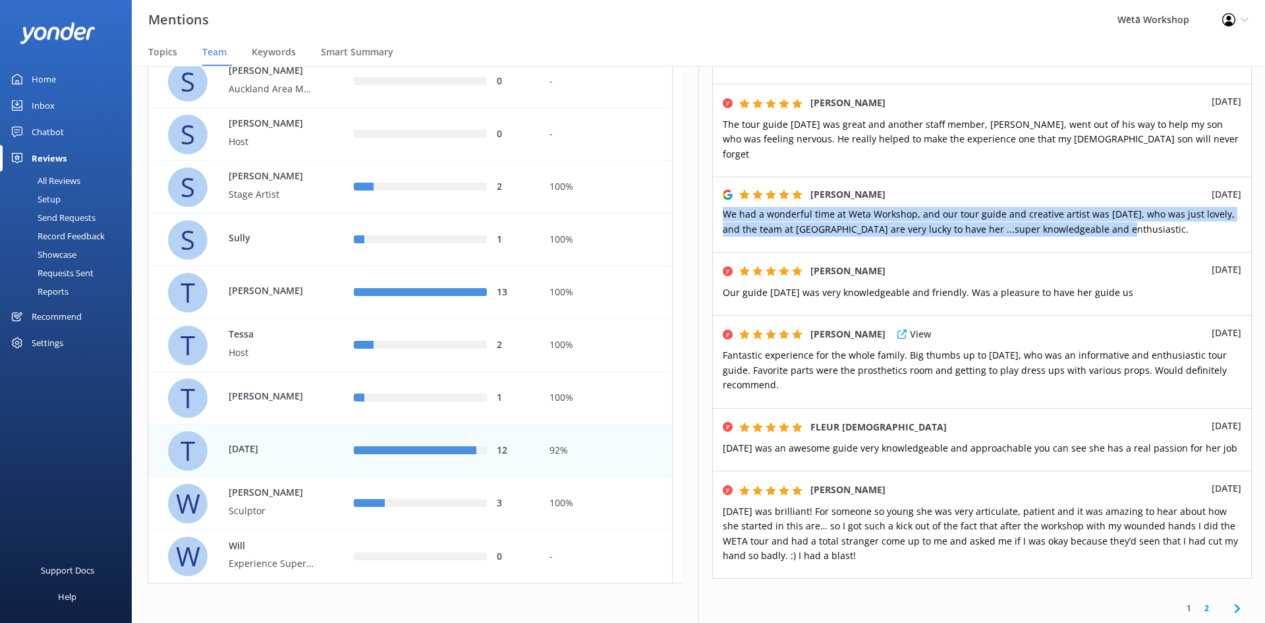
drag, startPoint x: 846, startPoint y: 377, endPoint x: 741, endPoint y: 343, distance: 110.4
click at [741, 348] on p "Fantastic experience for the whole family. Big thumbs up to [DATE], who was an …" at bounding box center [982, 370] width 518 height 44
click at [769, 360] on span "Fantastic experience for the whole family. Big thumbs up to [DATE], who was an …" at bounding box center [975, 369] width 504 height 42
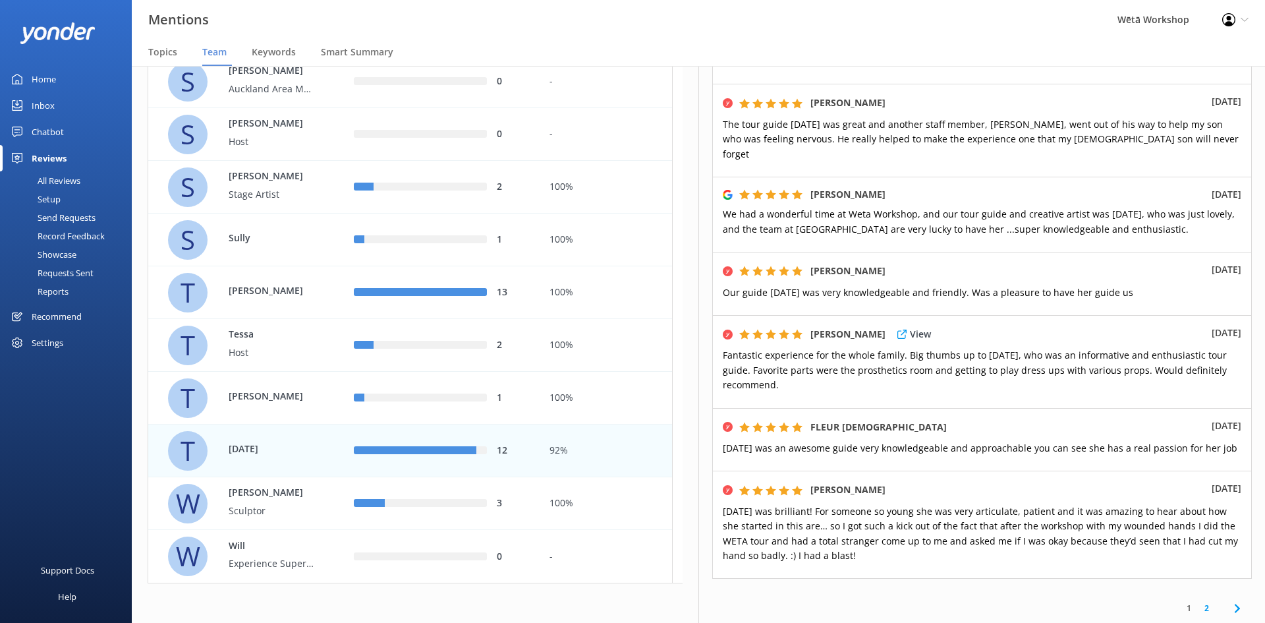
drag, startPoint x: 782, startPoint y: 366, endPoint x: 718, endPoint y: 339, distance: 69.6
click at [718, 339] on div "[PERSON_NAME] View [DATE] Fantastic experience for the whole family. Big thumbs…" at bounding box center [982, 361] width 540 height 93
drag, startPoint x: 850, startPoint y: 541, endPoint x: 729, endPoint y: 487, distance: 132.1
click at [729, 487] on div "[PERSON_NAME] View [DATE] was brilliant! For someone so young she was very arti…" at bounding box center [982, 524] width 540 height 108
click at [823, 522] on span "[DATE] was brilliant! For someone so young she was very articulate, patient and…" at bounding box center [980, 533] width 515 height 57
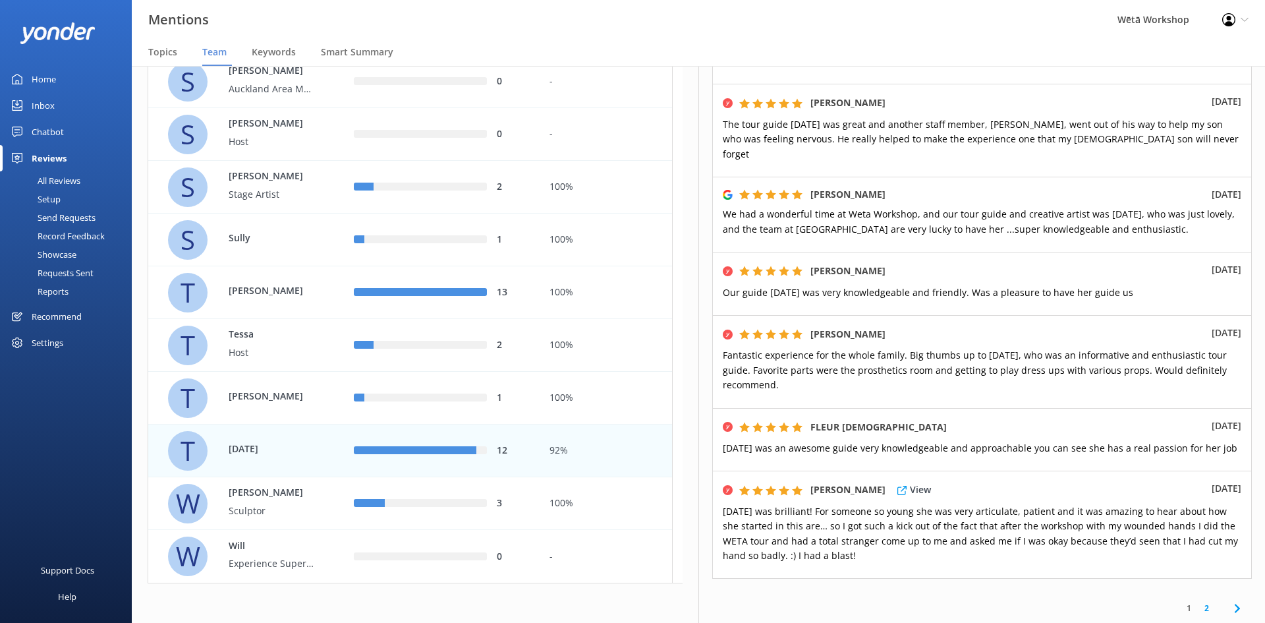
drag, startPoint x: 862, startPoint y: 540, endPoint x: 716, endPoint y: 485, distance: 155.5
click at [716, 485] on div "[PERSON_NAME] View [DATE] was brilliant! For someone so young she was very arti…" at bounding box center [982, 524] width 540 height 108
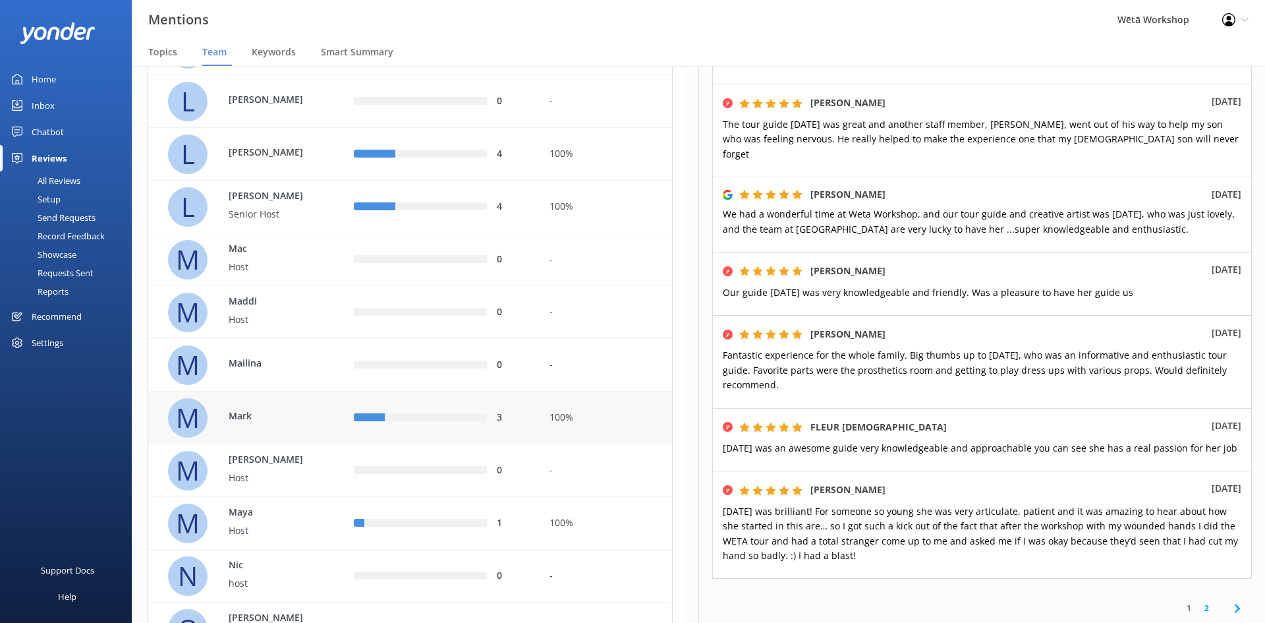
scroll to position [1642, 0]
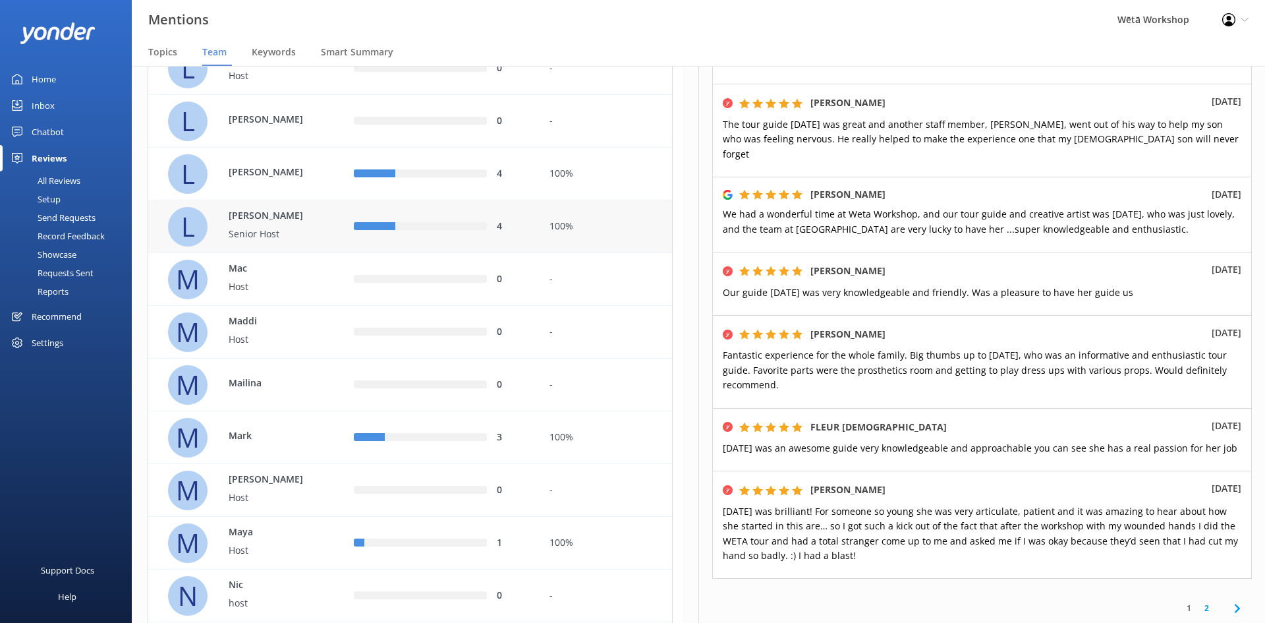
click at [367, 243] on div "4" at bounding box center [442, 226] width 196 height 53
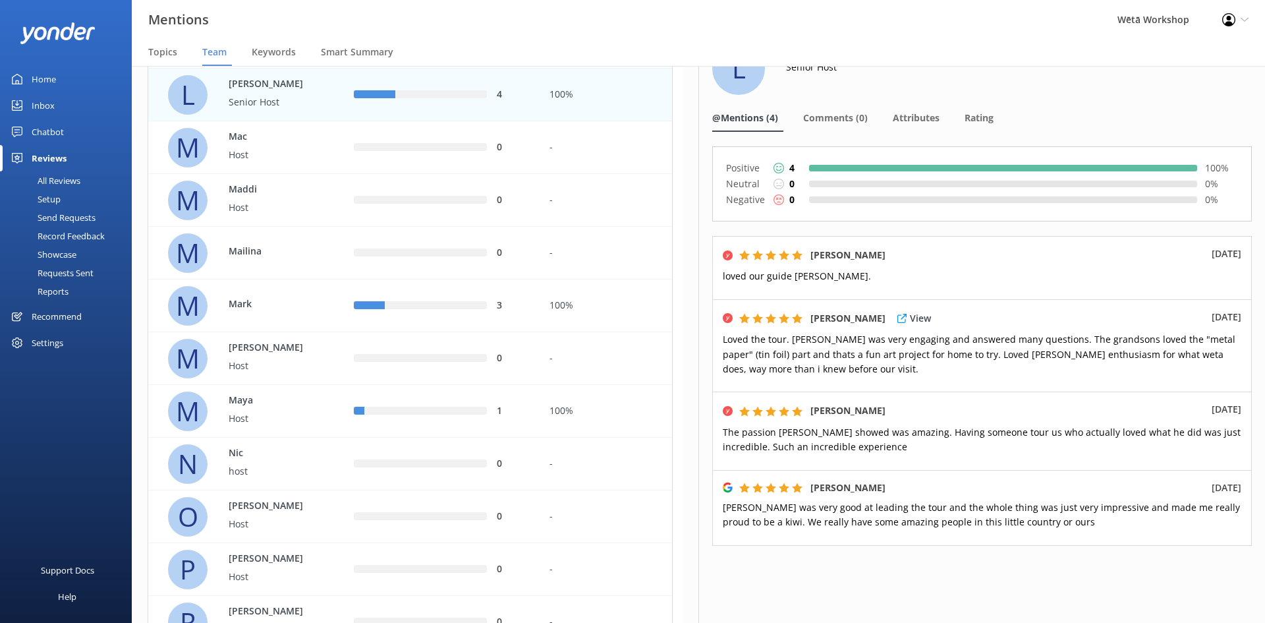
scroll to position [73, 0]
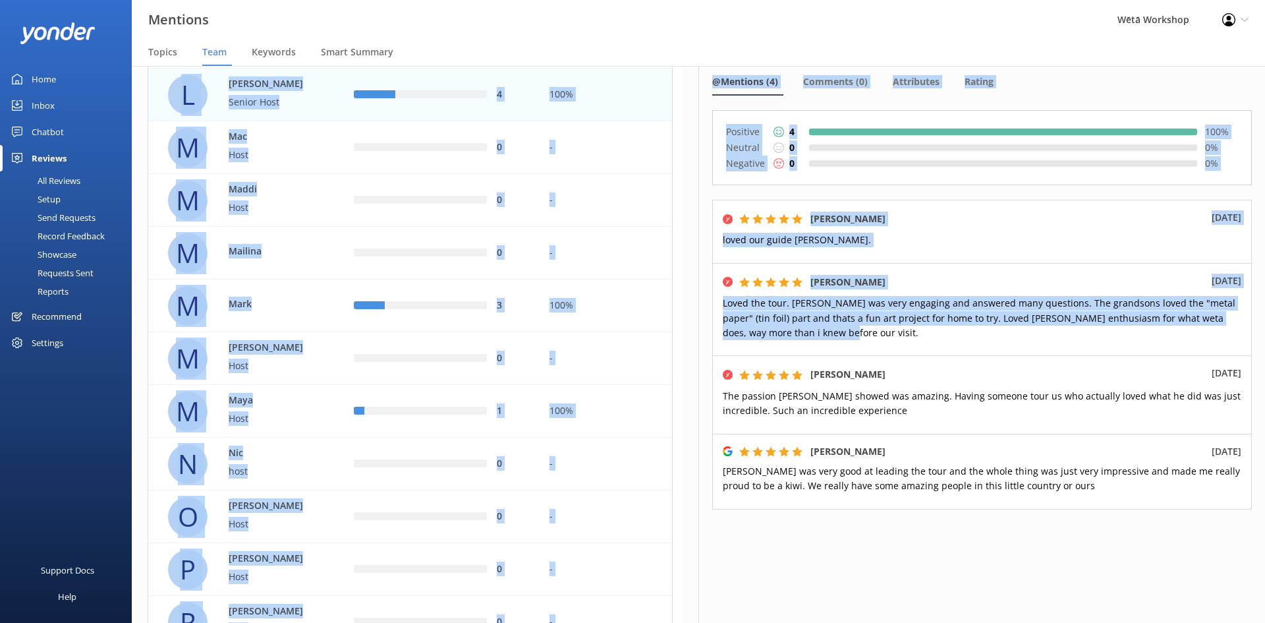
drag, startPoint x: 843, startPoint y: 329, endPoint x: 687, endPoint y: 294, distance: 159.8
click at [687, 294] on div "Name Name Highest mentions Lowest mentions Last 30 days Last 7 days Last 30 day…" at bounding box center [698, 344] width 1133 height 557
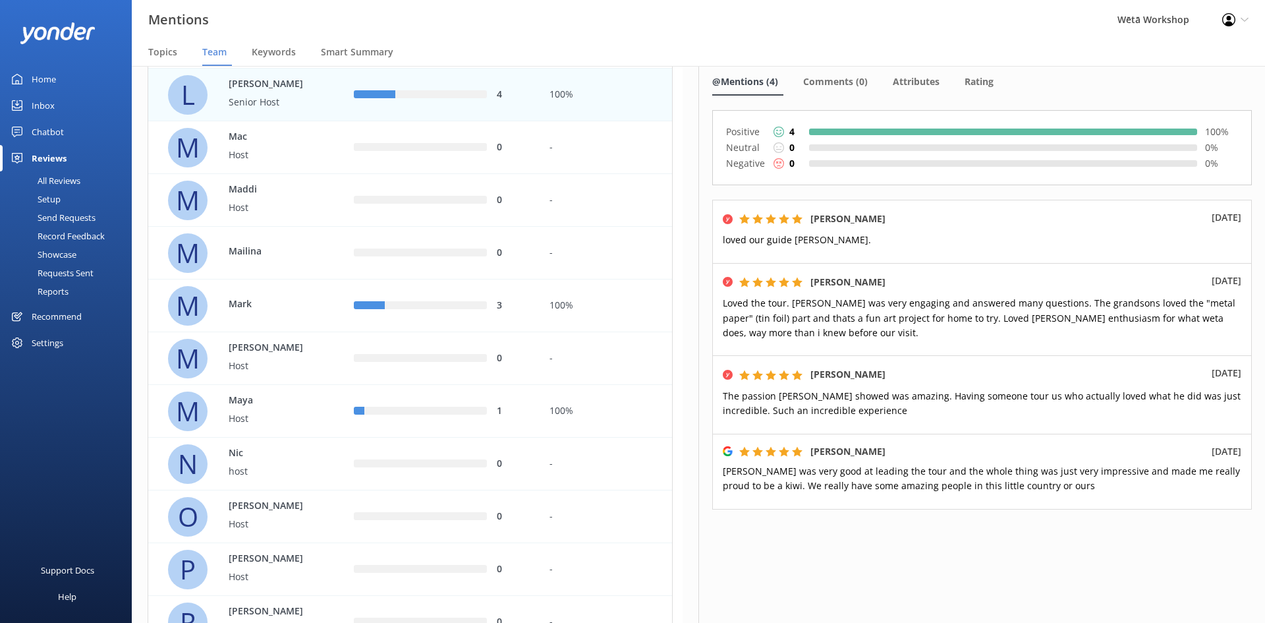
click at [841, 482] on span "[PERSON_NAME] was very good at leading the tour and the whole thing was just ve…" at bounding box center [981, 477] width 517 height 27
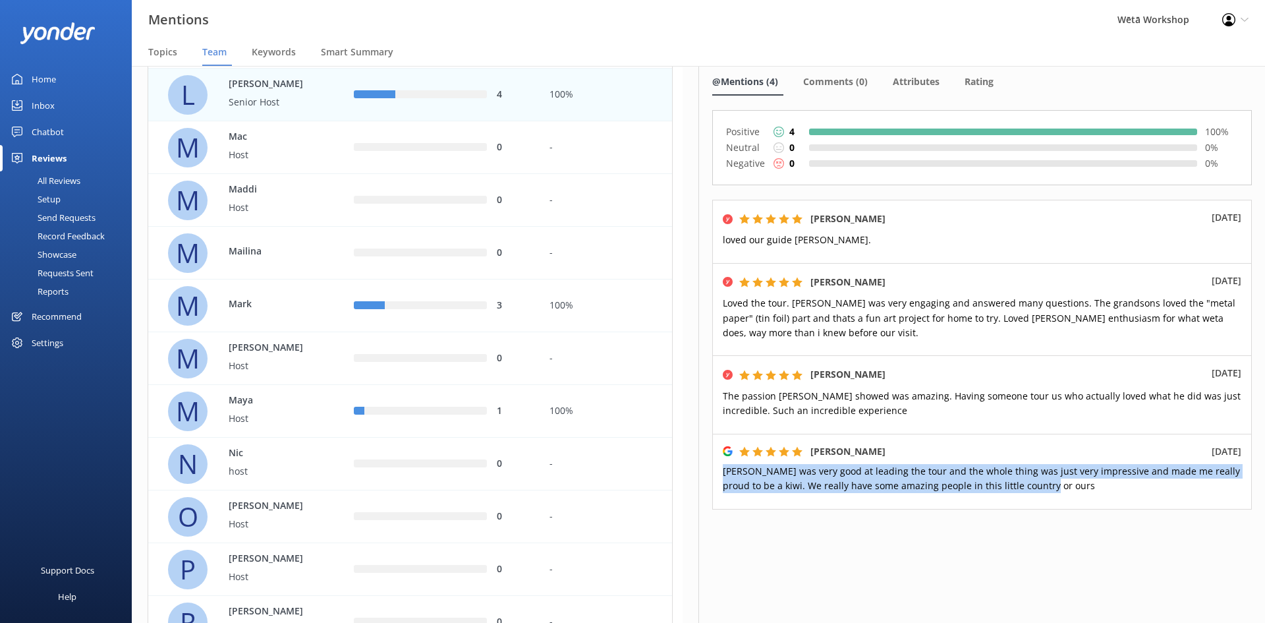
click at [841, 482] on span "[PERSON_NAME] was very good at leading the tour and the whole thing was just ve…" at bounding box center [981, 477] width 517 height 27
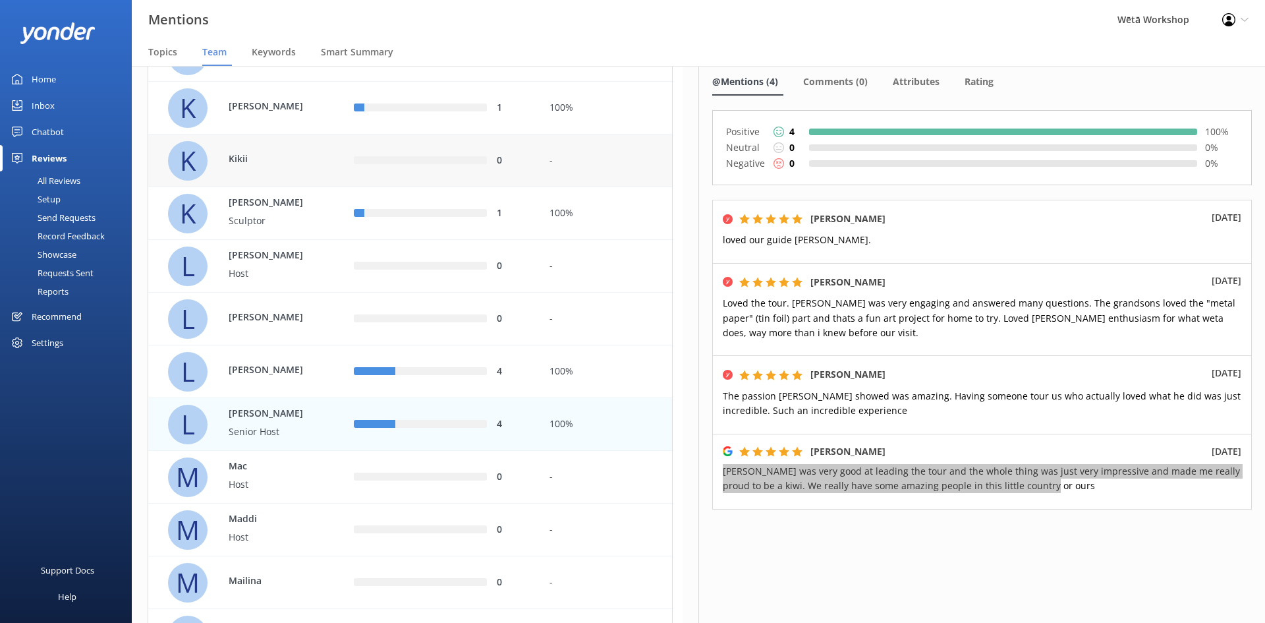
scroll to position [1378, 0]
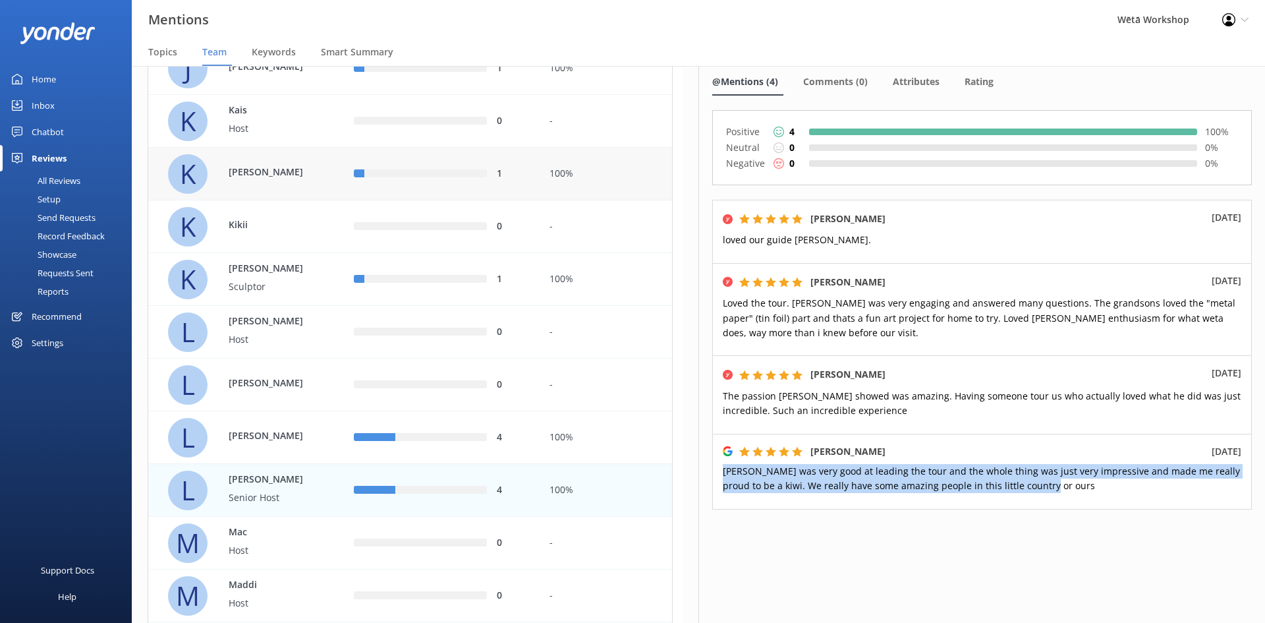
click at [370, 180] on div "1" at bounding box center [442, 174] width 176 height 14
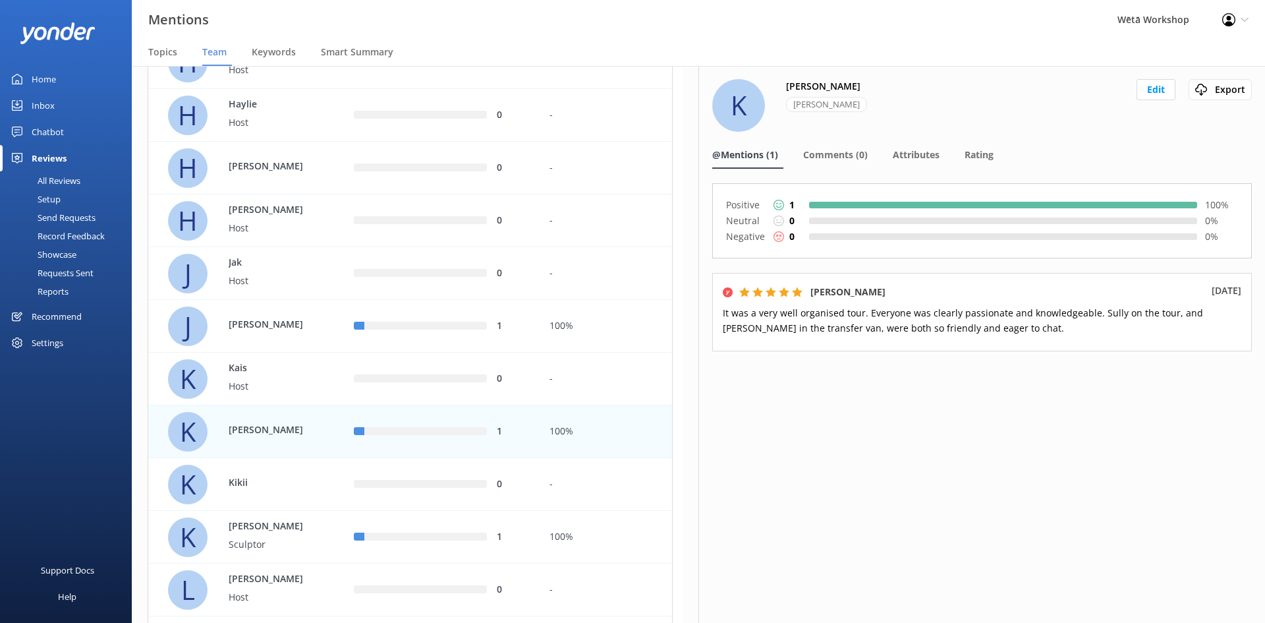
scroll to position [1115, 0]
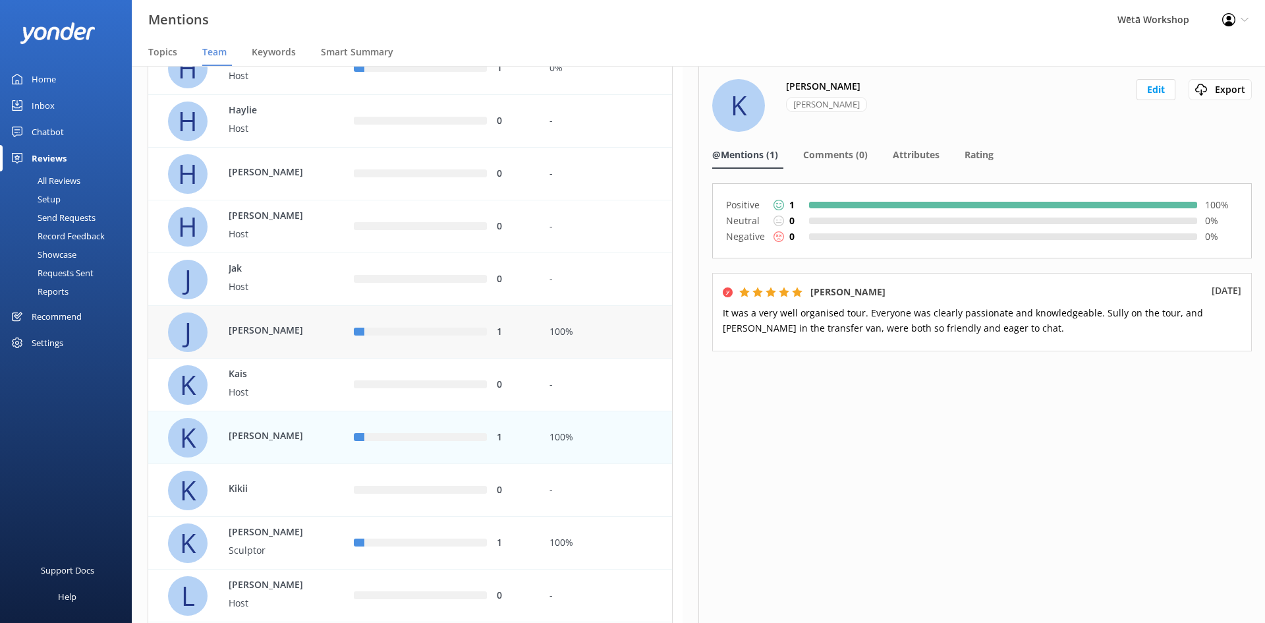
click at [332, 332] on div "[PERSON_NAME]" at bounding box center [251, 332] width 166 height 40
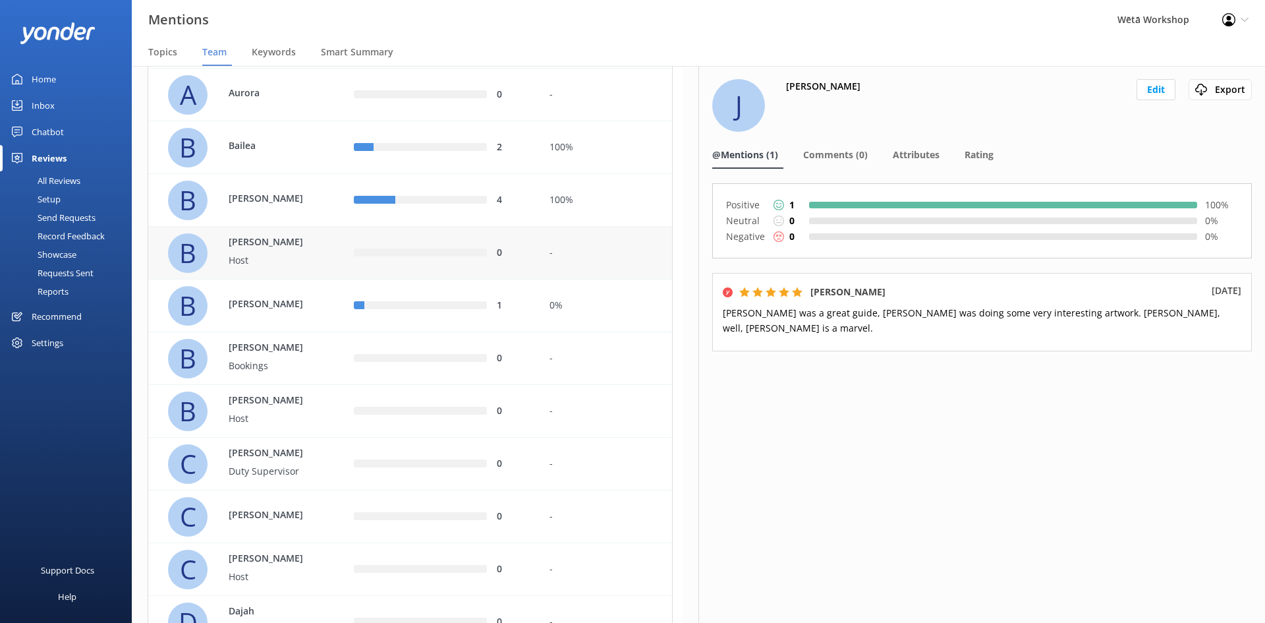
scroll to position [126, 0]
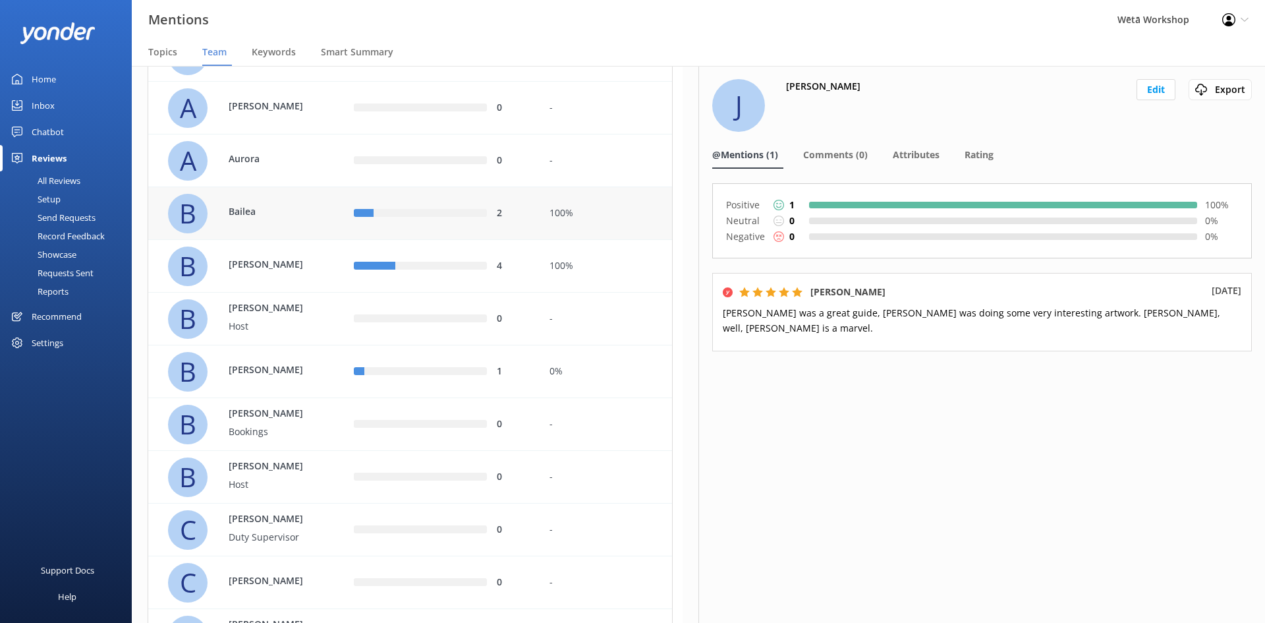
click at [377, 215] on div "row" at bounding box center [430, 213] width 113 height 8
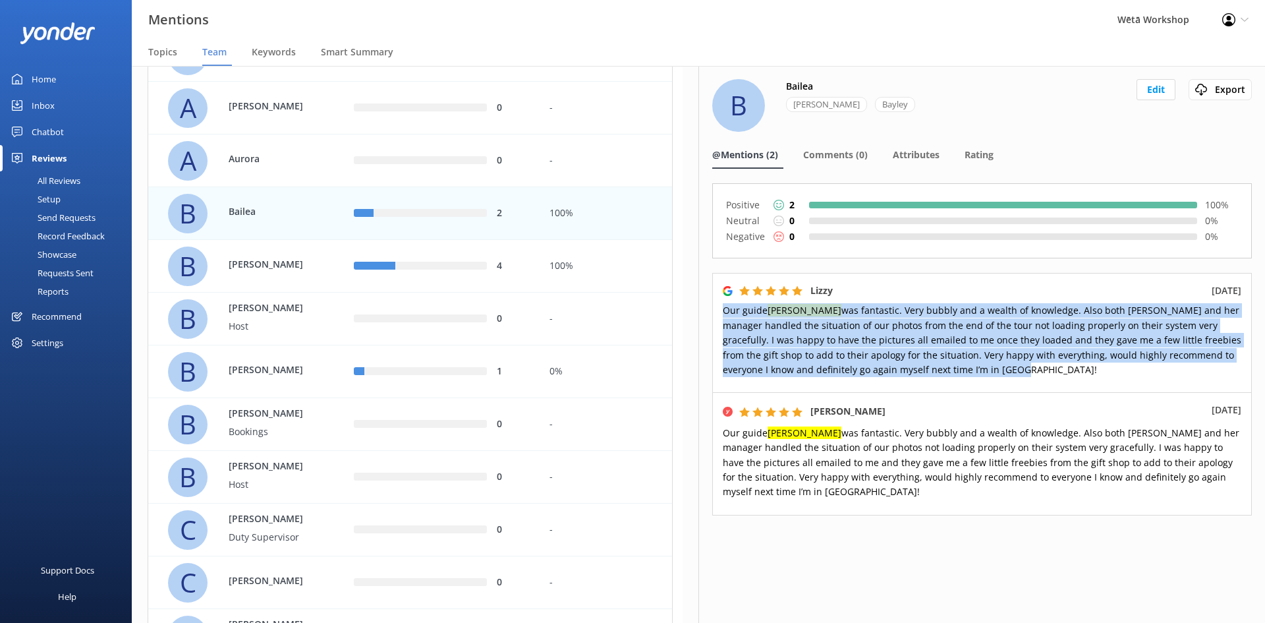
drag, startPoint x: 918, startPoint y: 368, endPoint x: 720, endPoint y: 305, distance: 207.3
click at [720, 305] on div "[PERSON_NAME] [DATE] Our guide [PERSON_NAME] was fantastic. Very bubbly and a w…" at bounding box center [982, 332] width 540 height 119
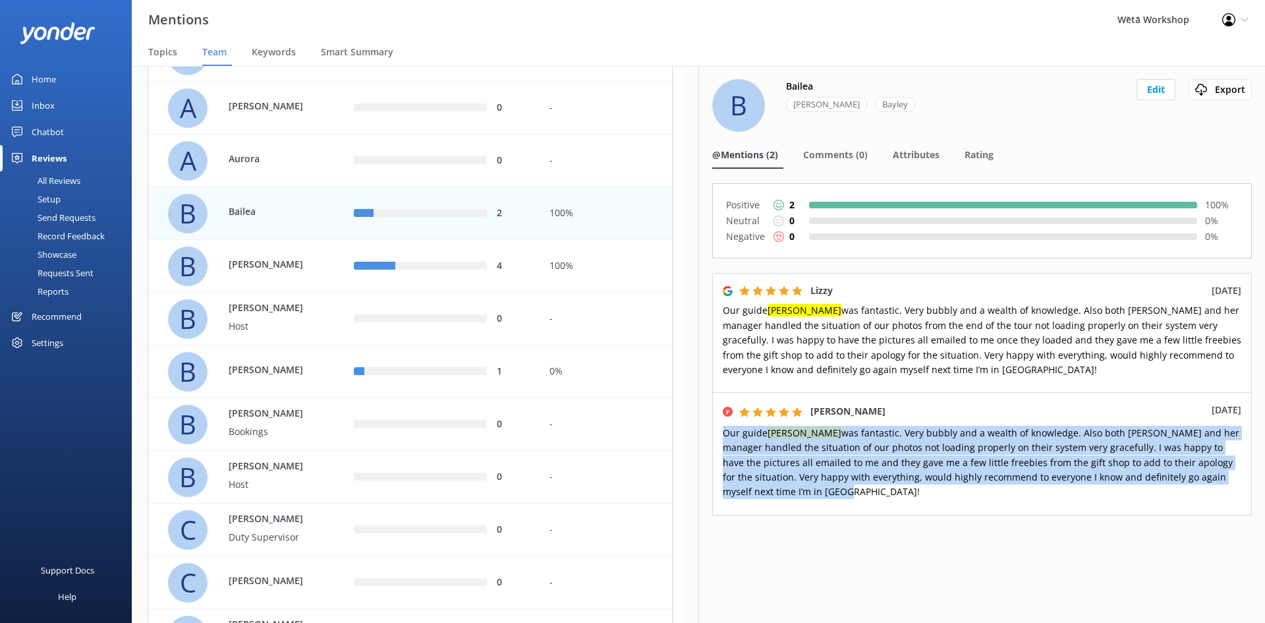
drag, startPoint x: 1221, startPoint y: 478, endPoint x: 707, endPoint y: 426, distance: 516.4
click at [709, 426] on div "B [PERSON_NAME] Edit Export Export CSV @Mentions (2) Comments (0) Attributes Ra…" at bounding box center [981, 344] width 567 height 557
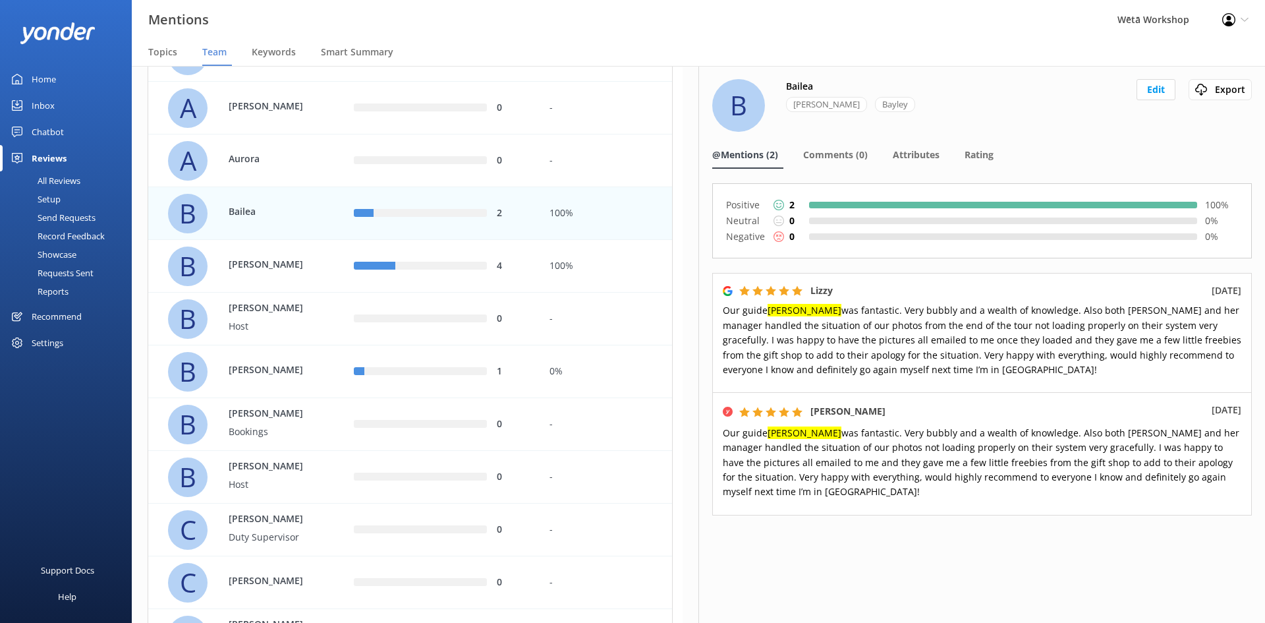
click at [839, 349] on span "Our guide [PERSON_NAME] was fantastic. Very bubbly and a wealth of knowledge. A…" at bounding box center [982, 340] width 518 height 72
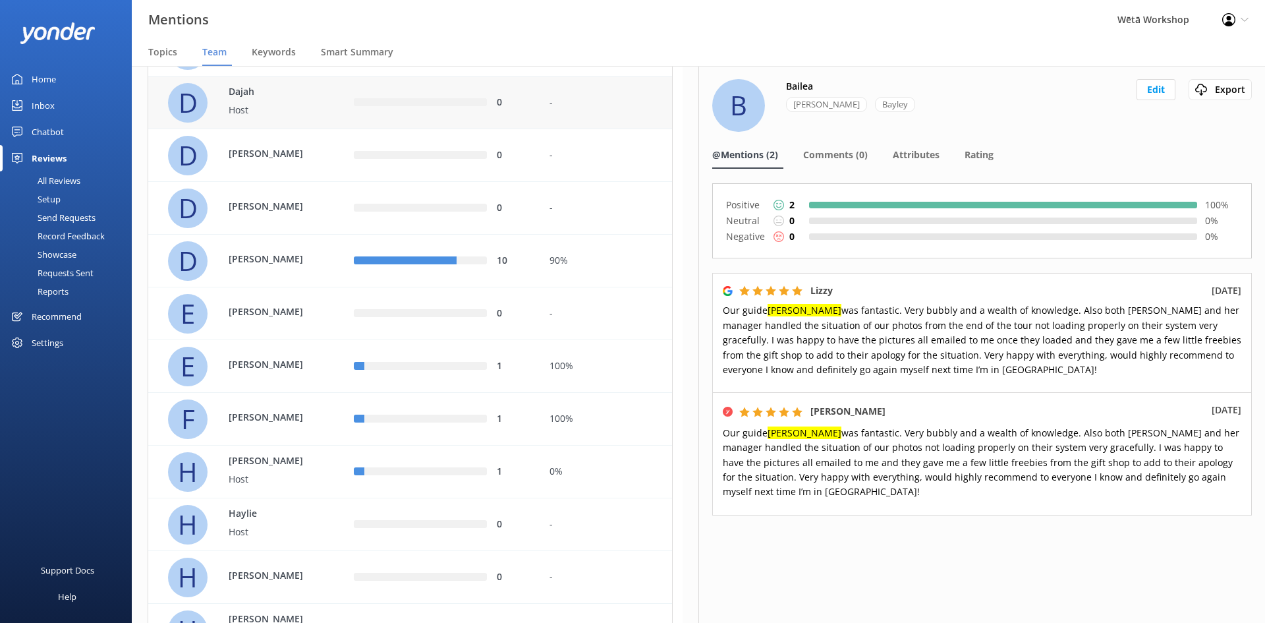
scroll to position [725, 0]
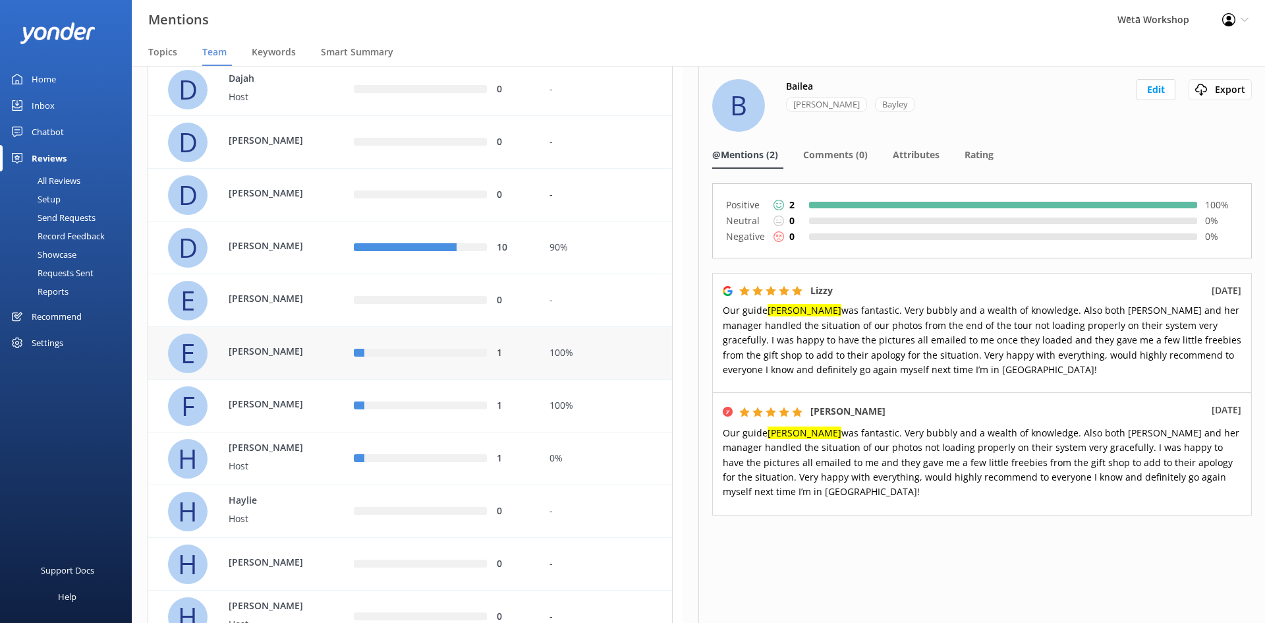
click at [285, 355] on p "[PERSON_NAME]" at bounding box center [272, 351] width 86 height 14
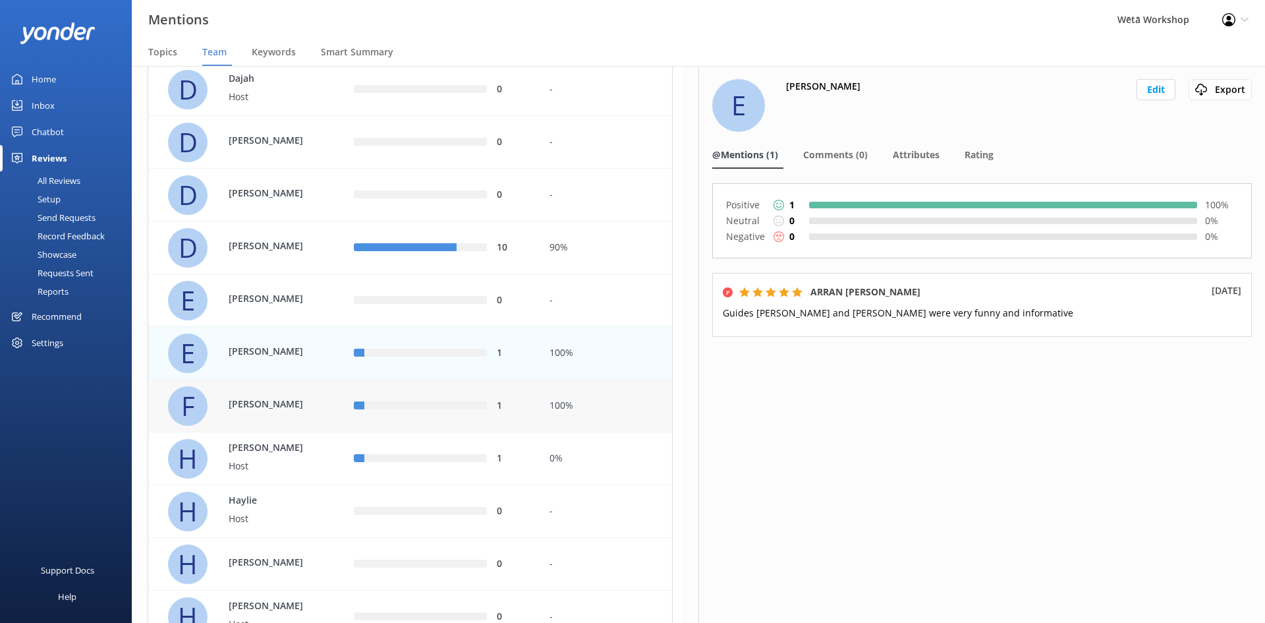
click at [272, 399] on p "[PERSON_NAME]" at bounding box center [272, 404] width 86 height 14
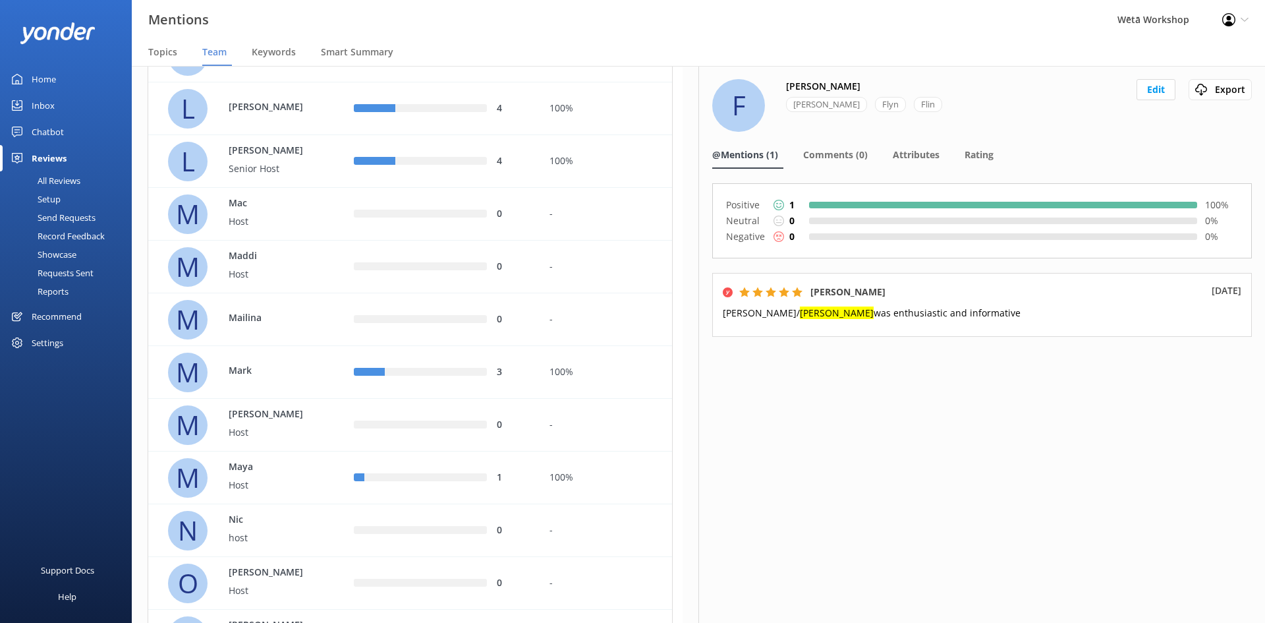
scroll to position [1713, 0]
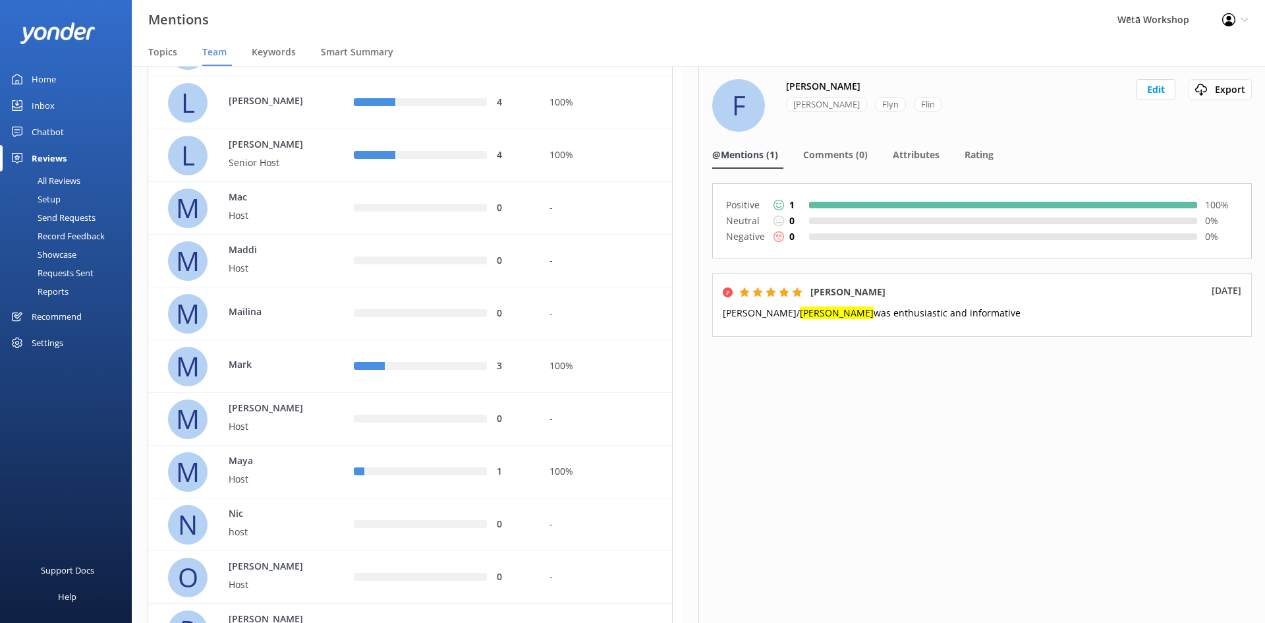
click at [279, 368] on p "Mark" at bounding box center [272, 364] width 86 height 14
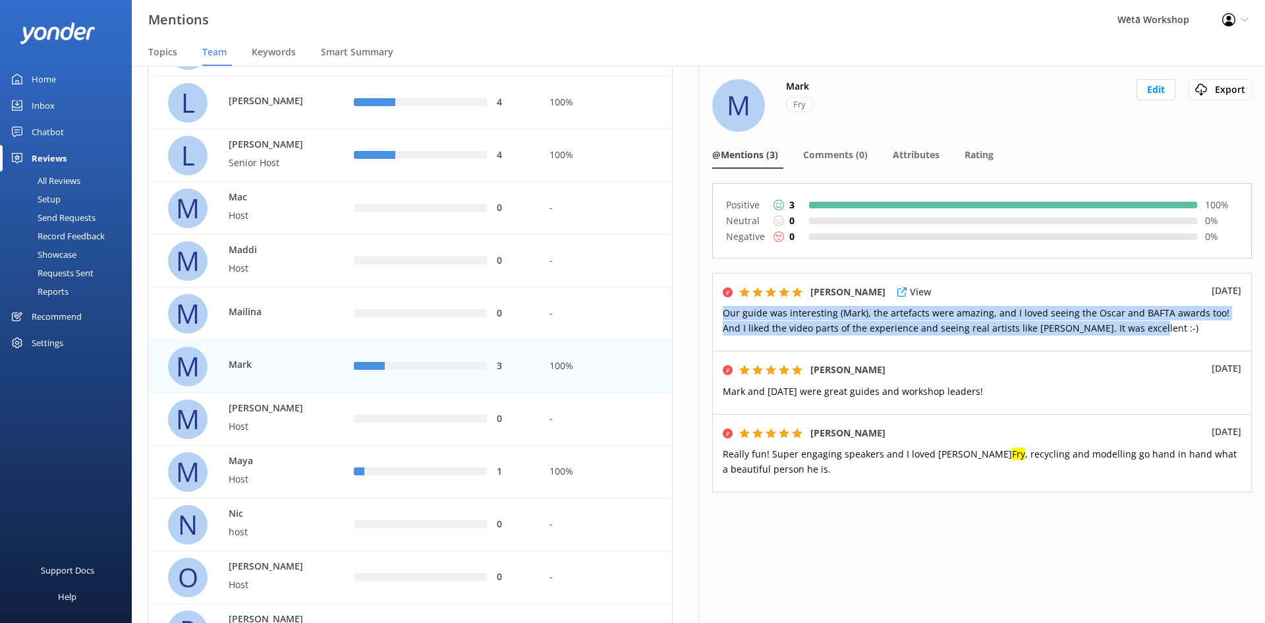
drag, startPoint x: 1117, startPoint y: 327, endPoint x: 726, endPoint y: 312, distance: 391.6
click at [726, 312] on p "Our guide was interesting (Mark), the artefacts were amazing, and I loved seein…" at bounding box center [982, 321] width 518 height 30
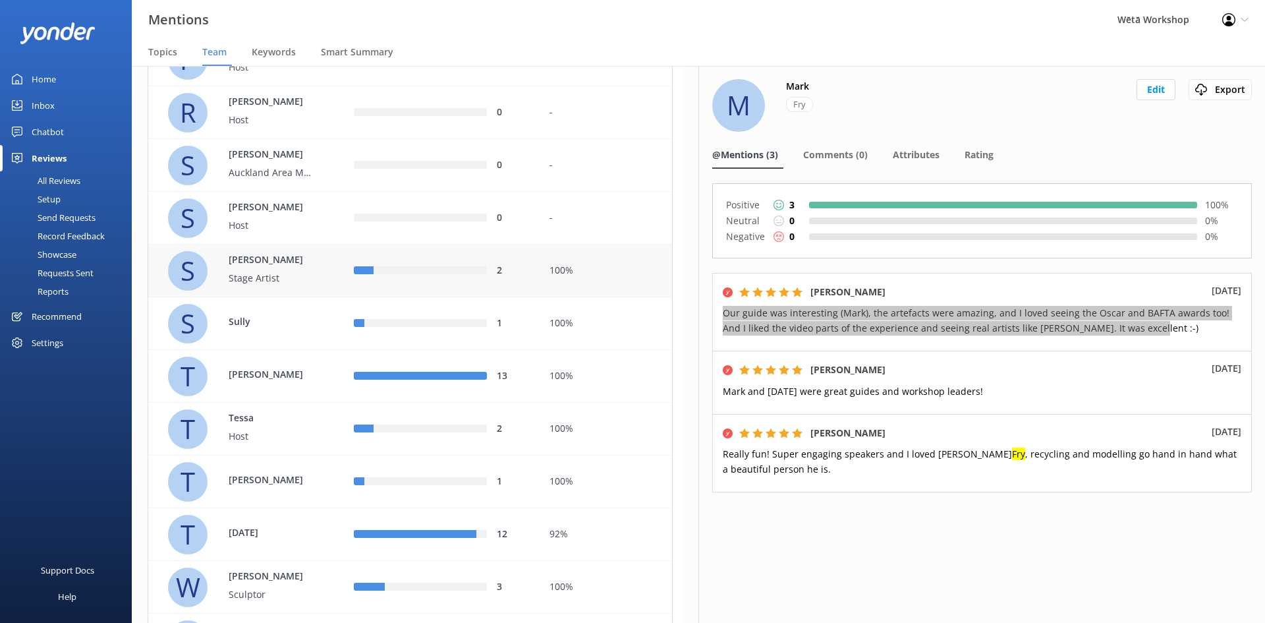
scroll to position [2306, 0]
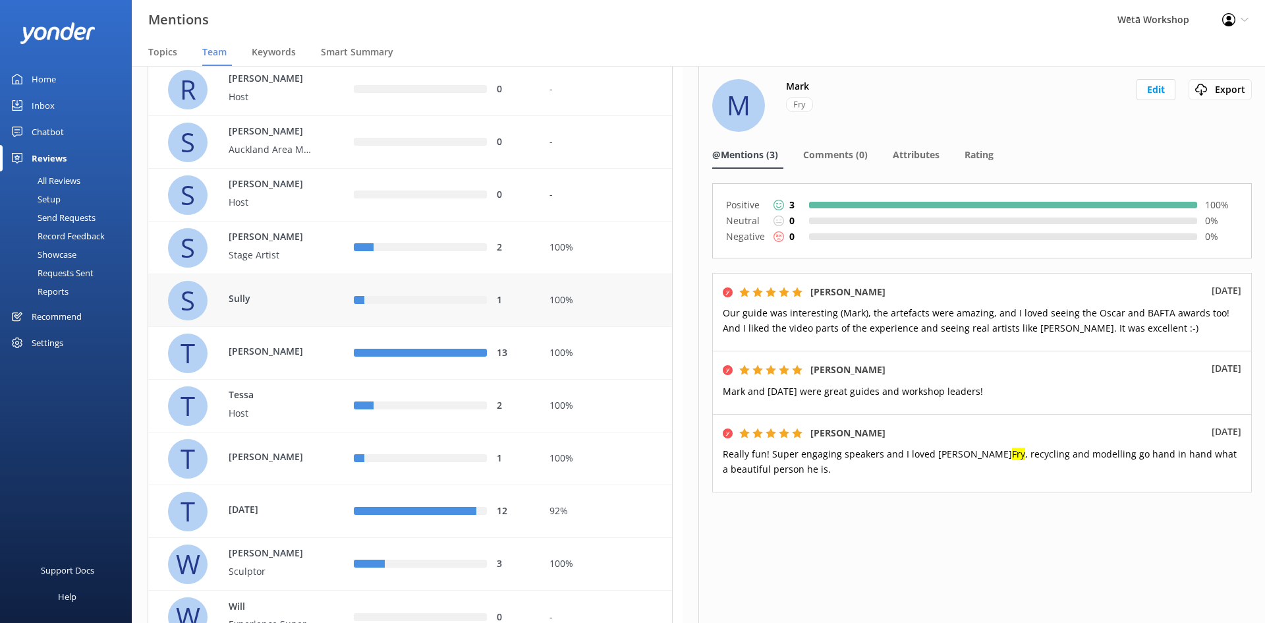
click at [426, 308] on div "1" at bounding box center [442, 300] width 196 height 53
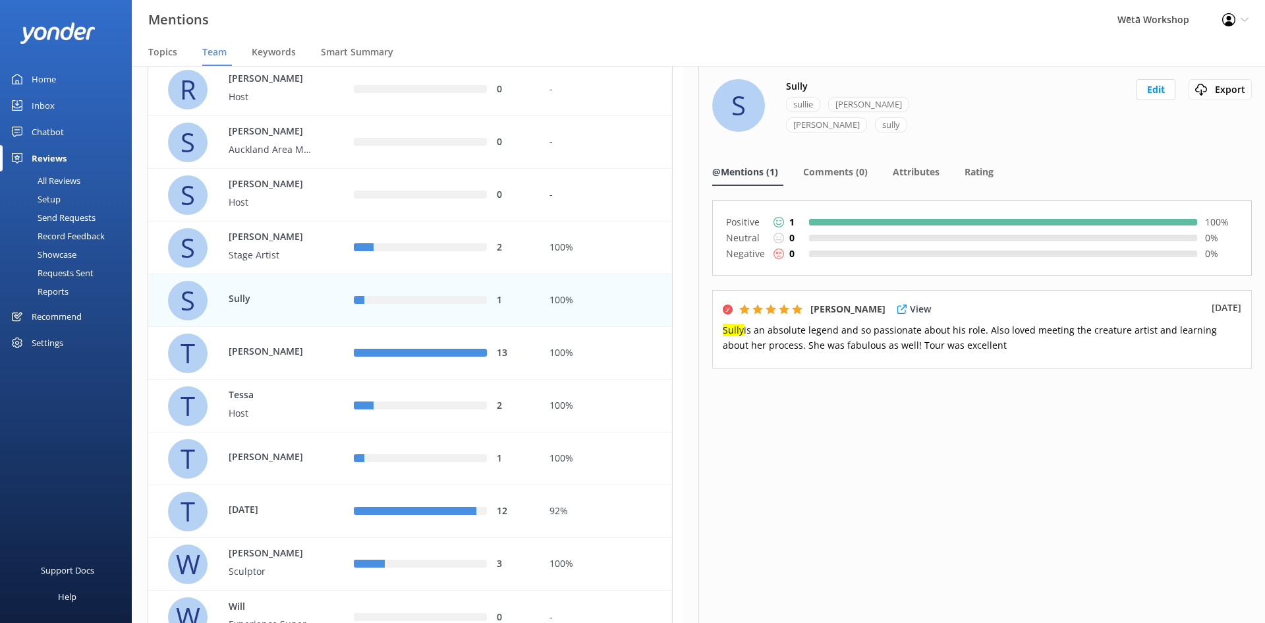
drag, startPoint x: 1005, startPoint y: 332, endPoint x: 718, endPoint y: 317, distance: 287.6
click at [718, 317] on div "[PERSON_NAME] View [DATE] Sully is an absolute legend and so passionate about h…" at bounding box center [982, 329] width 540 height 78
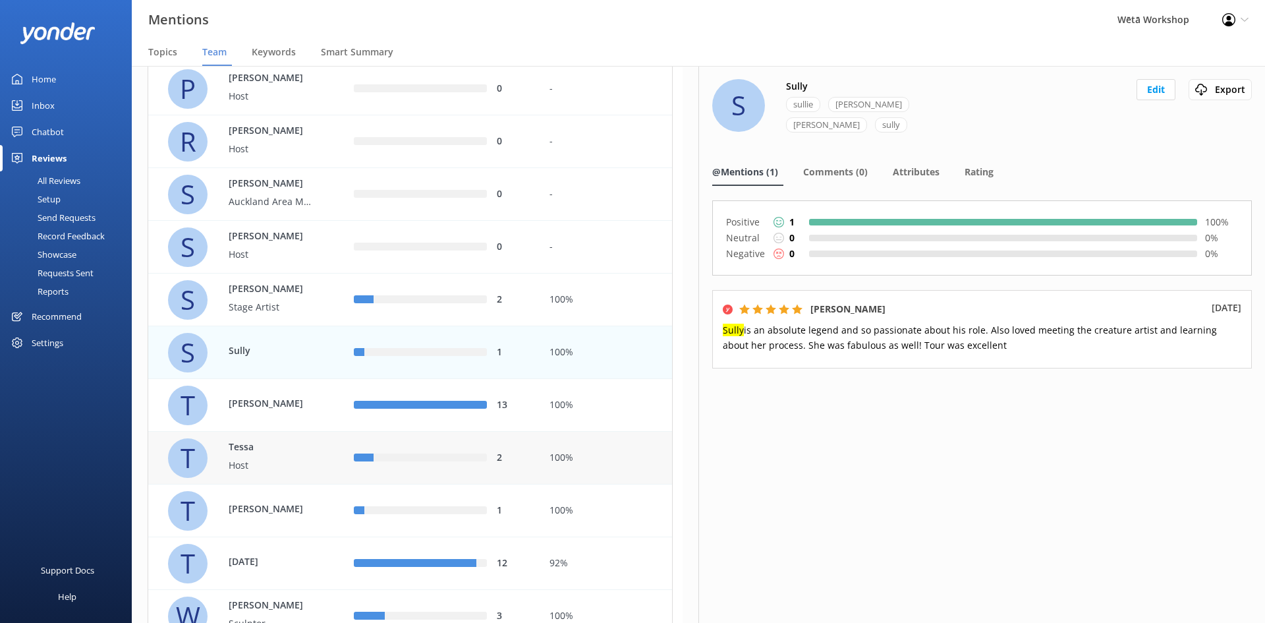
scroll to position [2234, 0]
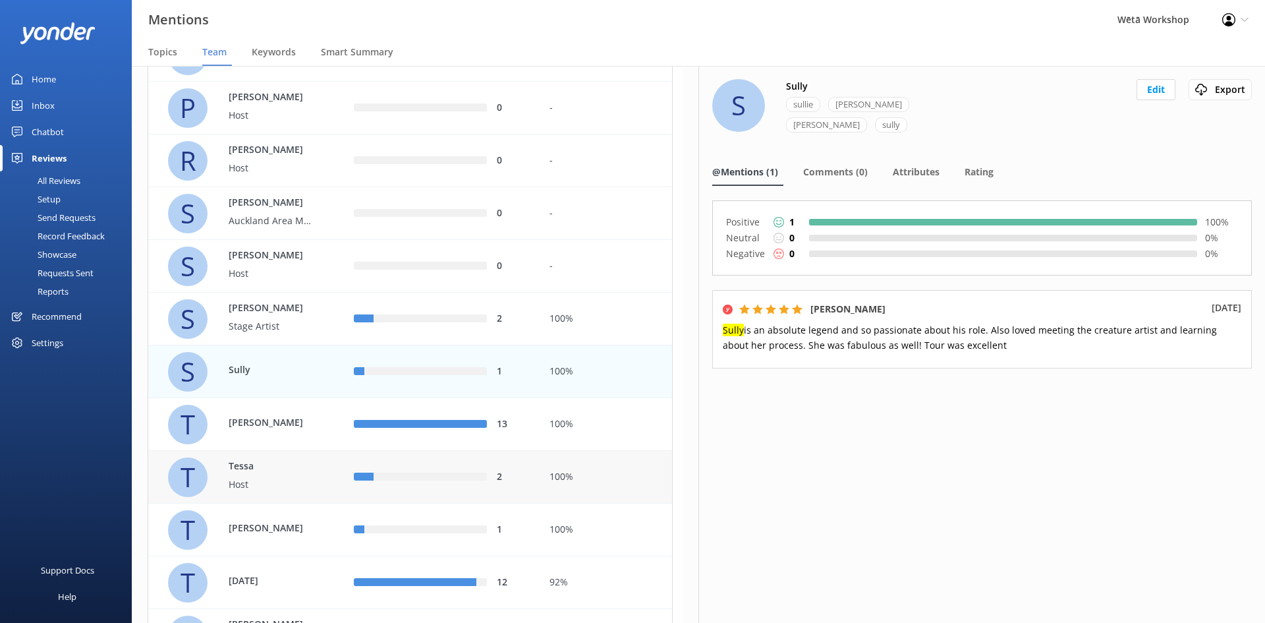
click at [350, 480] on div "2" at bounding box center [442, 477] width 196 height 53
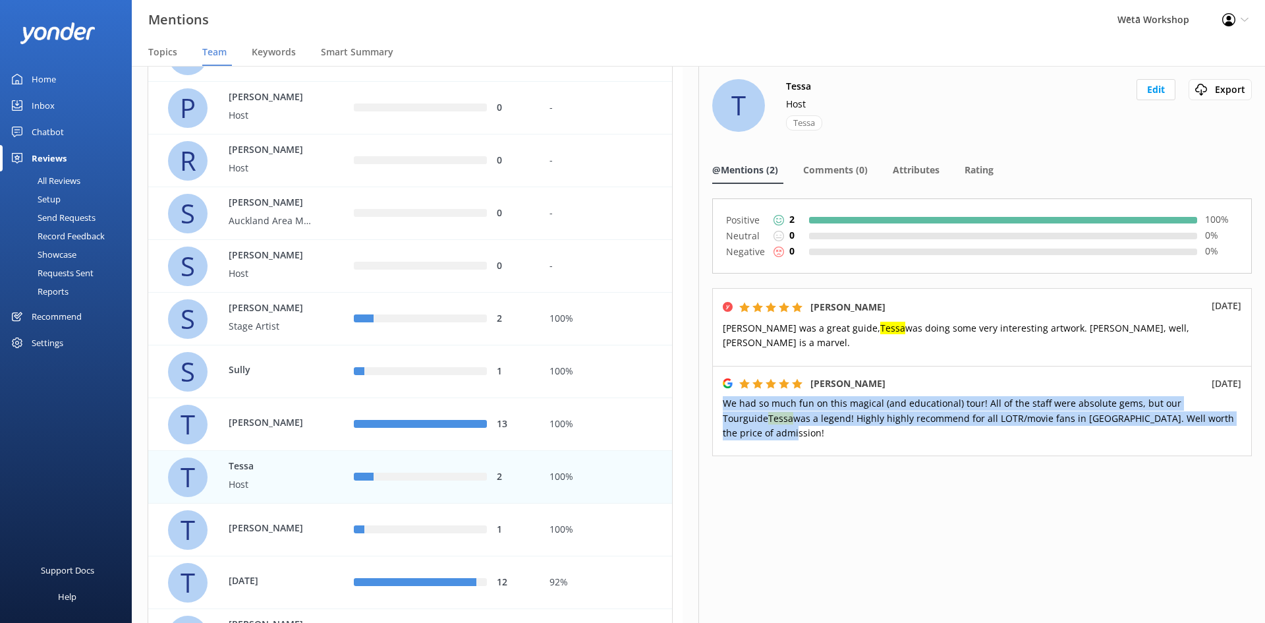
drag, startPoint x: 1224, startPoint y: 406, endPoint x: 716, endPoint y: 392, distance: 508.1
click at [716, 392] on div "[PERSON_NAME] [DATE] had so much fun on this magical (and educational) tour! Al…" at bounding box center [982, 411] width 540 height 91
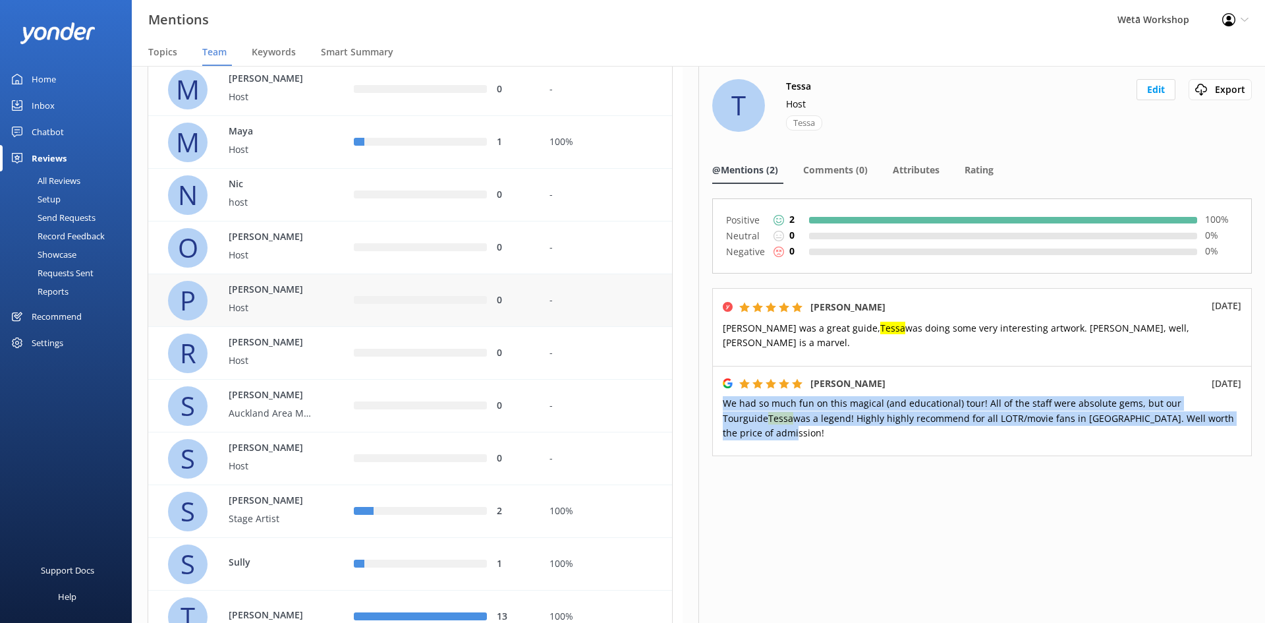
scroll to position [2366, 0]
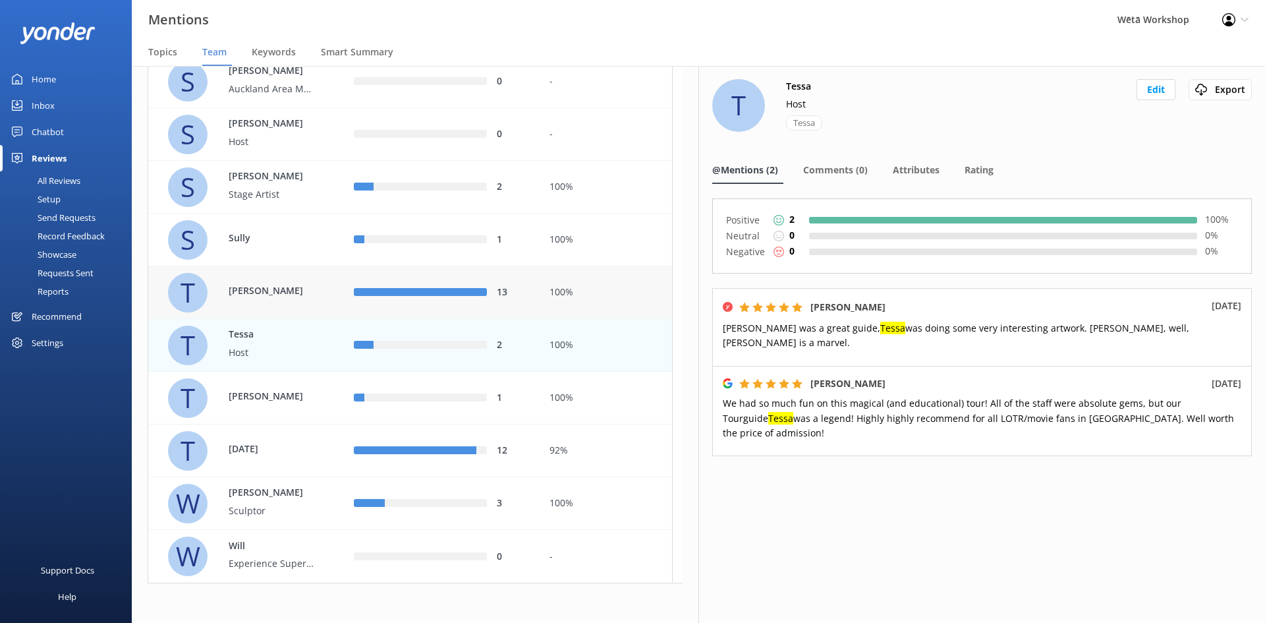
click at [354, 300] on div "13" at bounding box center [442, 292] width 196 height 53
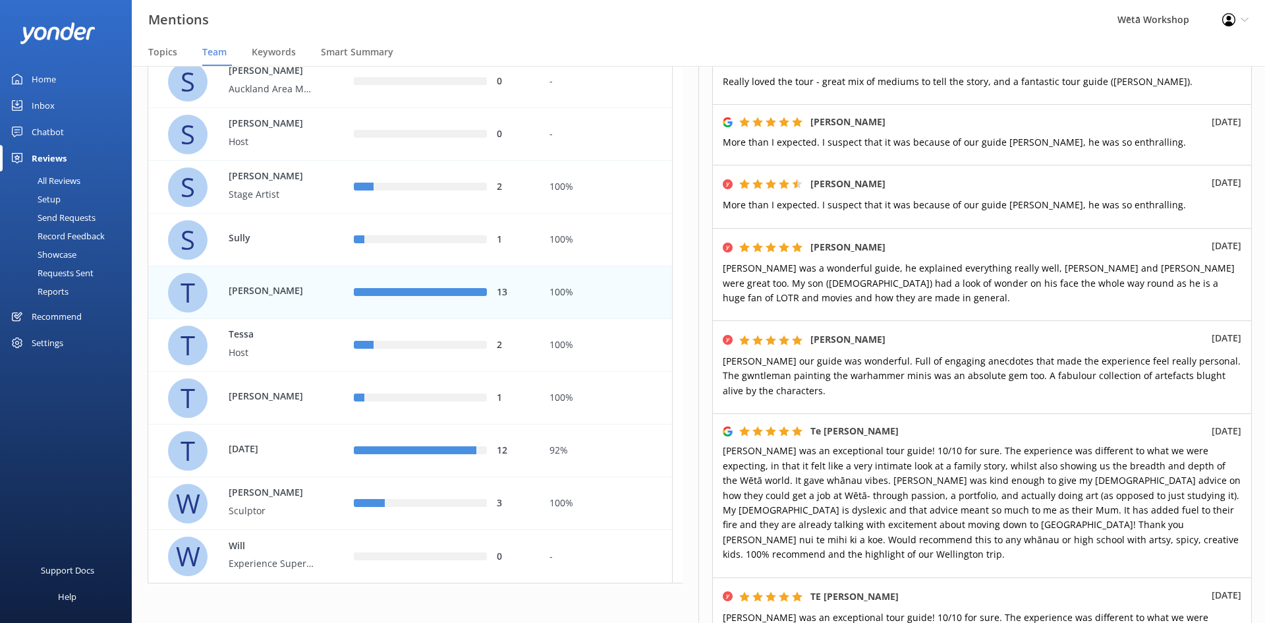
scroll to position [527, 0]
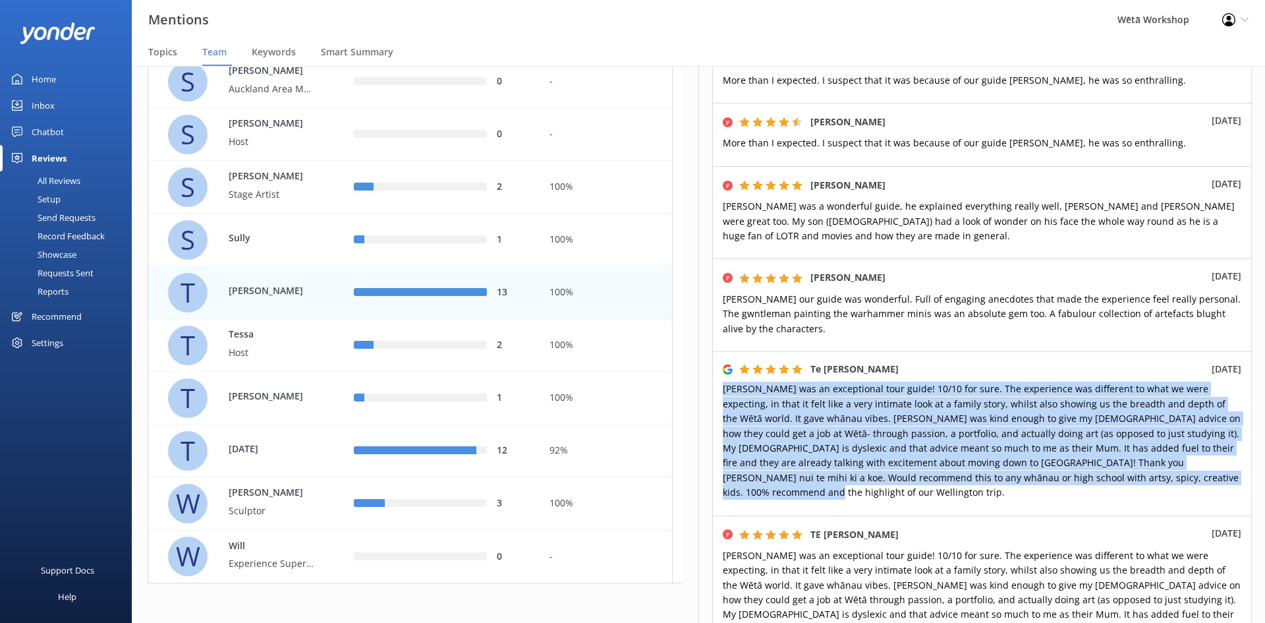
drag, startPoint x: 1182, startPoint y: 474, endPoint x: 702, endPoint y: 379, distance: 489.6
click at [702, 379] on div "T [PERSON_NAME] [PERSON_NAME] Edit Export Export CSV @Mentions (13) Comments (0…" at bounding box center [981, 344] width 567 height 557
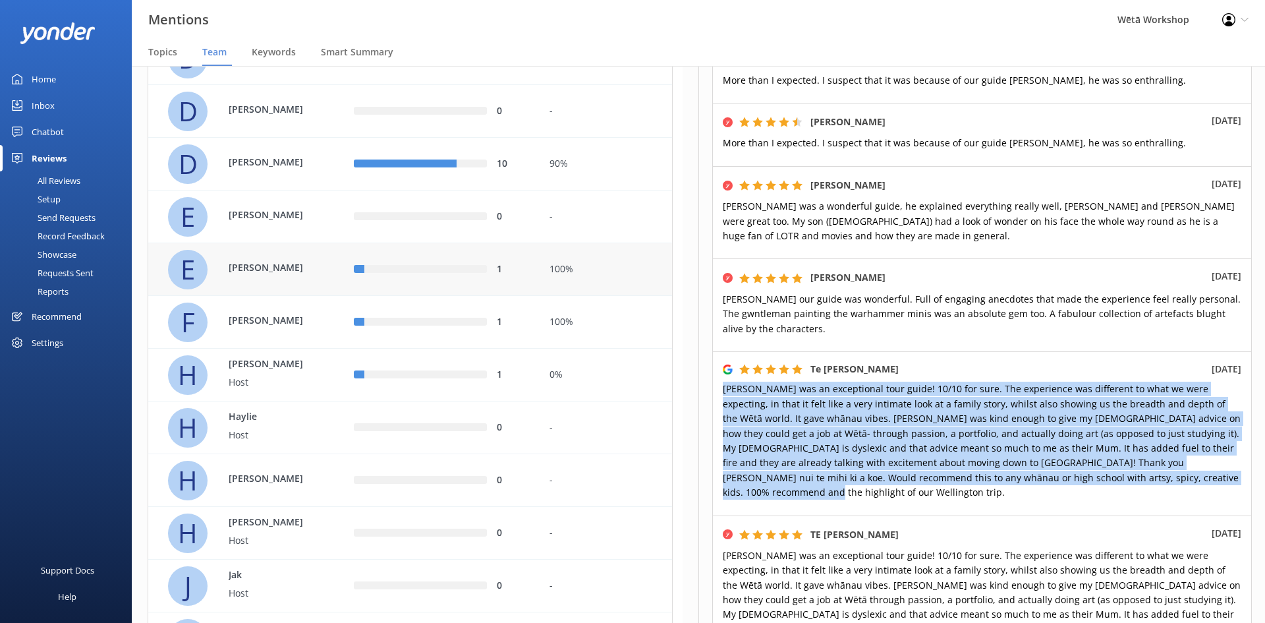
scroll to position [785, 0]
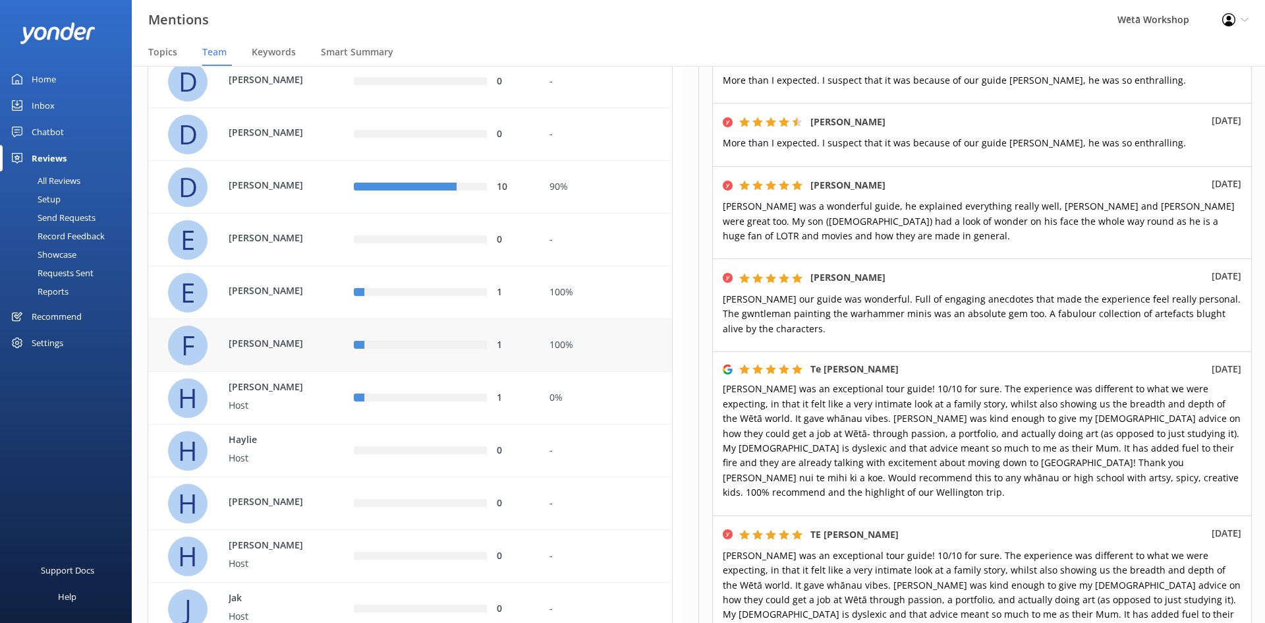
click at [412, 361] on div "1" at bounding box center [442, 345] width 196 height 53
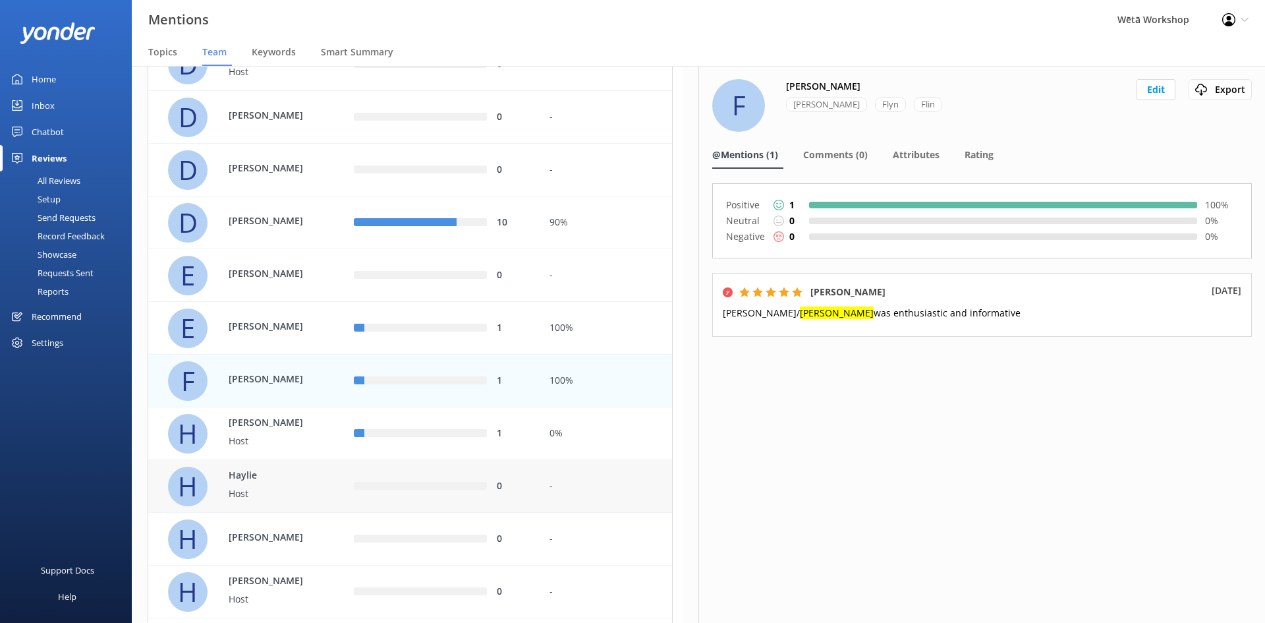
scroll to position [719, 0]
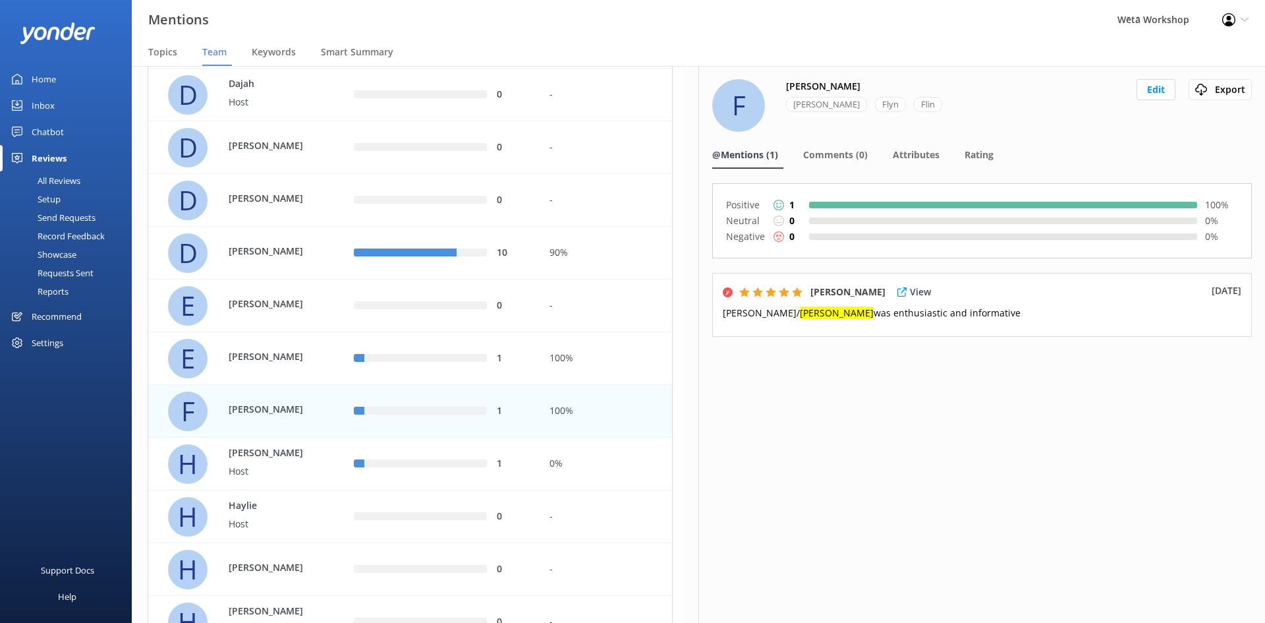
drag, startPoint x: 916, startPoint y: 310, endPoint x: 723, endPoint y: 320, distance: 194.0
click at [723, 320] on p "[PERSON_NAME]/ [PERSON_NAME] was enthusiastic and informative" at bounding box center [982, 313] width 518 height 14
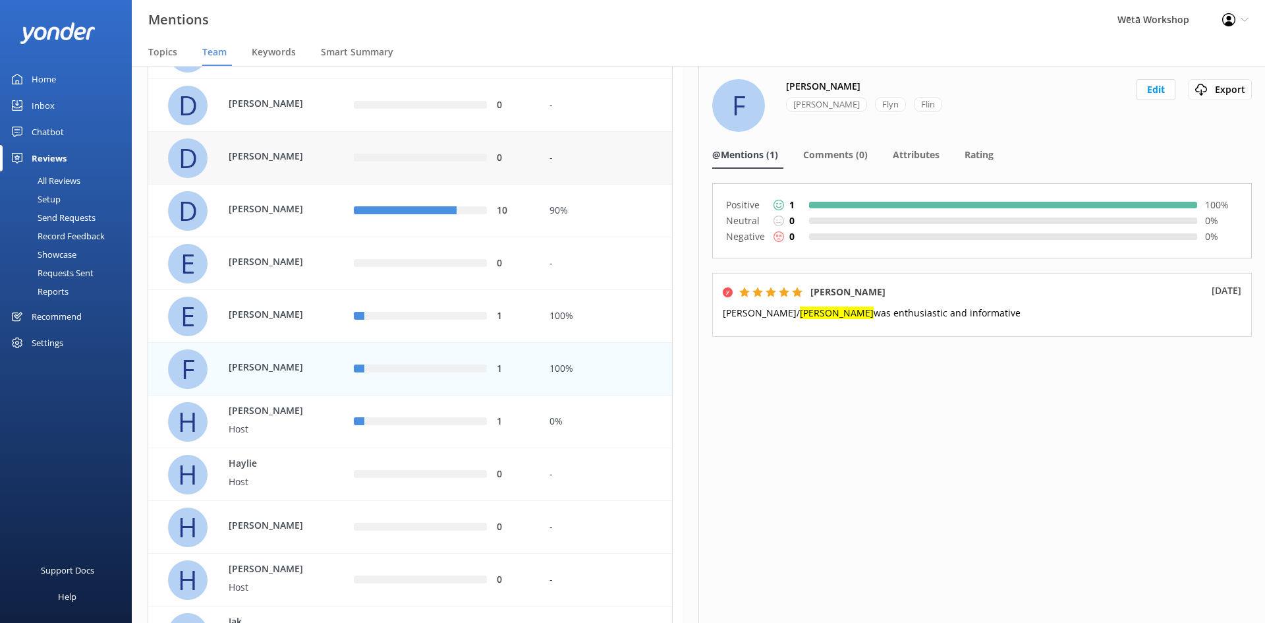
scroll to position [785, 0]
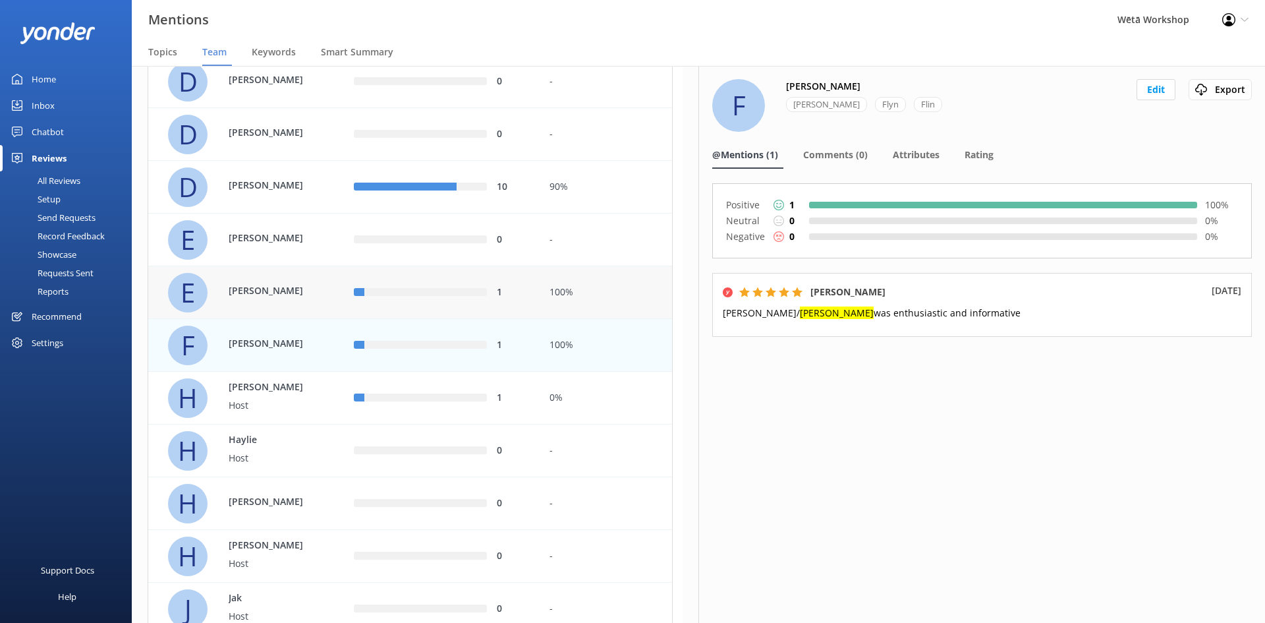
click at [310, 285] on p "[PERSON_NAME]" at bounding box center [272, 290] width 86 height 14
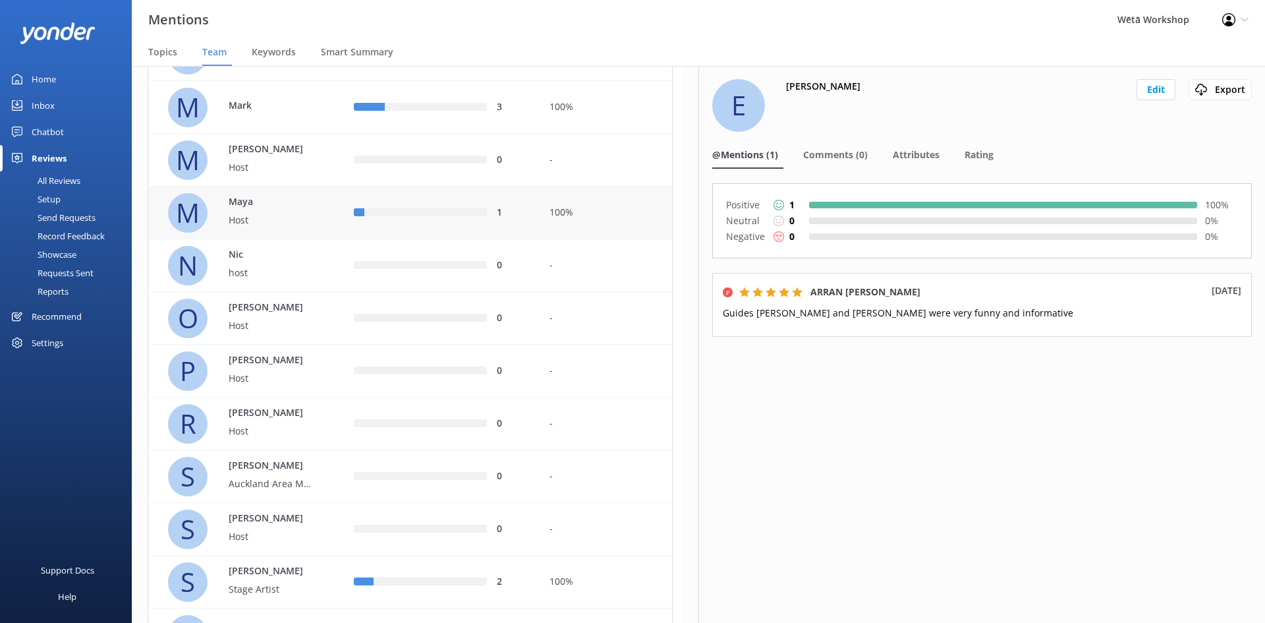
scroll to position [1971, 0]
click at [157, 48] on span "Topics" at bounding box center [162, 51] width 29 height 13
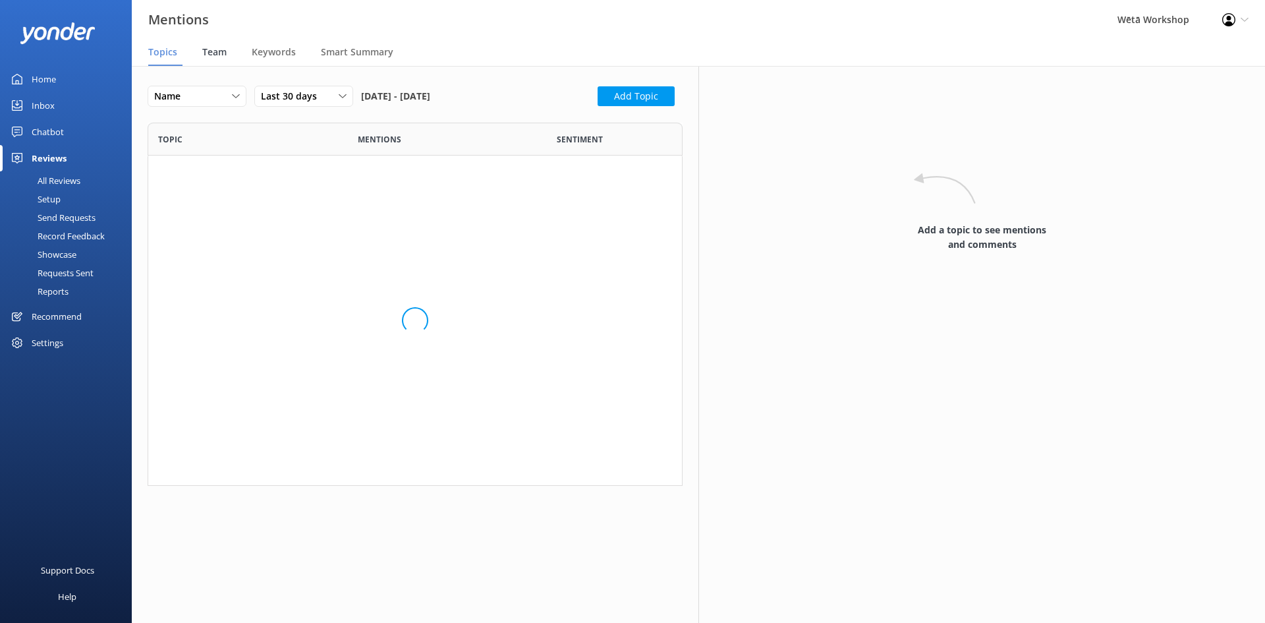
scroll to position [1447, 515]
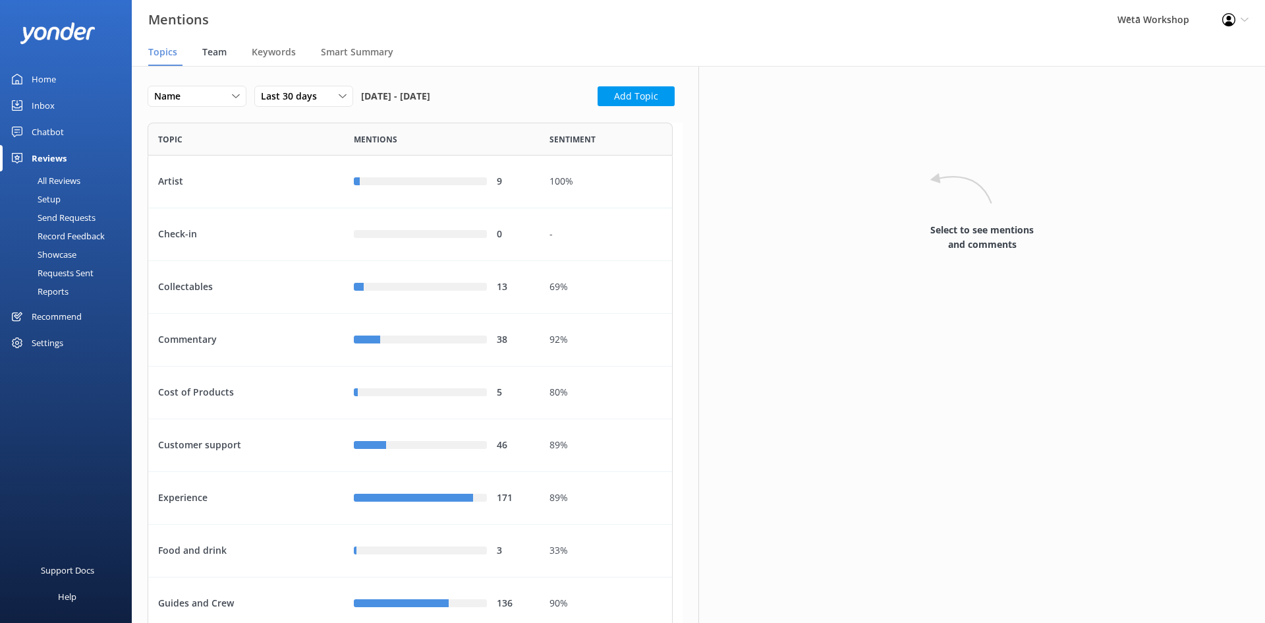
click at [228, 49] on div "Team" at bounding box center [217, 53] width 30 height 26
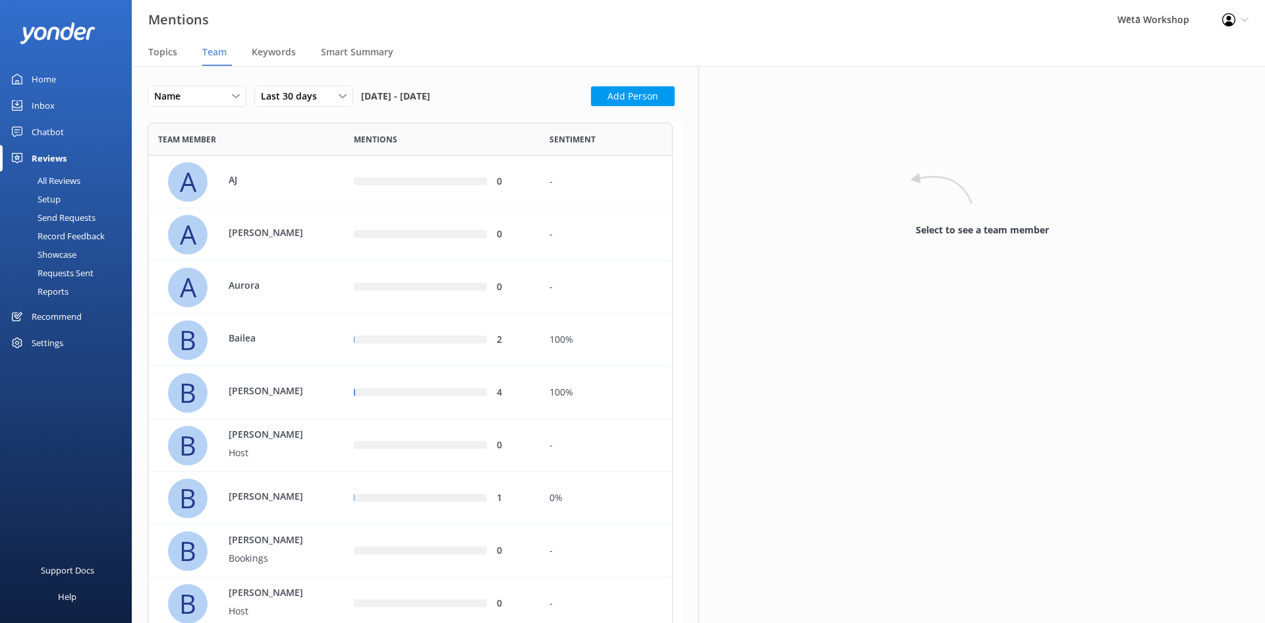
scroll to position [2817, 515]
click at [271, 48] on span "Keywords" at bounding box center [274, 51] width 44 height 13
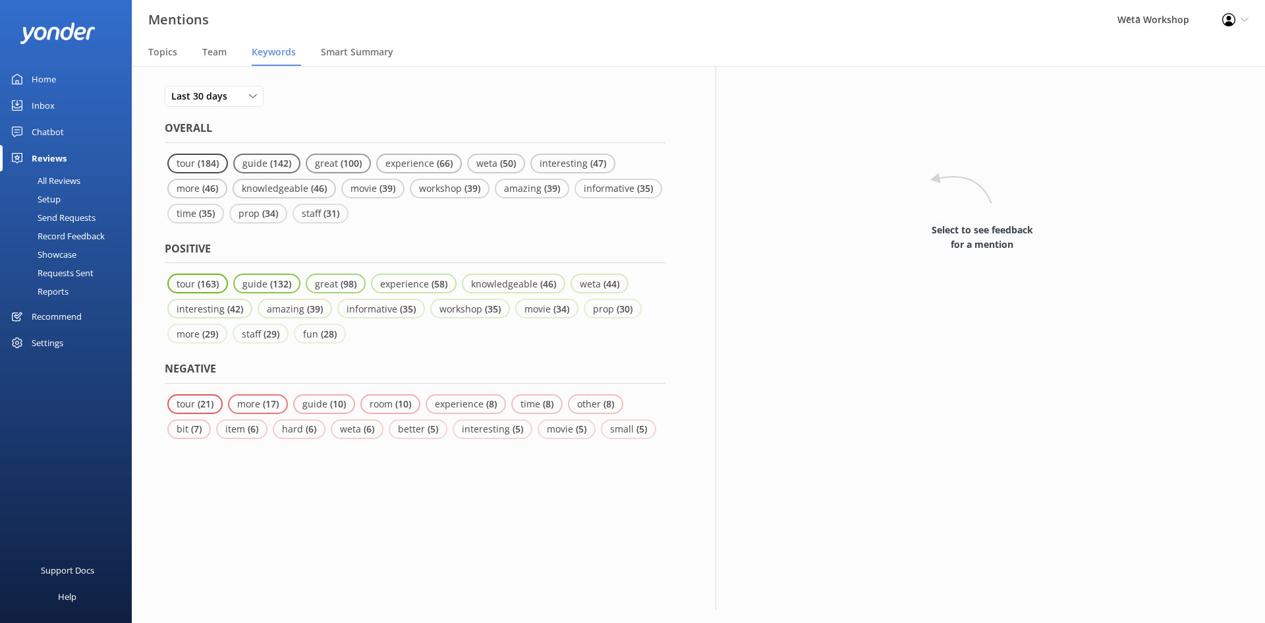
click at [237, 51] on nav "Topics Team Keywords Smart Summary" at bounding box center [698, 53] width 1133 height 26
click at [225, 51] on span "Team" at bounding box center [214, 51] width 24 height 13
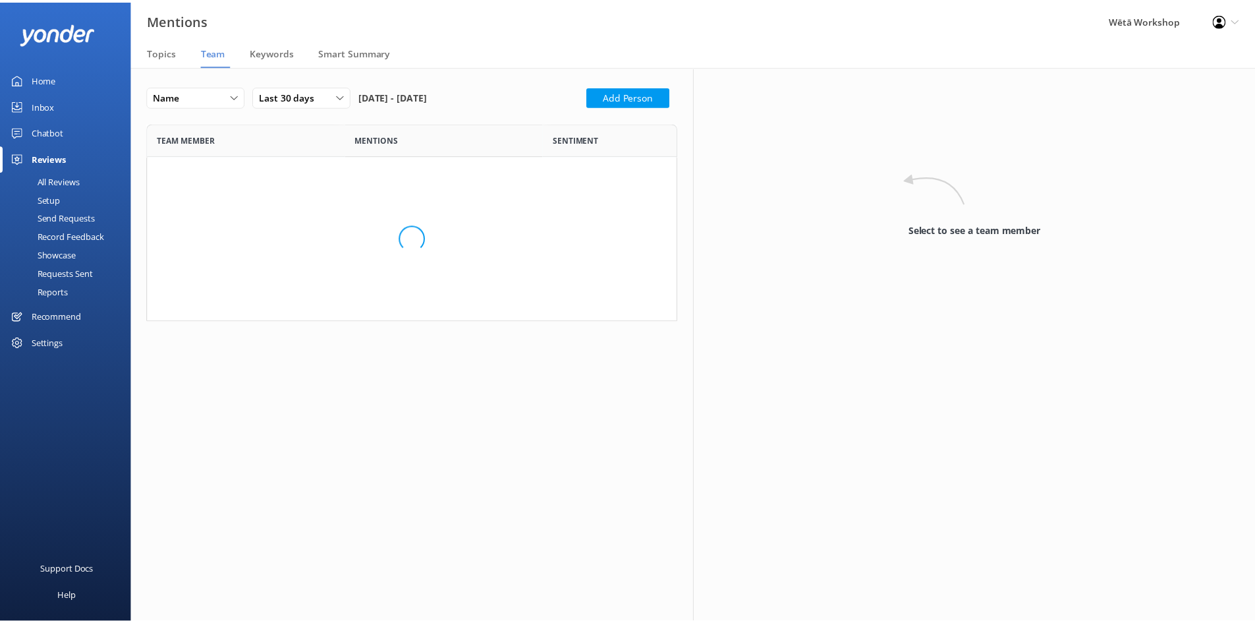
scroll to position [2817, 515]
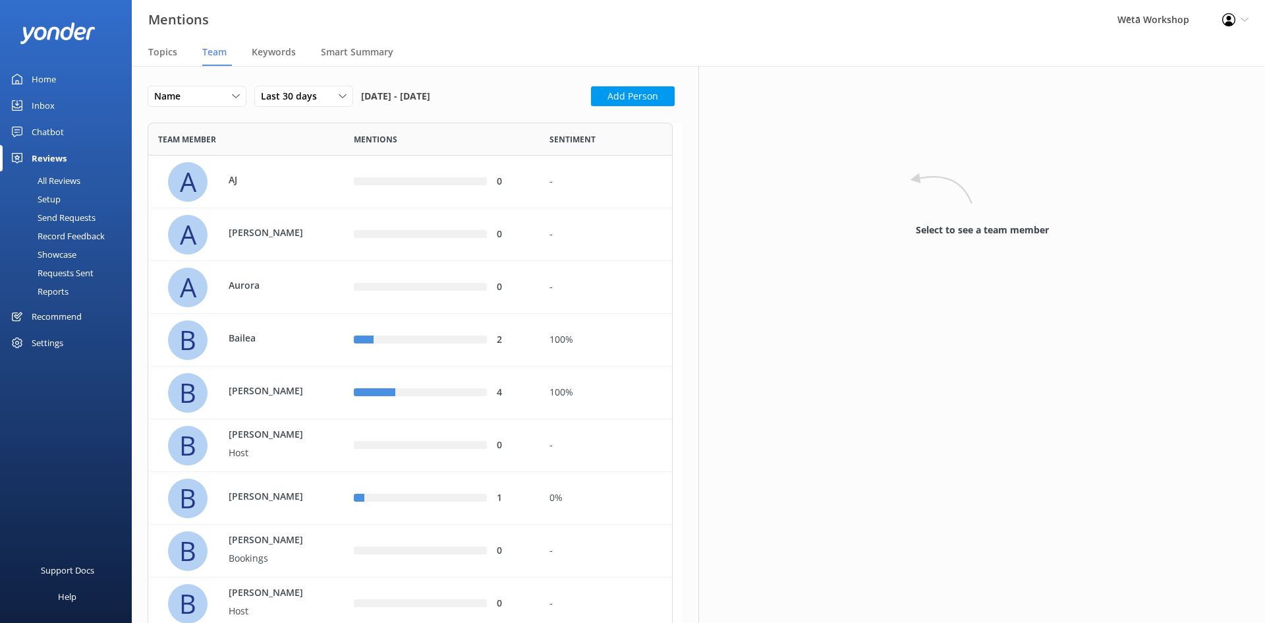
click at [37, 147] on div "Reviews" at bounding box center [49, 158] width 35 height 26
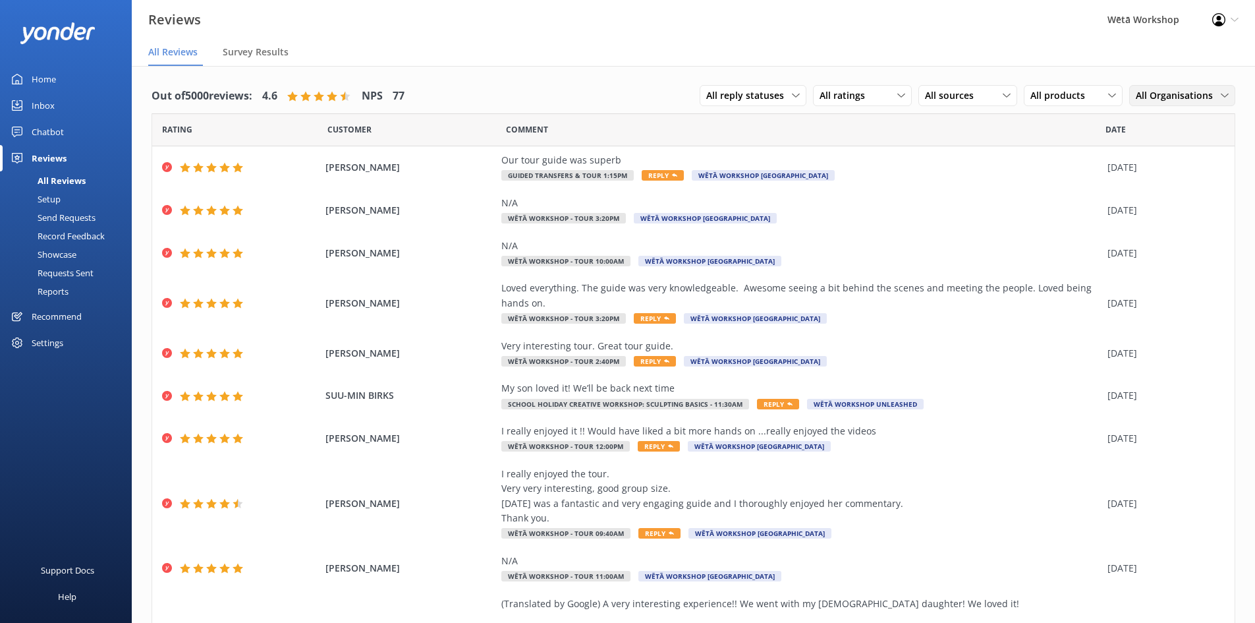
click at [1154, 89] on span "All Organisations" at bounding box center [1178, 95] width 85 height 14
click at [1165, 195] on div "Wētā Workshop [GEOGRAPHIC_DATA]" at bounding box center [1188, 182] width 104 height 27
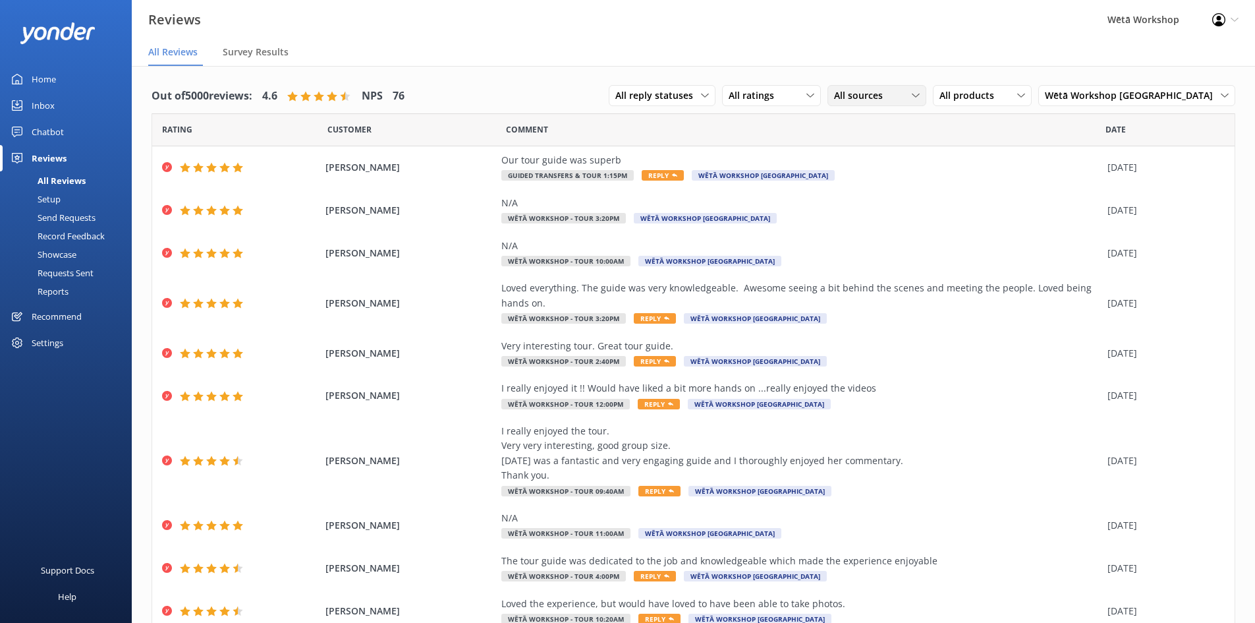
click at [891, 93] on span "All sources" at bounding box center [862, 95] width 57 height 14
click at [999, 92] on span "All products" at bounding box center [970, 95] width 63 height 14
click at [999, 93] on span "All products" at bounding box center [970, 95] width 63 height 14
click at [668, 87] on div "All reply statuses All reply statuses Needs a reply Does not need reply" at bounding box center [662, 95] width 107 height 21
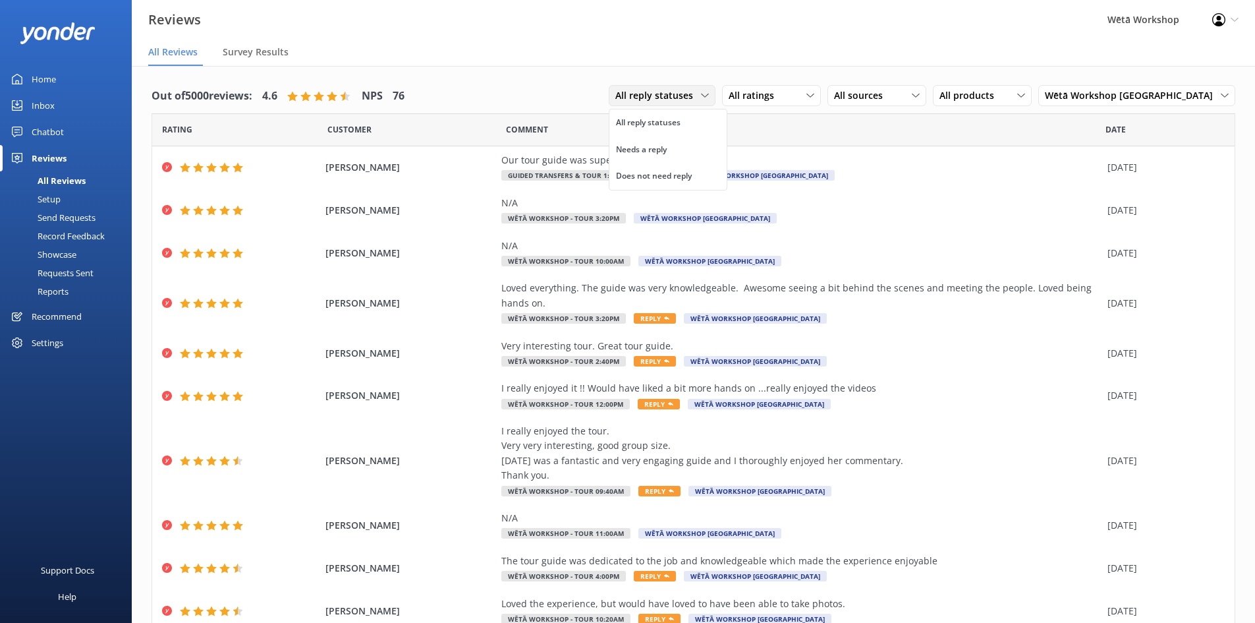
click at [668, 87] on div "All reply statuses All reply statuses Needs a reply Does not need reply" at bounding box center [662, 95] width 107 height 21
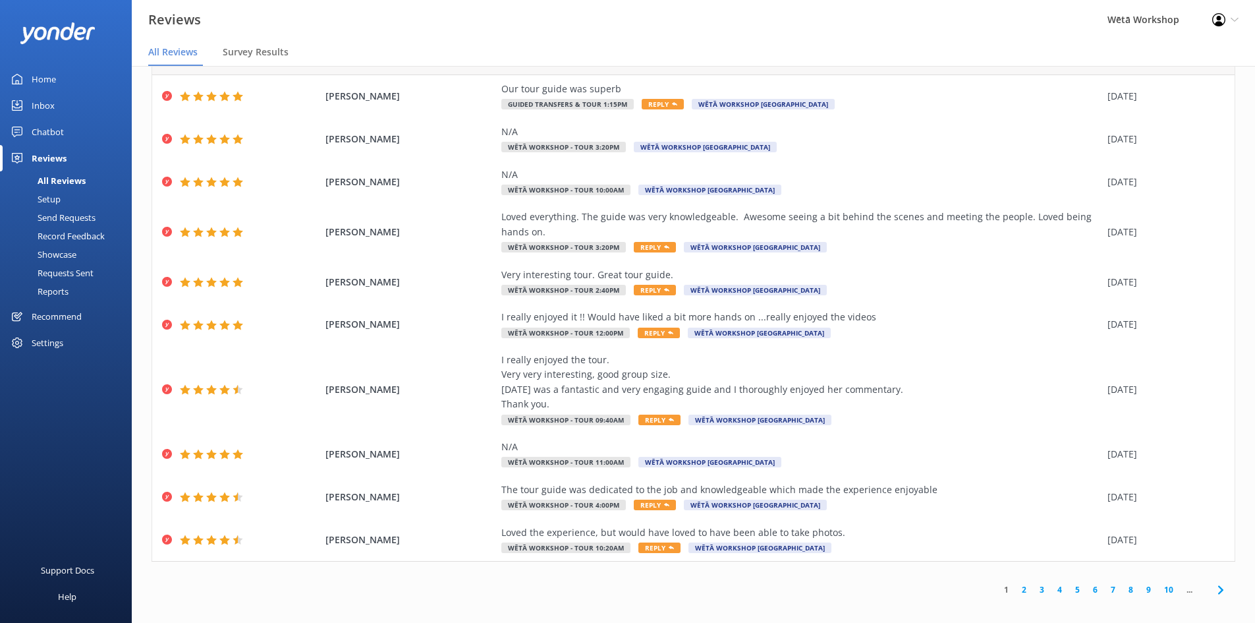
scroll to position [26, 0]
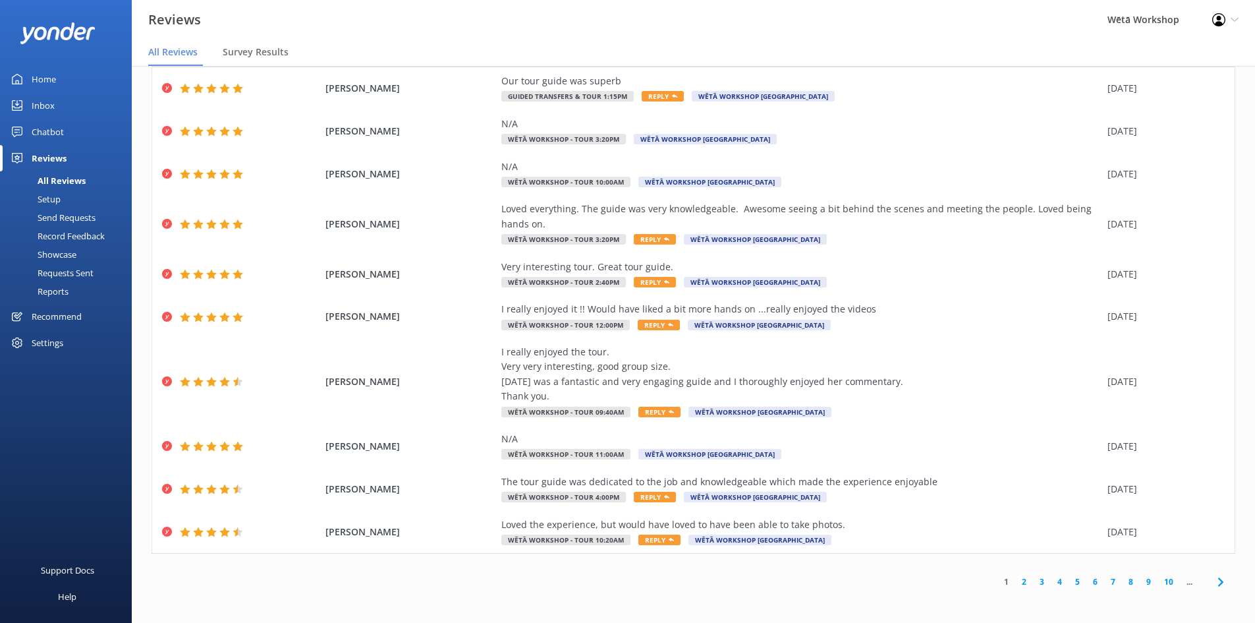
click at [1016, 582] on link "2" at bounding box center [1024, 581] width 18 height 13
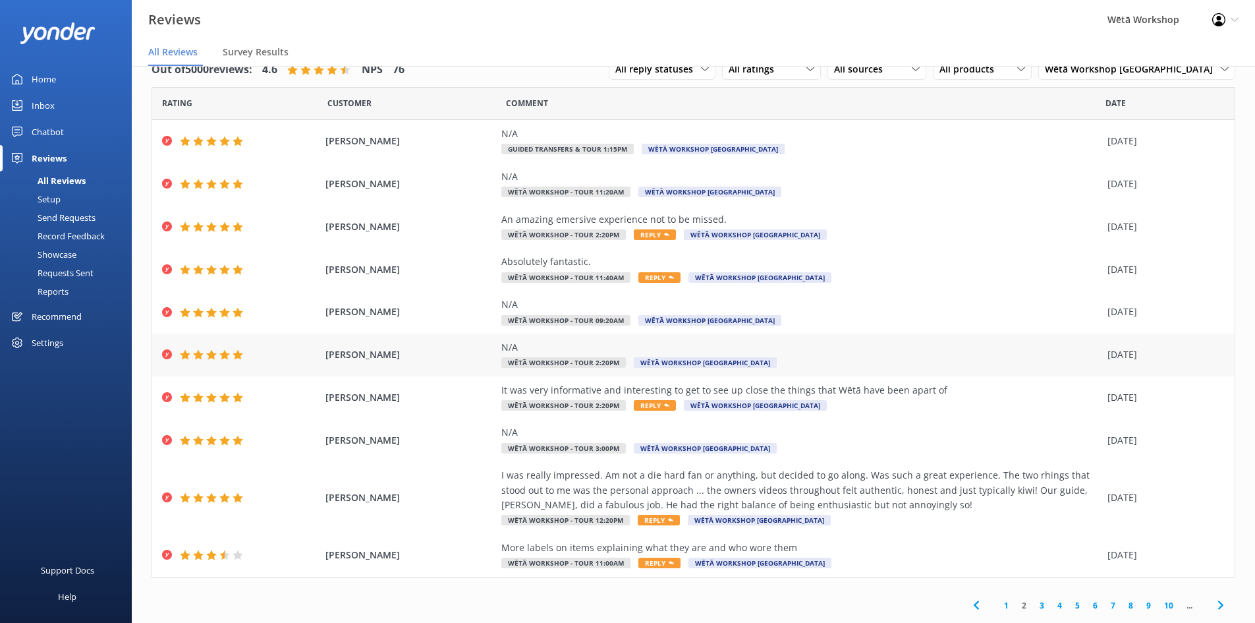
scroll to position [24, 0]
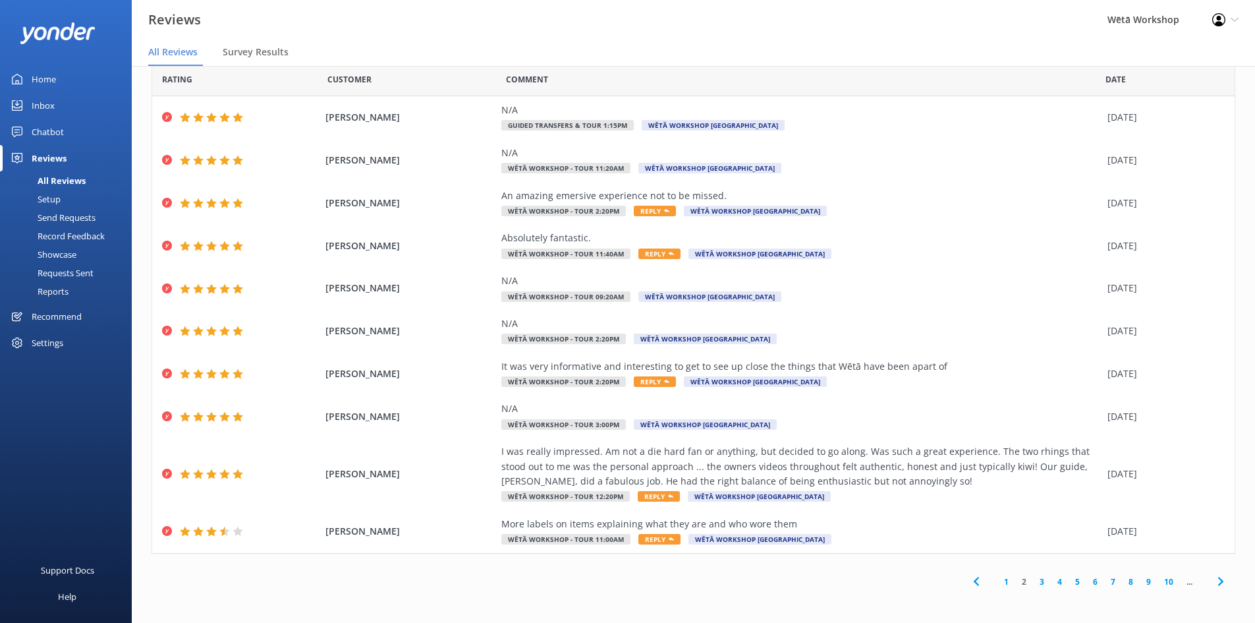
click at [1033, 584] on link "3" at bounding box center [1042, 581] width 18 height 13
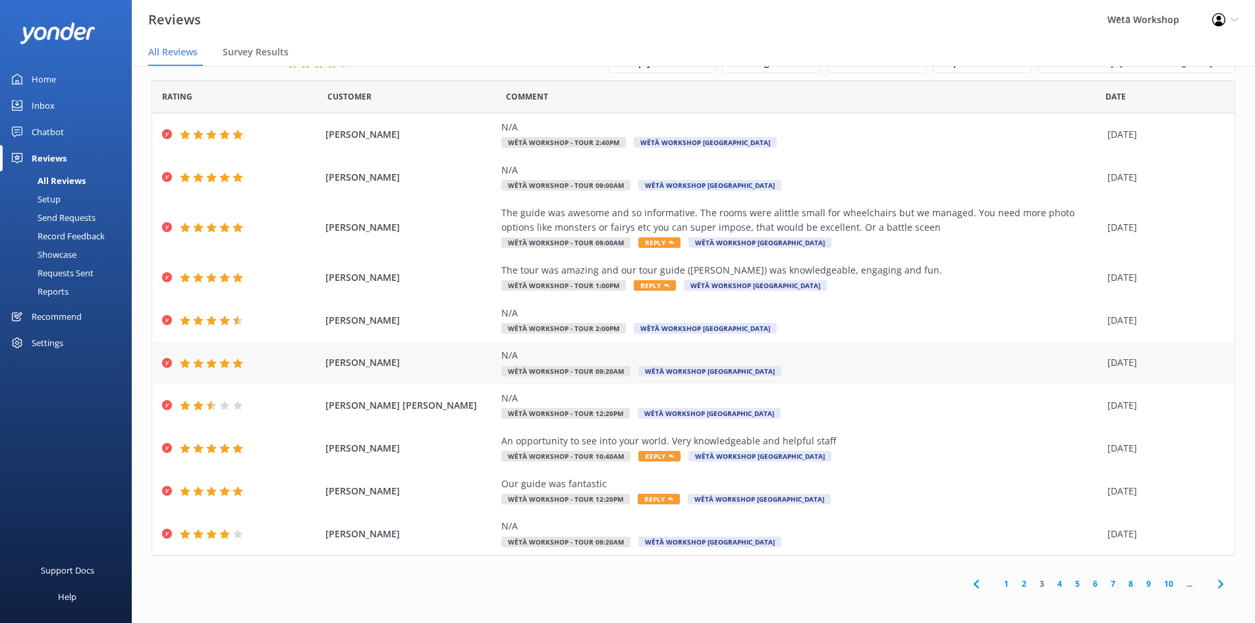
scroll to position [9, 0]
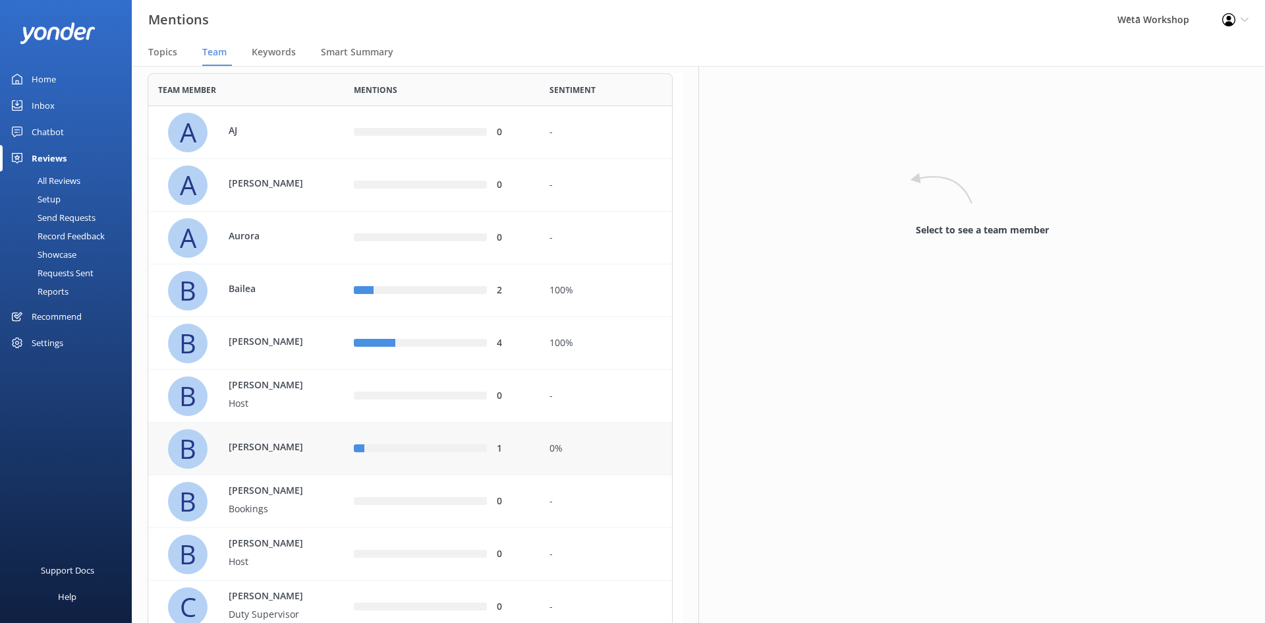
scroll to position [132, 0]
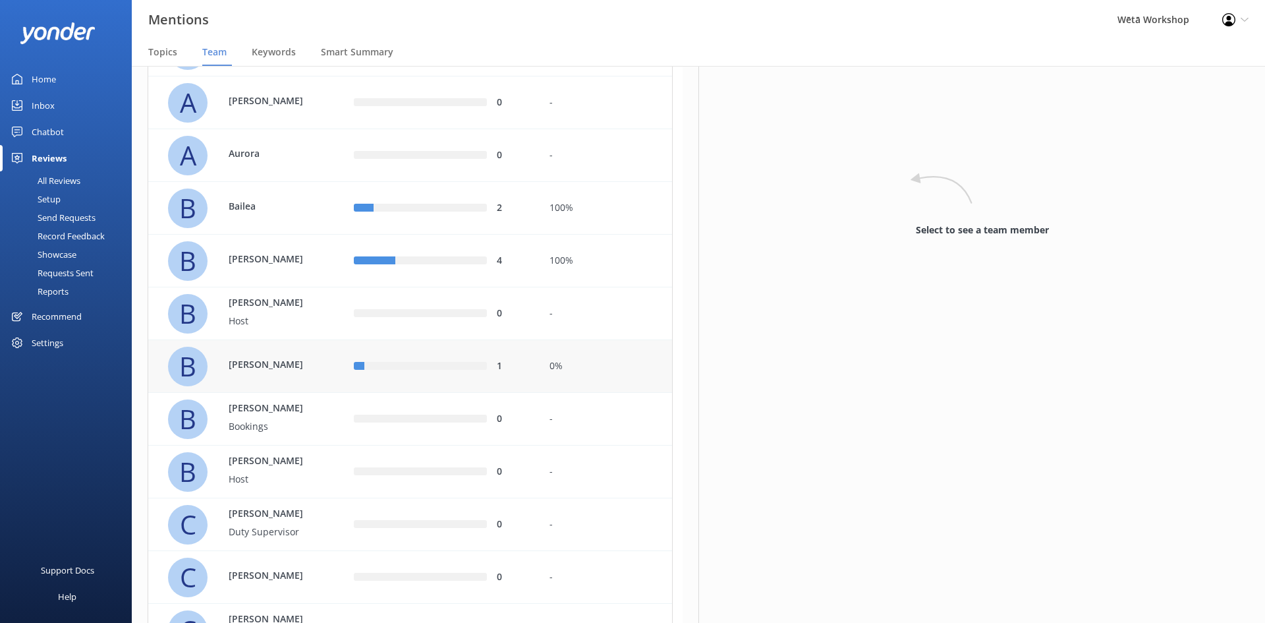
click at [303, 352] on div "B [PERSON_NAME]" at bounding box center [251, 366] width 166 height 40
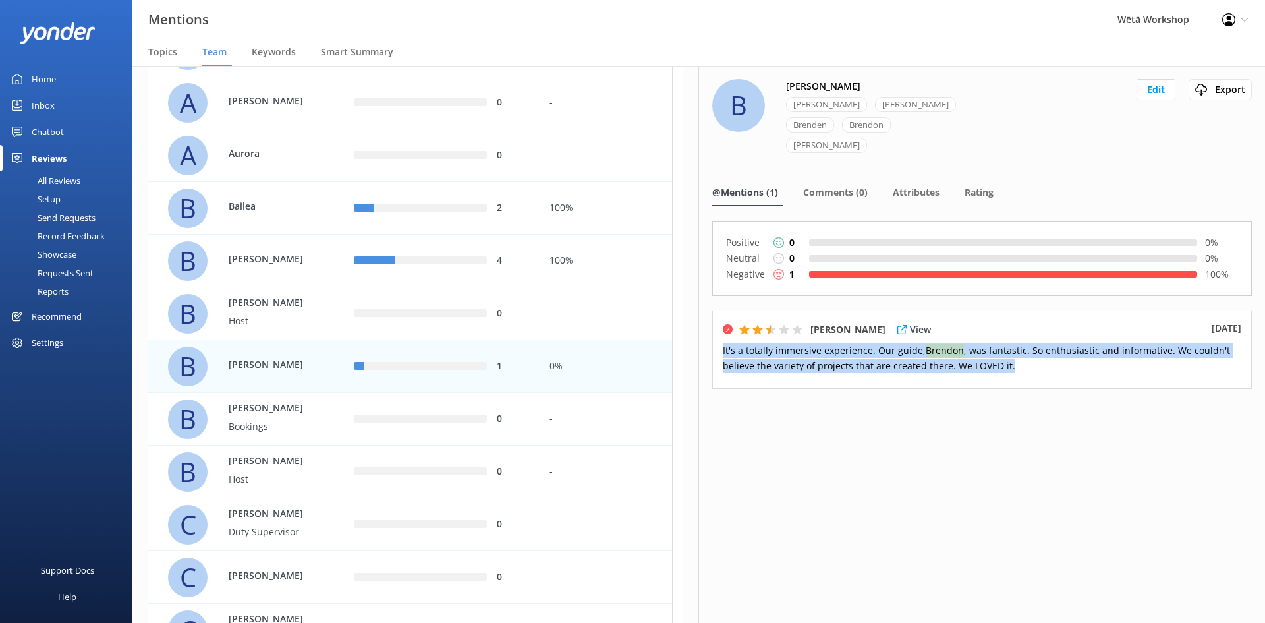
drag, startPoint x: 1010, startPoint y: 346, endPoint x: 721, endPoint y: 322, distance: 290.9
click at [721, 322] on div "[PERSON_NAME] View [DATE] It's a totally immersive experience. Our guide, Brend…" at bounding box center [982, 349] width 540 height 78
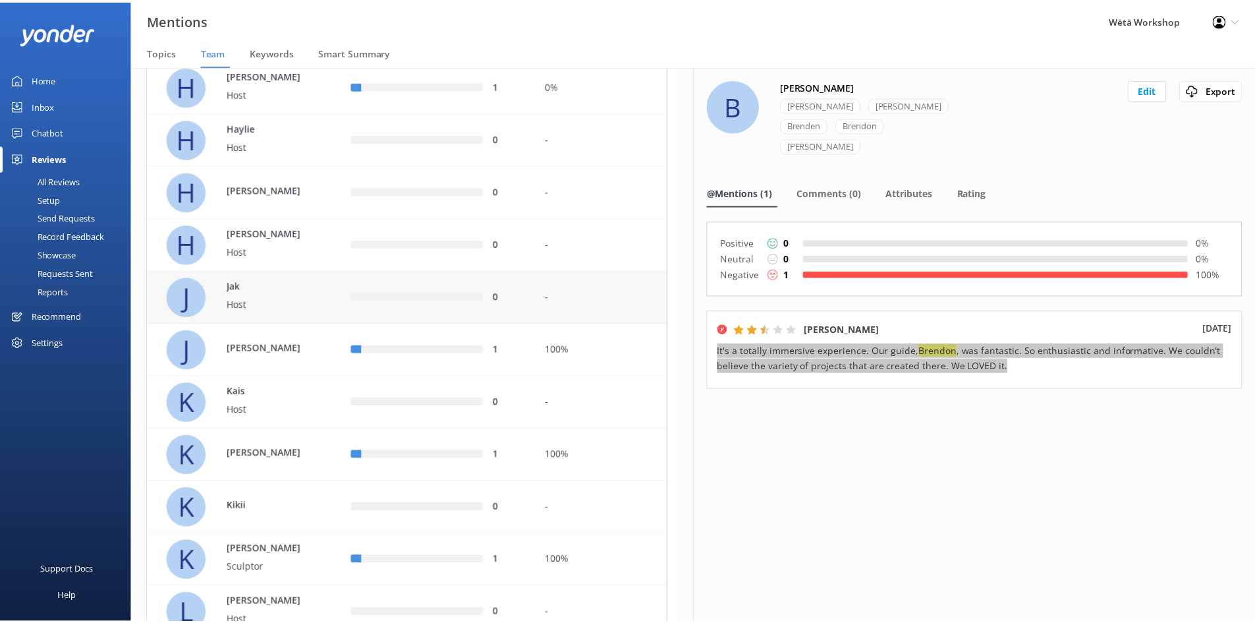
scroll to position [1120, 0]
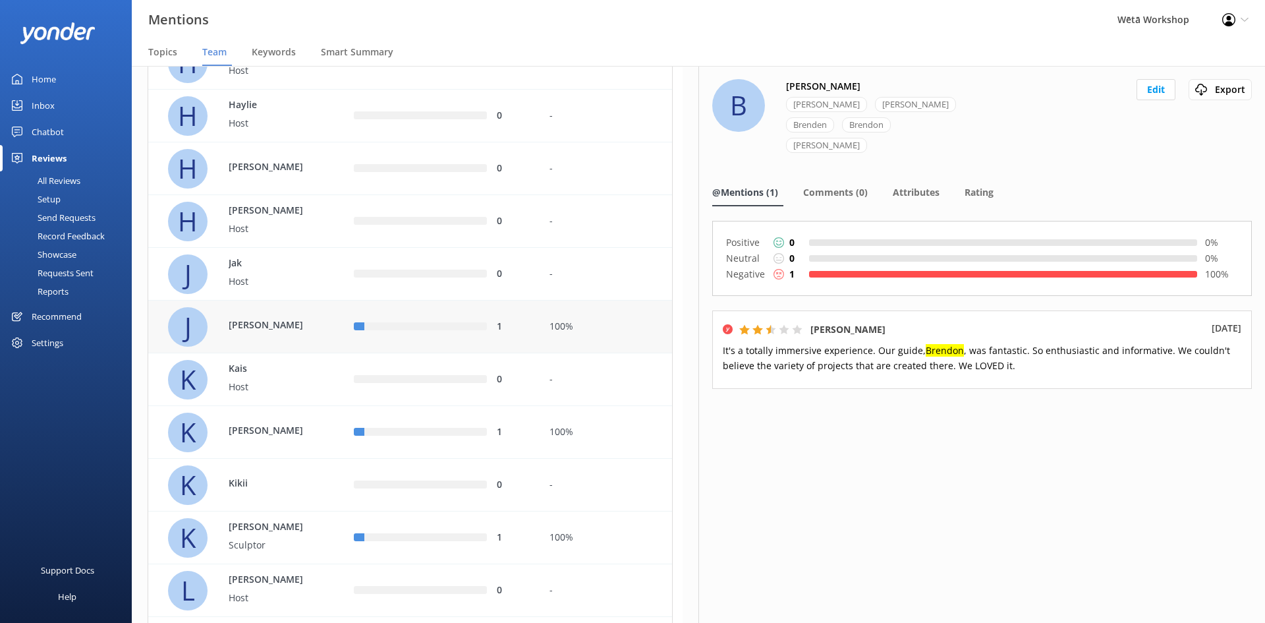
click at [318, 340] on div "[PERSON_NAME]" at bounding box center [251, 327] width 166 height 40
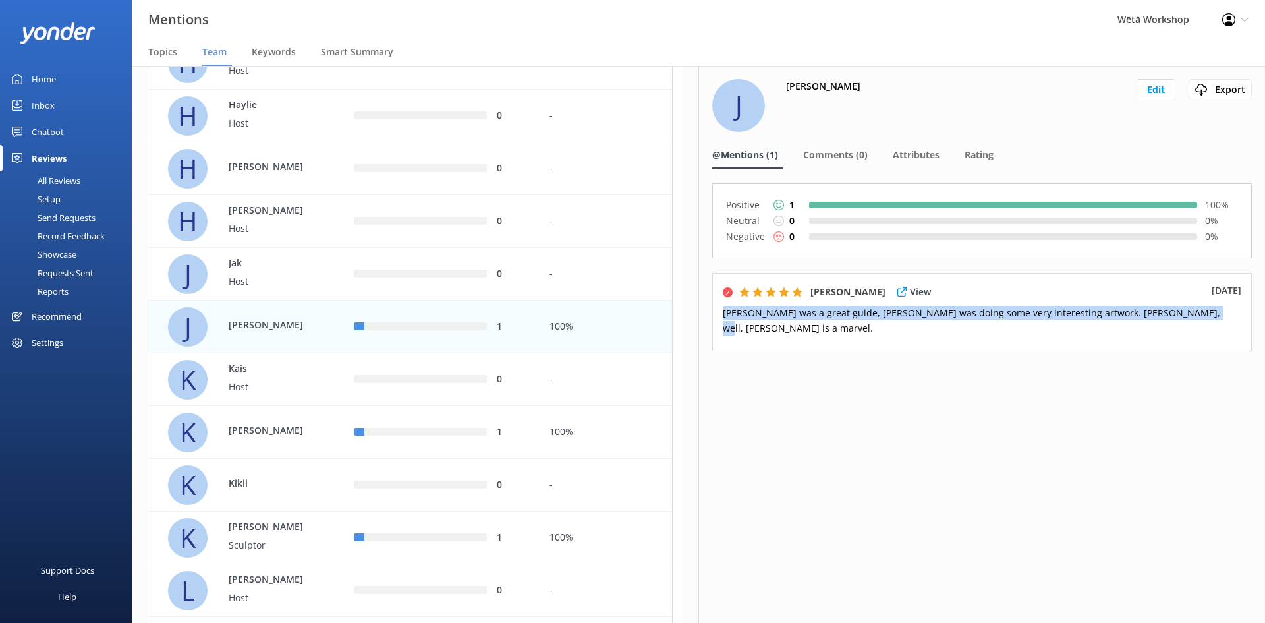
drag, startPoint x: 1182, startPoint y: 312, endPoint x: 719, endPoint y: 316, distance: 462.4
click at [719, 316] on div "[PERSON_NAME] View [DATE] [PERSON_NAME] was a great guide, [PERSON_NAME] was do…" at bounding box center [982, 312] width 540 height 78
click at [40, 71] on div "Home" at bounding box center [44, 79] width 24 height 26
